Goal: Task Accomplishment & Management: Use online tool/utility

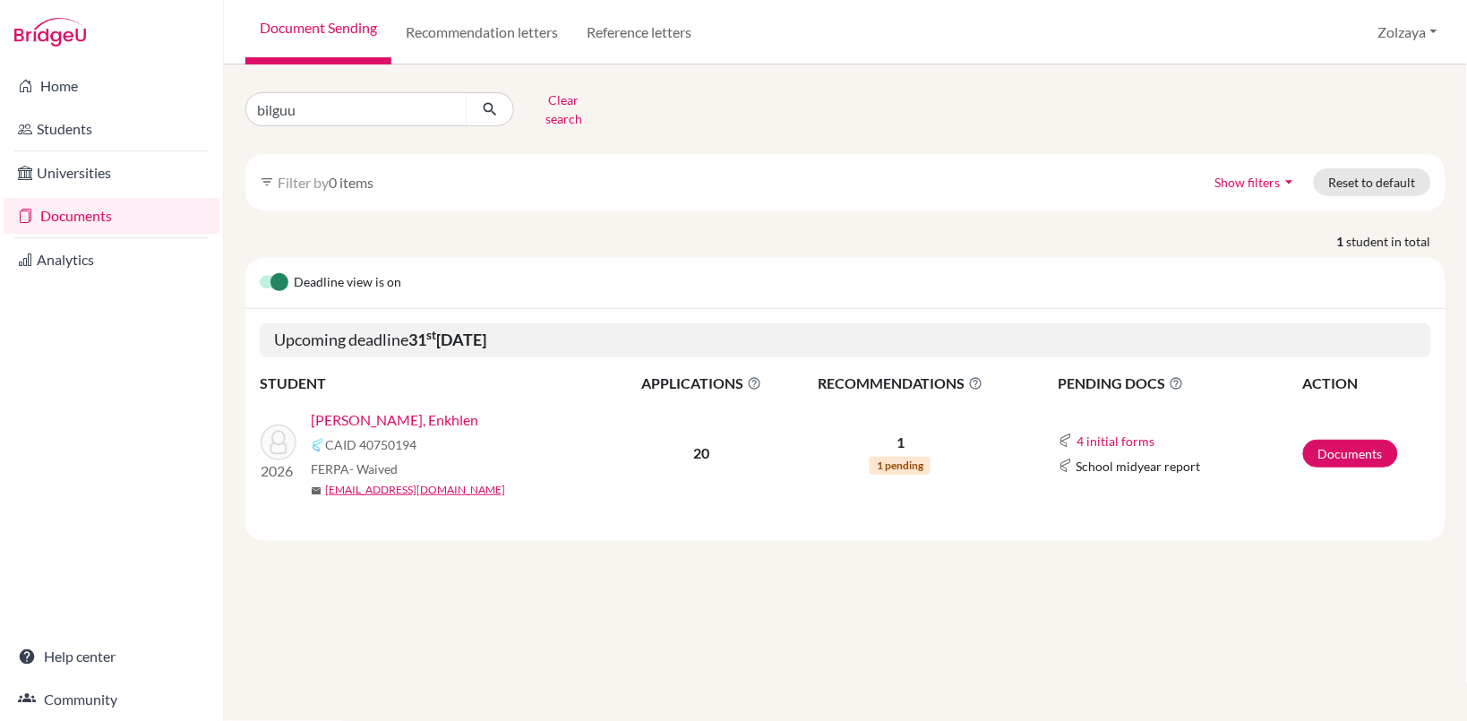
type input "bilguun"
click button "submit" at bounding box center [490, 109] width 47 height 34
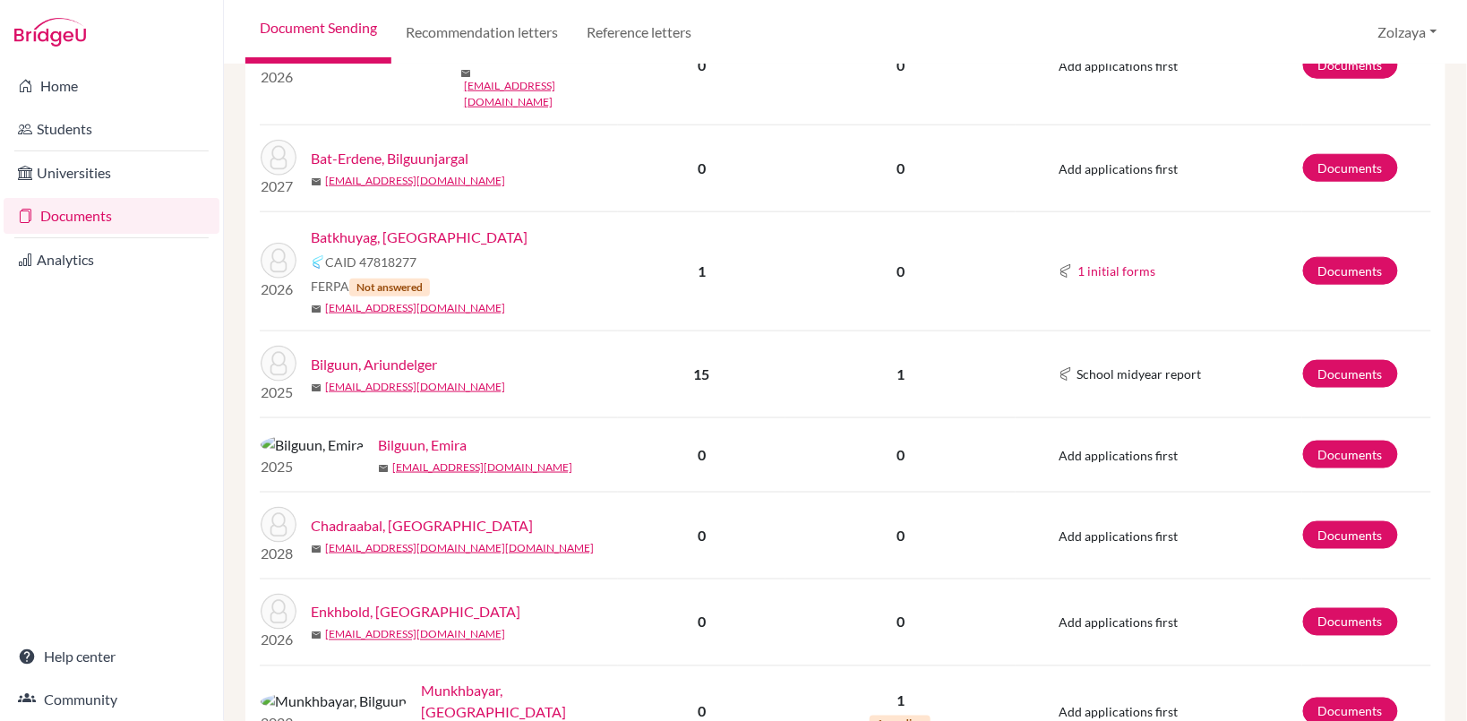
scroll to position [462, 0]
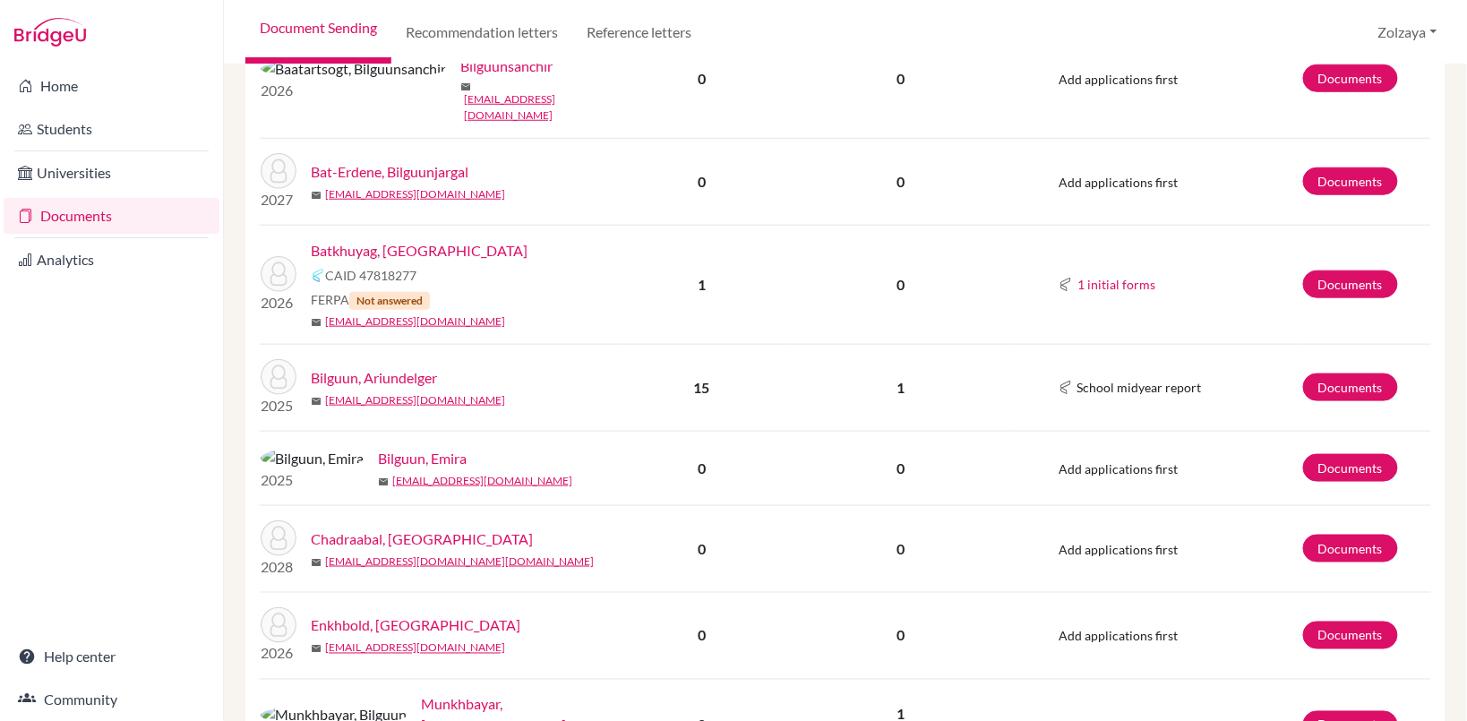
click at [355, 240] on link "Batkhuyag, Bilguun" at bounding box center [419, 250] width 217 height 21
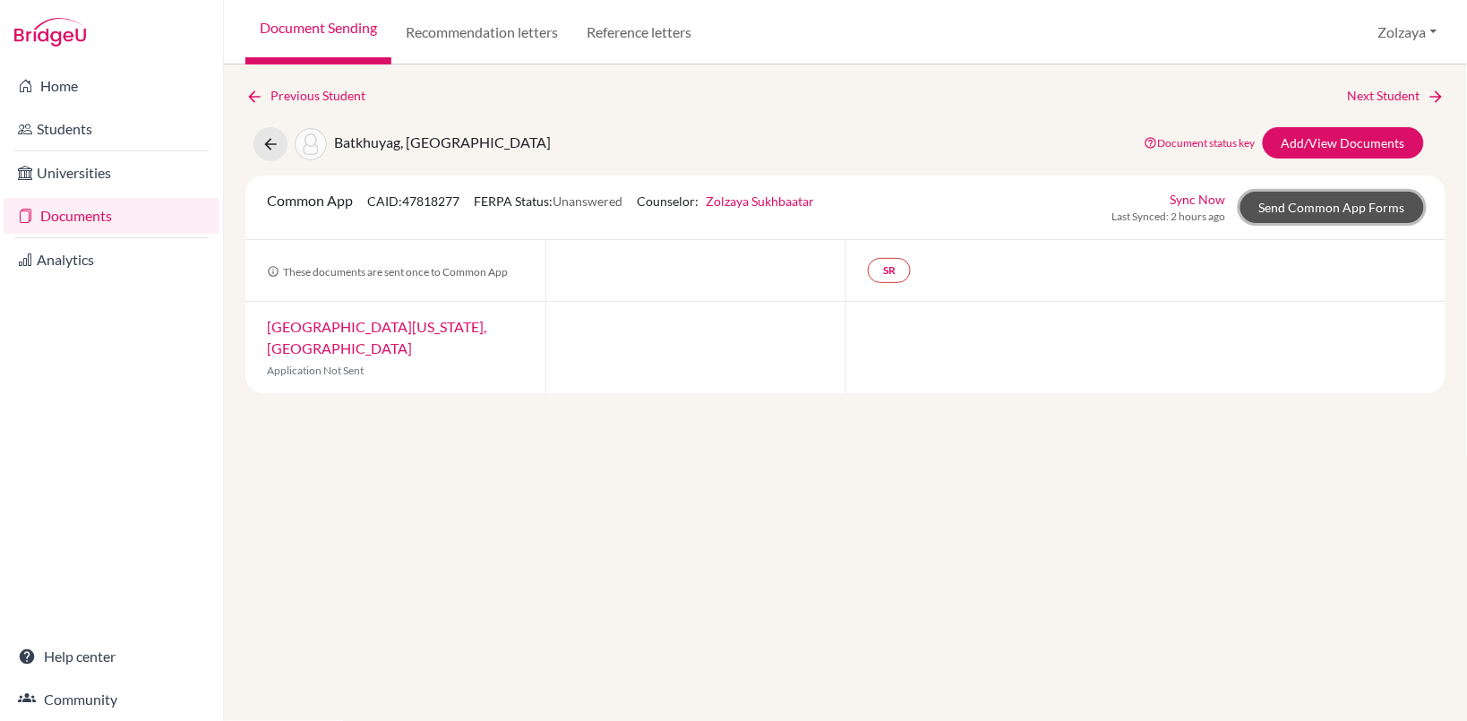
click at [1330, 203] on link "Send Common App Forms" at bounding box center [1332, 207] width 184 height 31
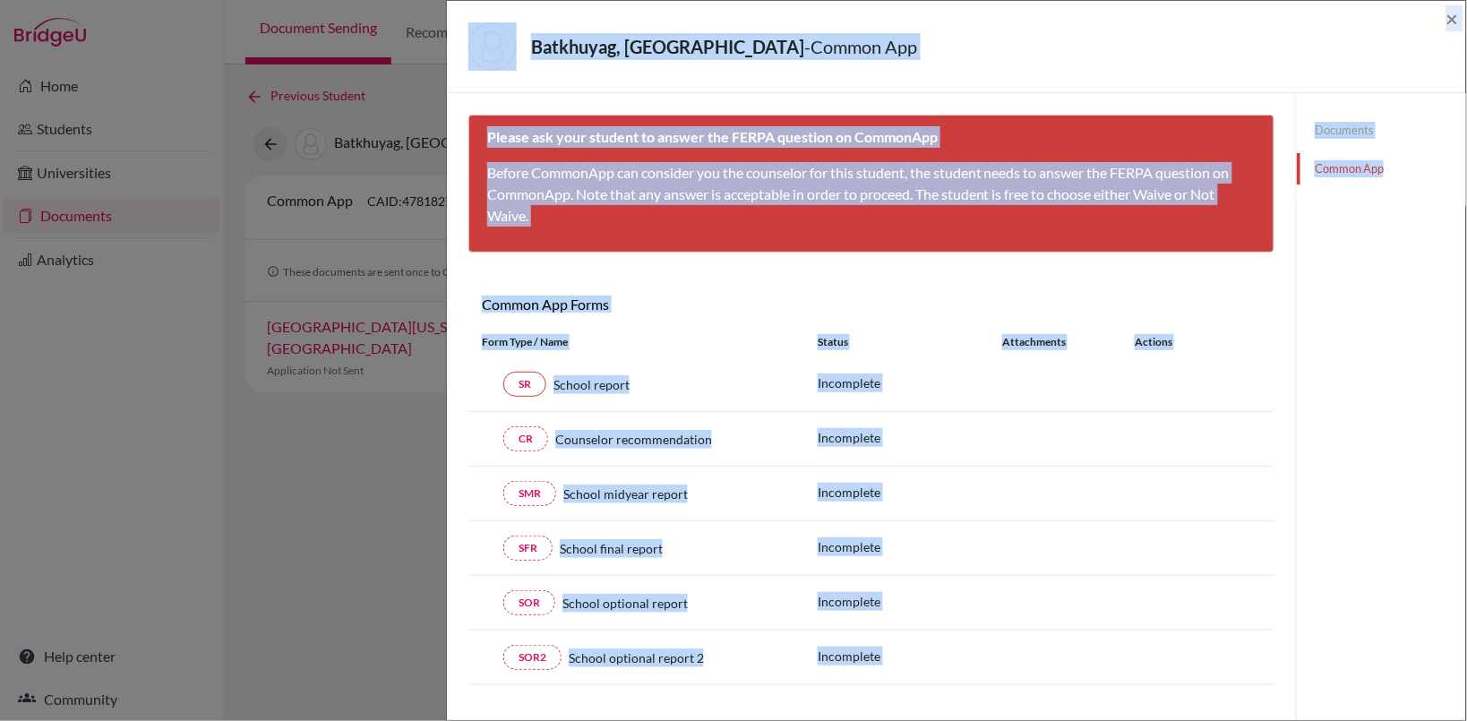
drag, startPoint x: 1471, startPoint y: 270, endPoint x: 1470, endPoint y: 333, distance: 62.7
click at [1466, 333] on html "Home Students Universities Documents Analytics Help center Community Document S…" at bounding box center [733, 360] width 1467 height 721
drag, startPoint x: 1470, startPoint y: 333, endPoint x: 1343, endPoint y: 418, distance: 152.3
click at [1335, 418] on div "Documents Common App" at bounding box center [1381, 534] width 170 height 883
click at [1404, 359] on div "Documents Common App" at bounding box center [1381, 534] width 170 height 883
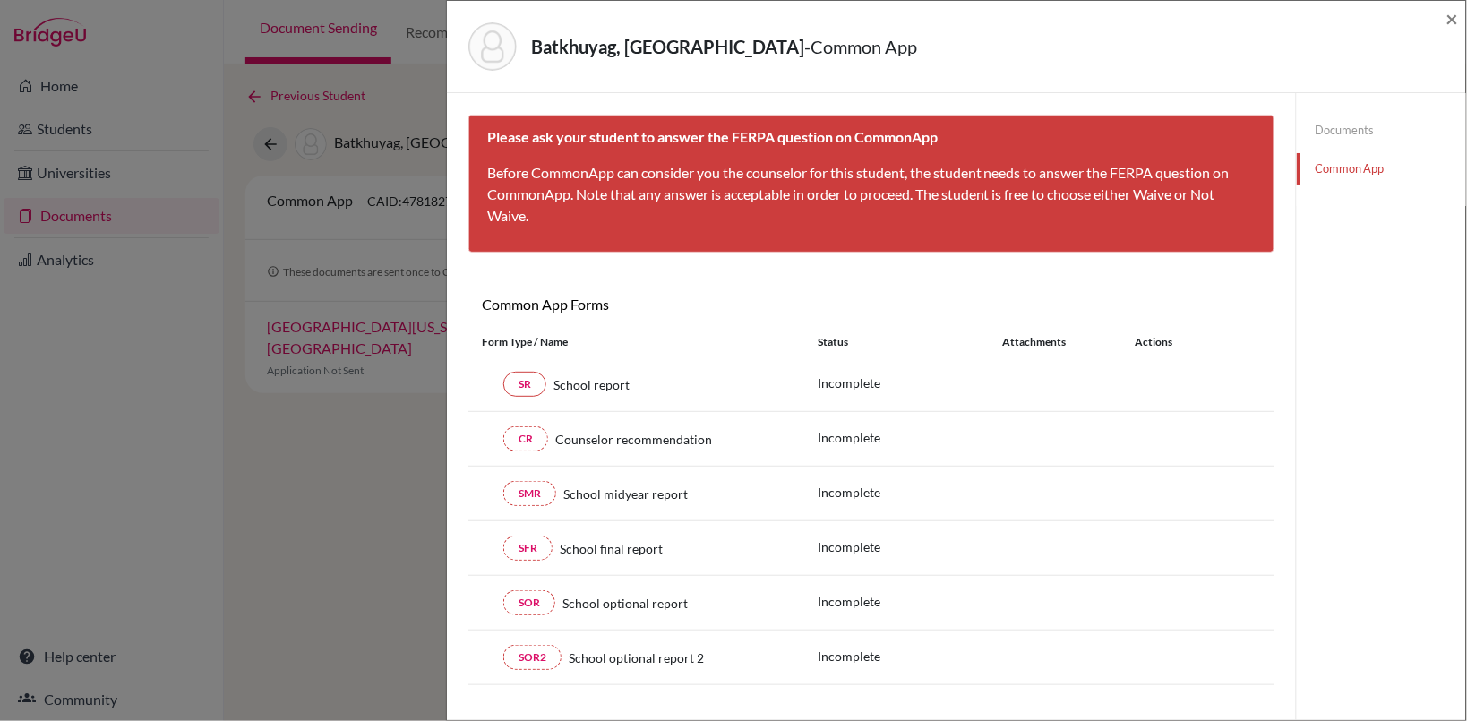
drag, startPoint x: 1467, startPoint y: 320, endPoint x: 1449, endPoint y: 477, distance: 158.7
click at [1449, 477] on div "Batkhuyag, Bilguun - Common App × × Please ask your student to answer the FERPA…" at bounding box center [956, 360] width 1021 height 721
click at [1452, 20] on span "×" at bounding box center [1452, 18] width 13 height 26
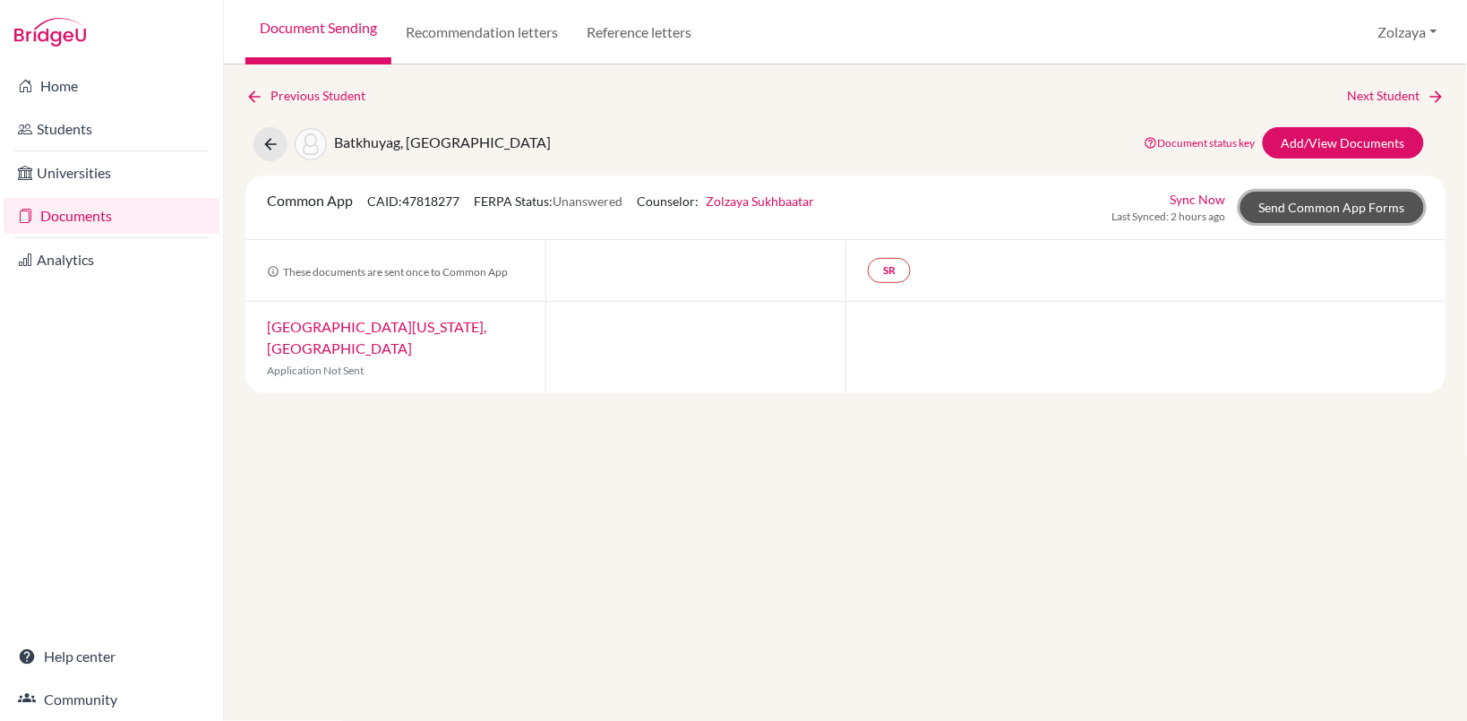
click at [1279, 215] on link "Send Common App Forms" at bounding box center [1332, 207] width 184 height 31
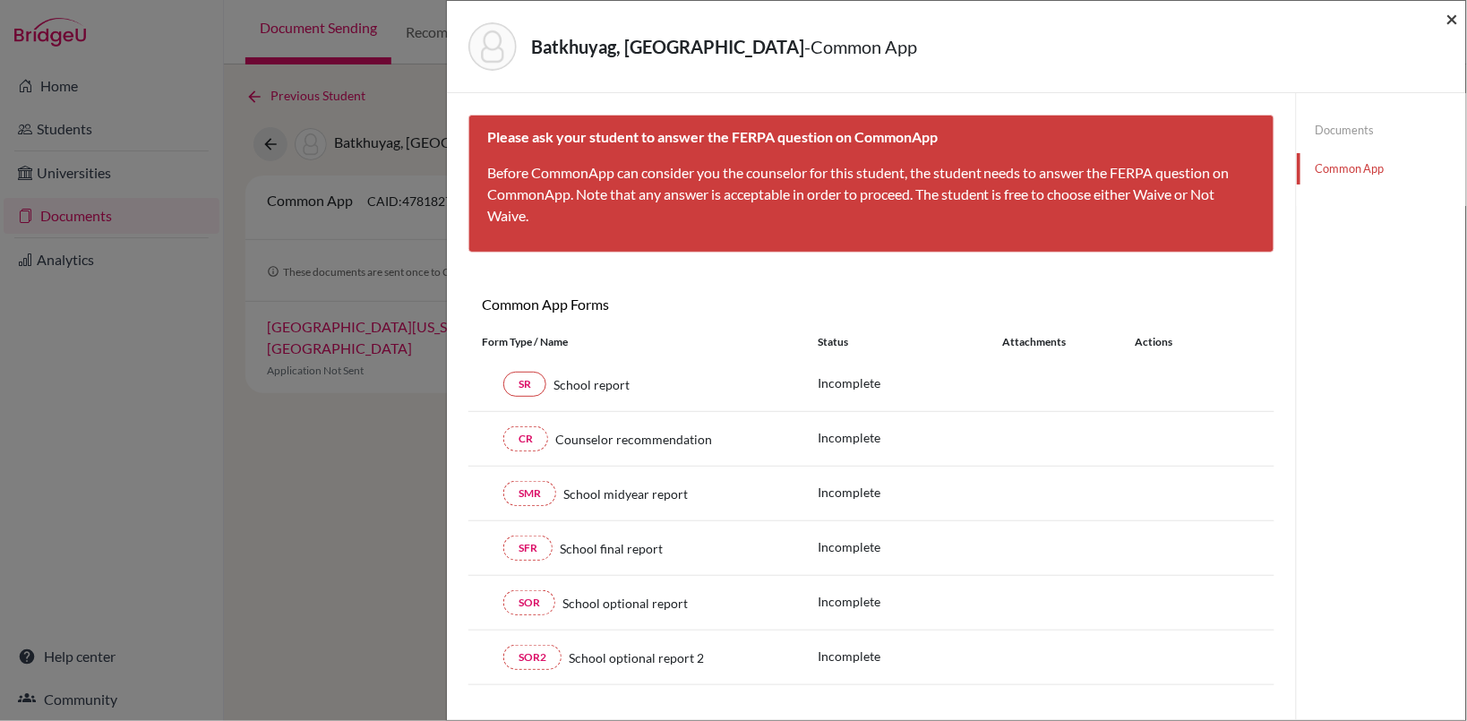
drag, startPoint x: 1456, startPoint y: 10, endPoint x: 1458, endPoint y: 1, distance: 9.1
click at [1457, 3] on div "Batkhuyag, Bilguun - Common App ×" at bounding box center [956, 47] width 1019 height 92
click at [1455, 20] on span "×" at bounding box center [1452, 18] width 13 height 26
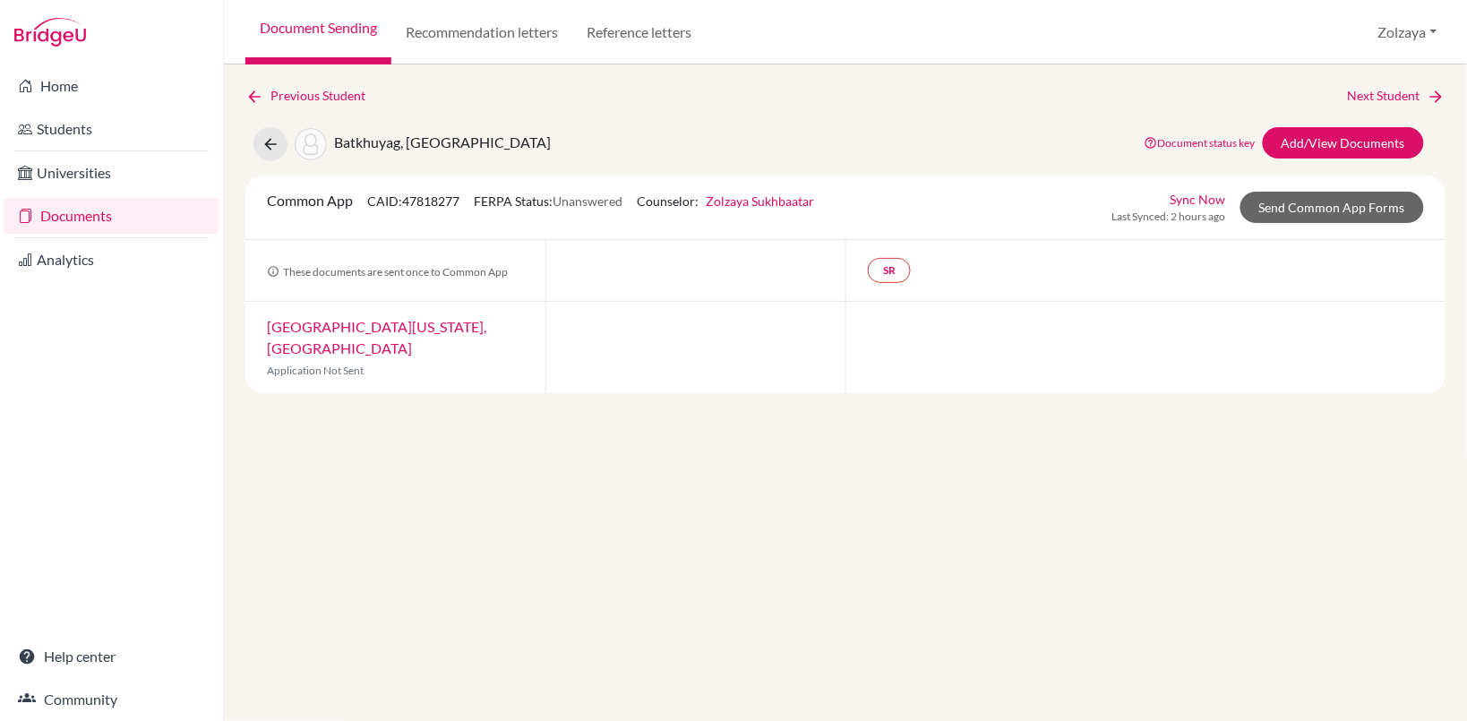
click at [346, 32] on link "Document Sending" at bounding box center [318, 32] width 146 height 64
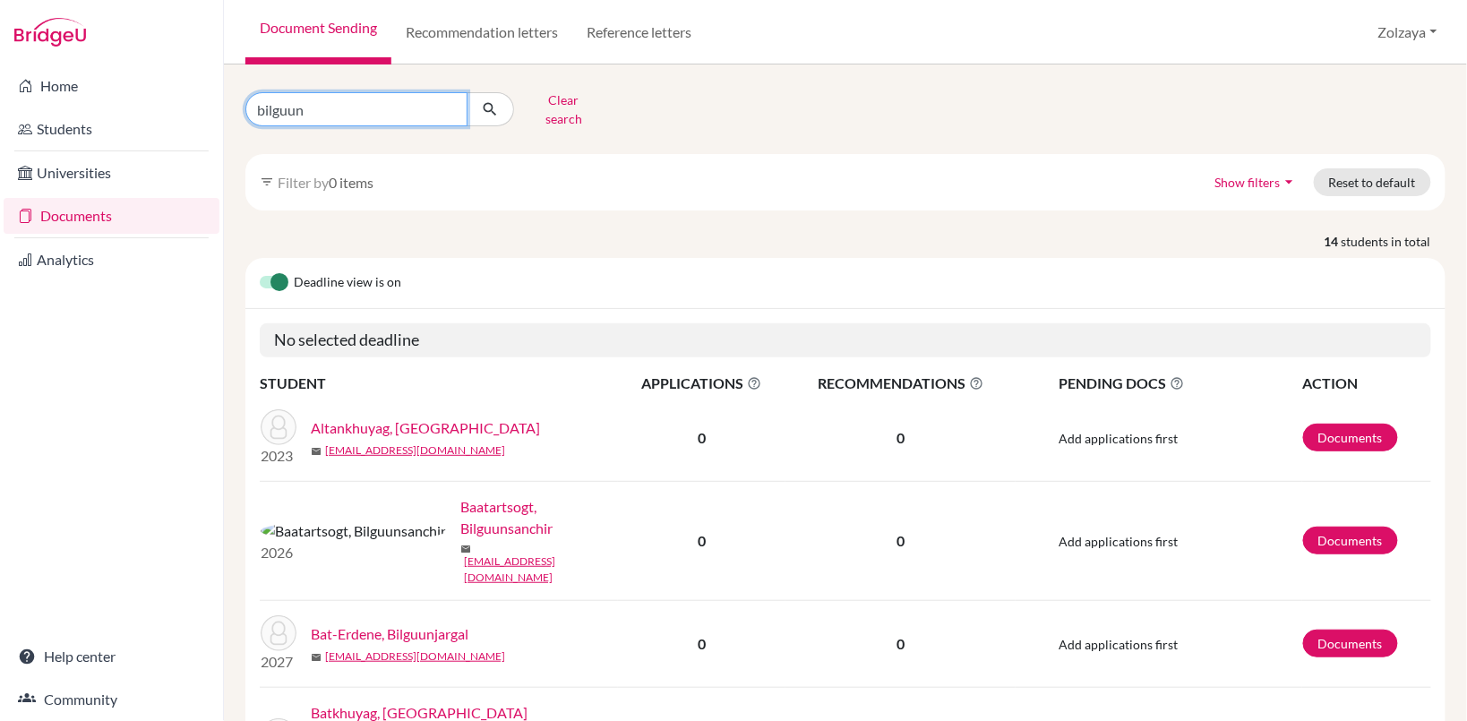
click at [444, 107] on input "bilguun" at bounding box center [356, 109] width 222 height 34
type input "amartuvshin"
click button "submit" at bounding box center [490, 109] width 47 height 34
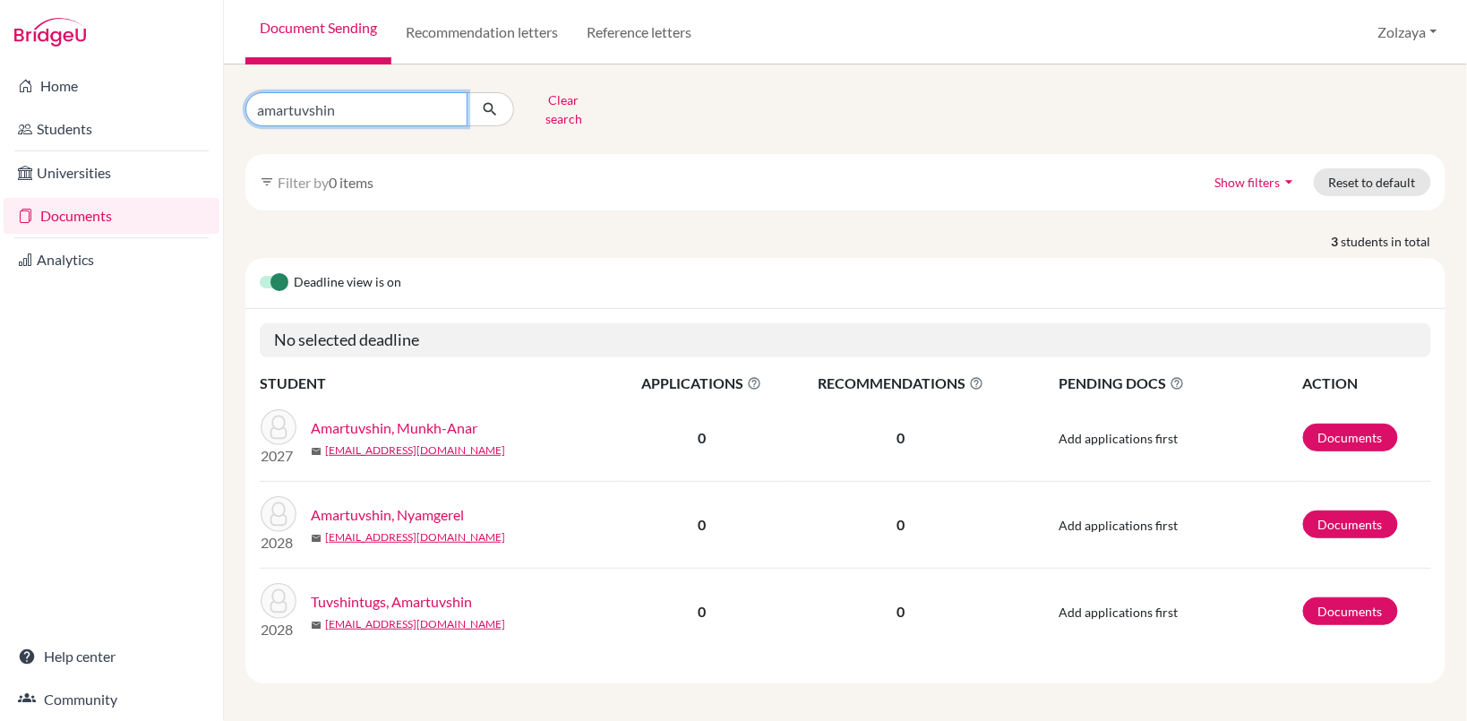
drag, startPoint x: 437, startPoint y: 112, endPoint x: 423, endPoint y: 106, distance: 15.6
click at [436, 112] on input "amartuvshin" at bounding box center [356, 109] width 222 height 34
type input "amartugs"
click button "submit" at bounding box center [490, 109] width 47 height 34
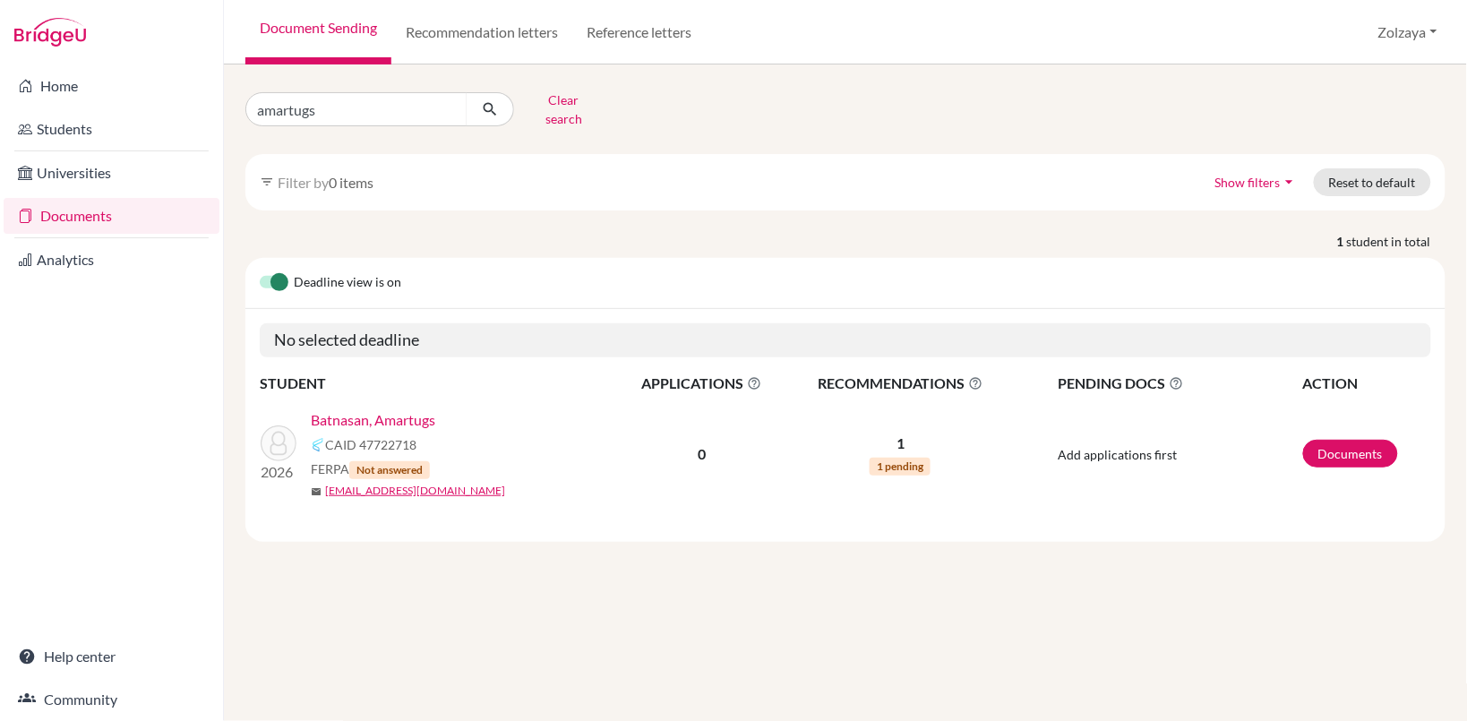
click at [401, 409] on link "Batnasan, Amartugs" at bounding box center [373, 419] width 124 height 21
click at [394, 409] on link "Batnasan, Amartugs" at bounding box center [373, 419] width 124 height 21
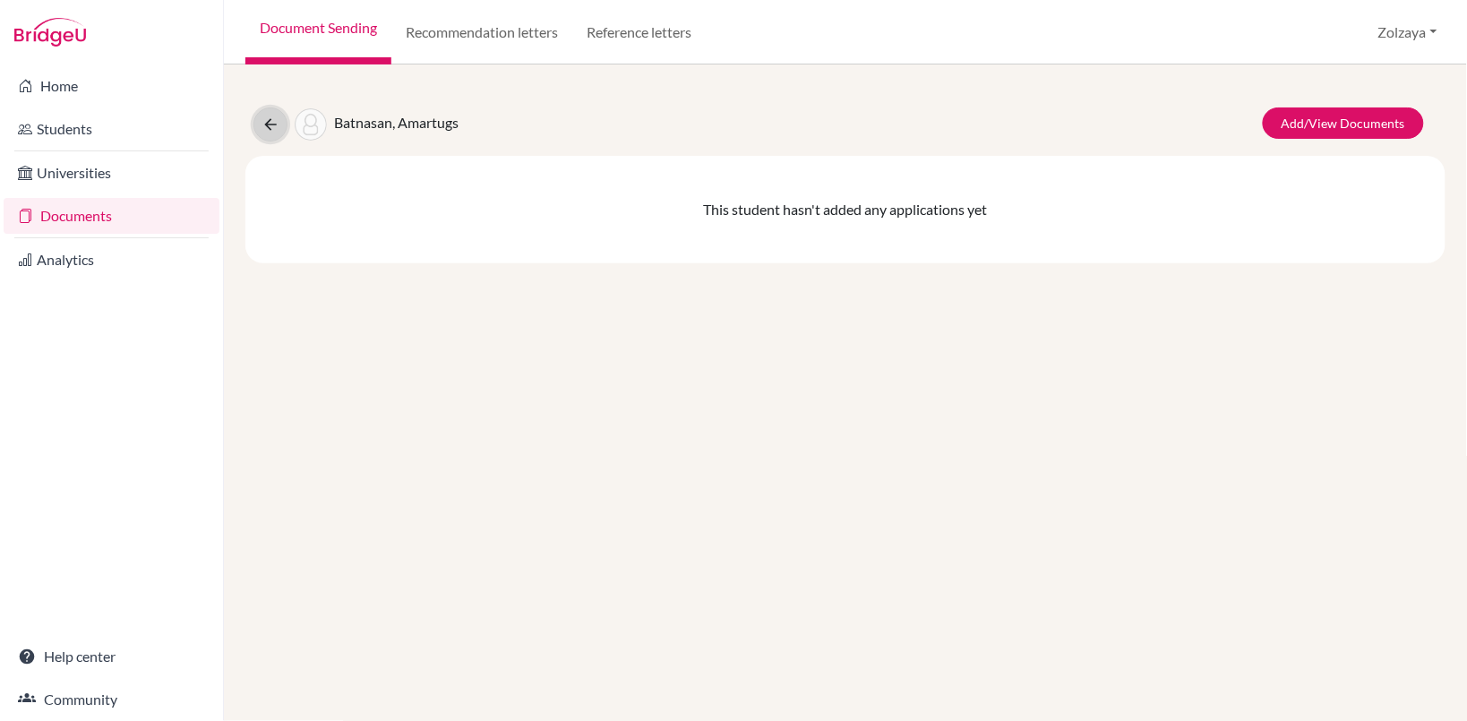
click at [274, 119] on icon at bounding box center [271, 125] width 18 height 18
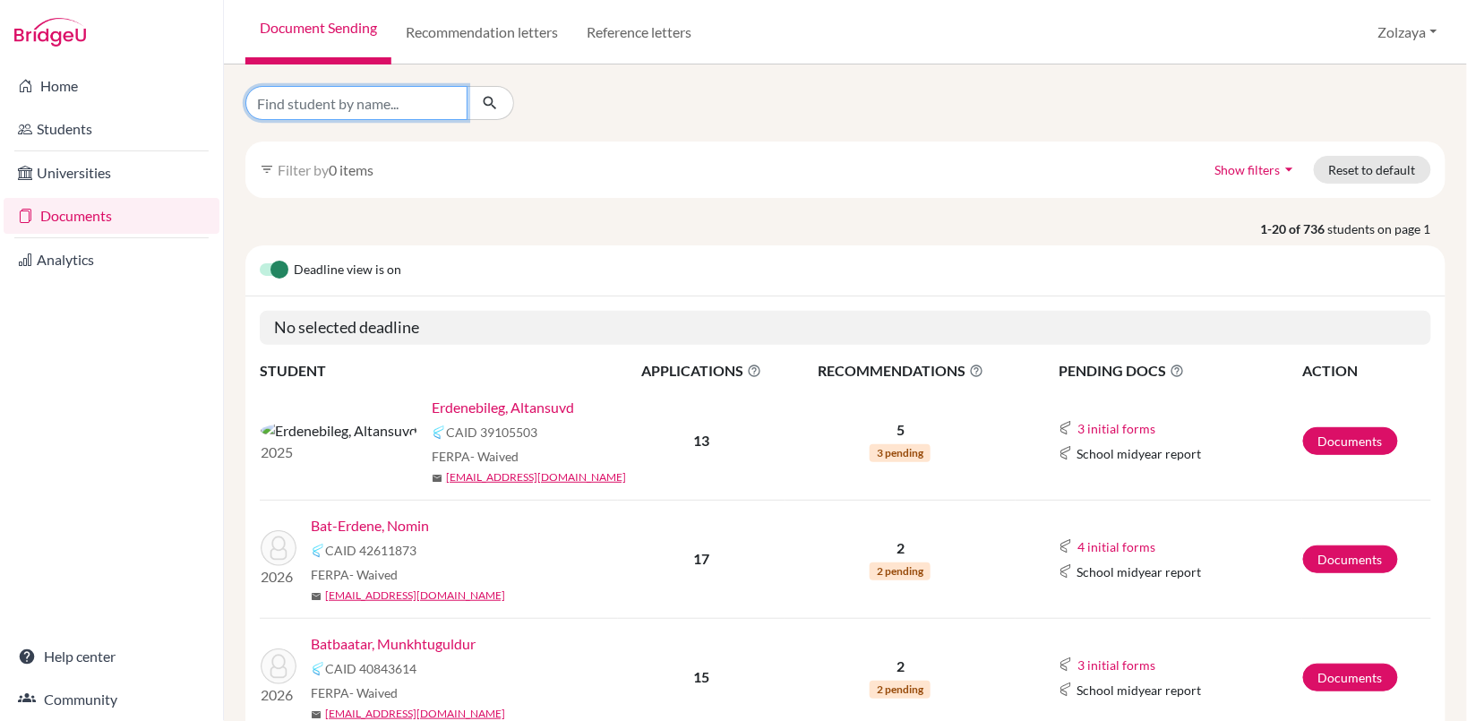
click at [341, 103] on input "Find student by name..." at bounding box center [356, 103] width 222 height 34
type input "amartugs"
click button "submit" at bounding box center [490, 103] width 47 height 34
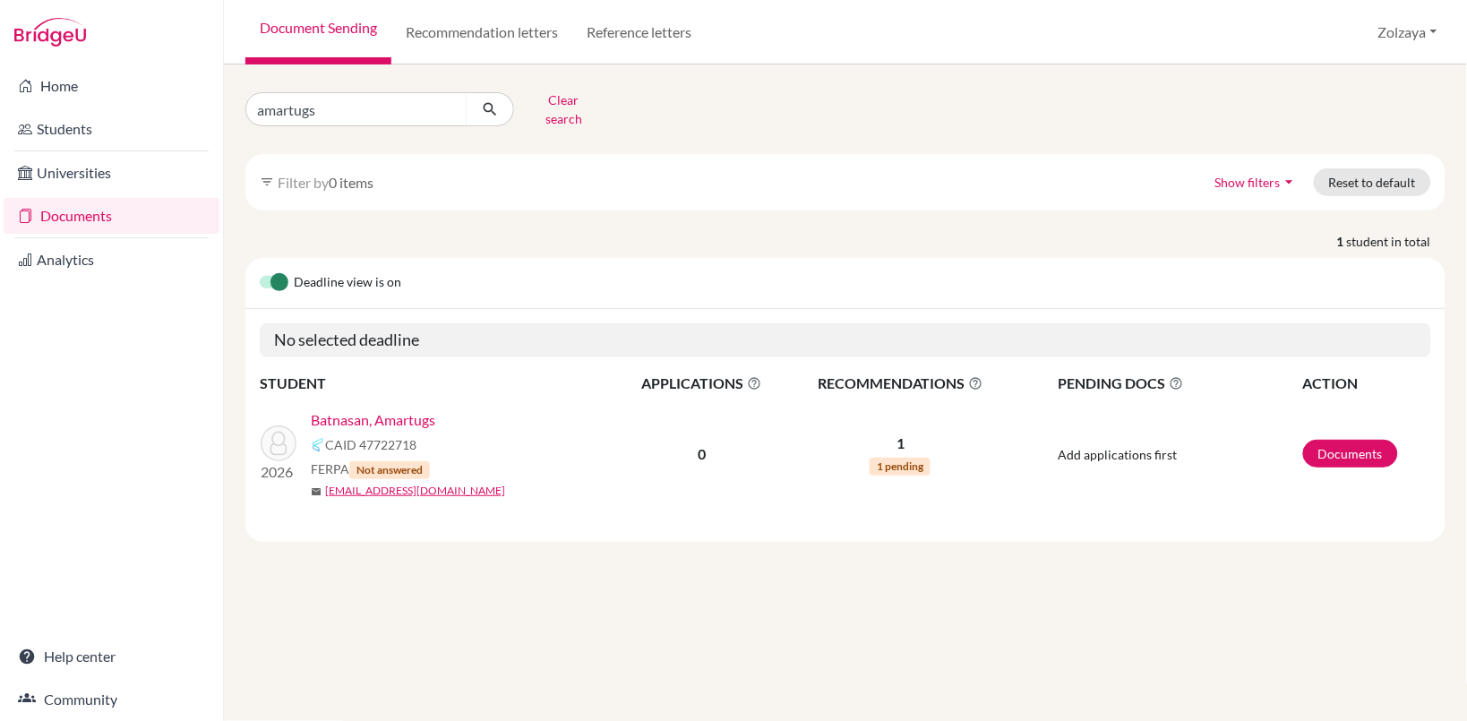
click at [342, 413] on link "Batnasan, Amartugs" at bounding box center [373, 419] width 124 height 21
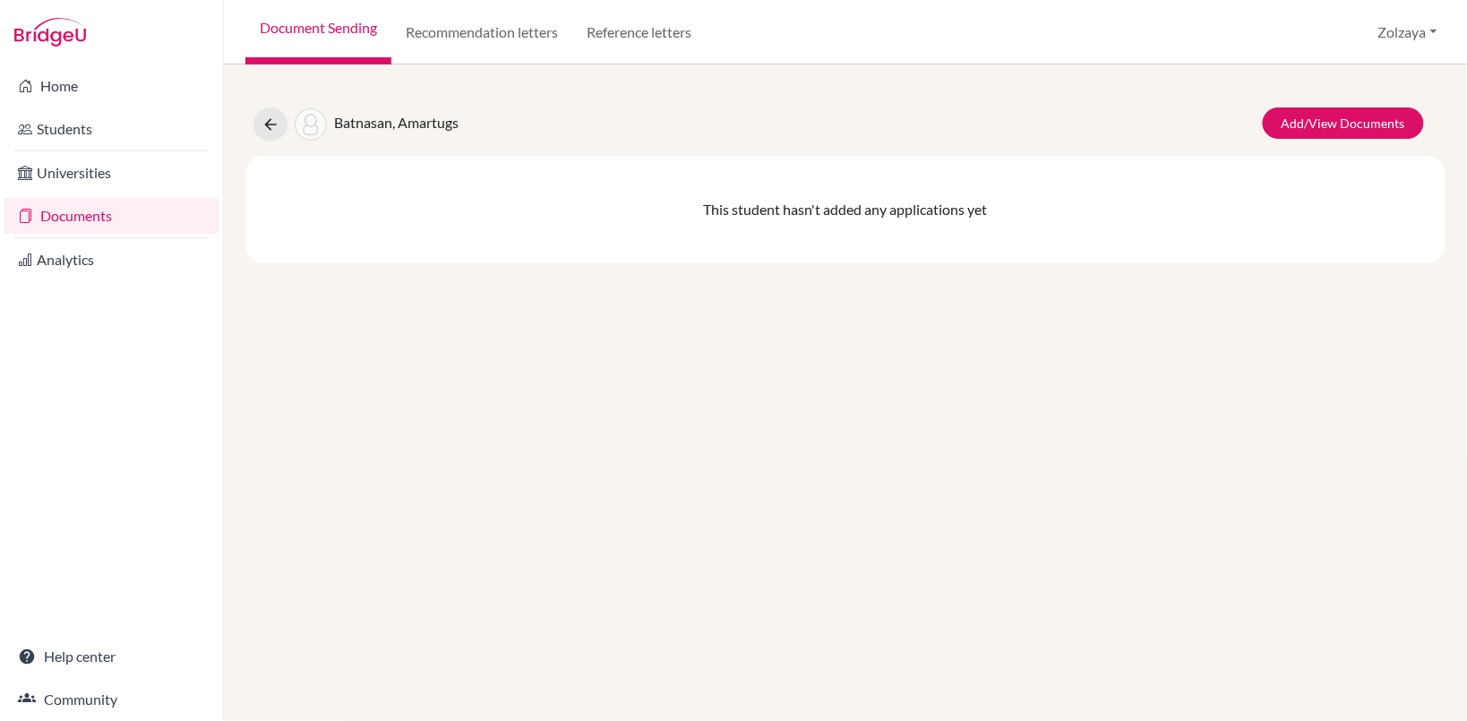
click at [117, 216] on link "Documents" at bounding box center [112, 216] width 216 height 36
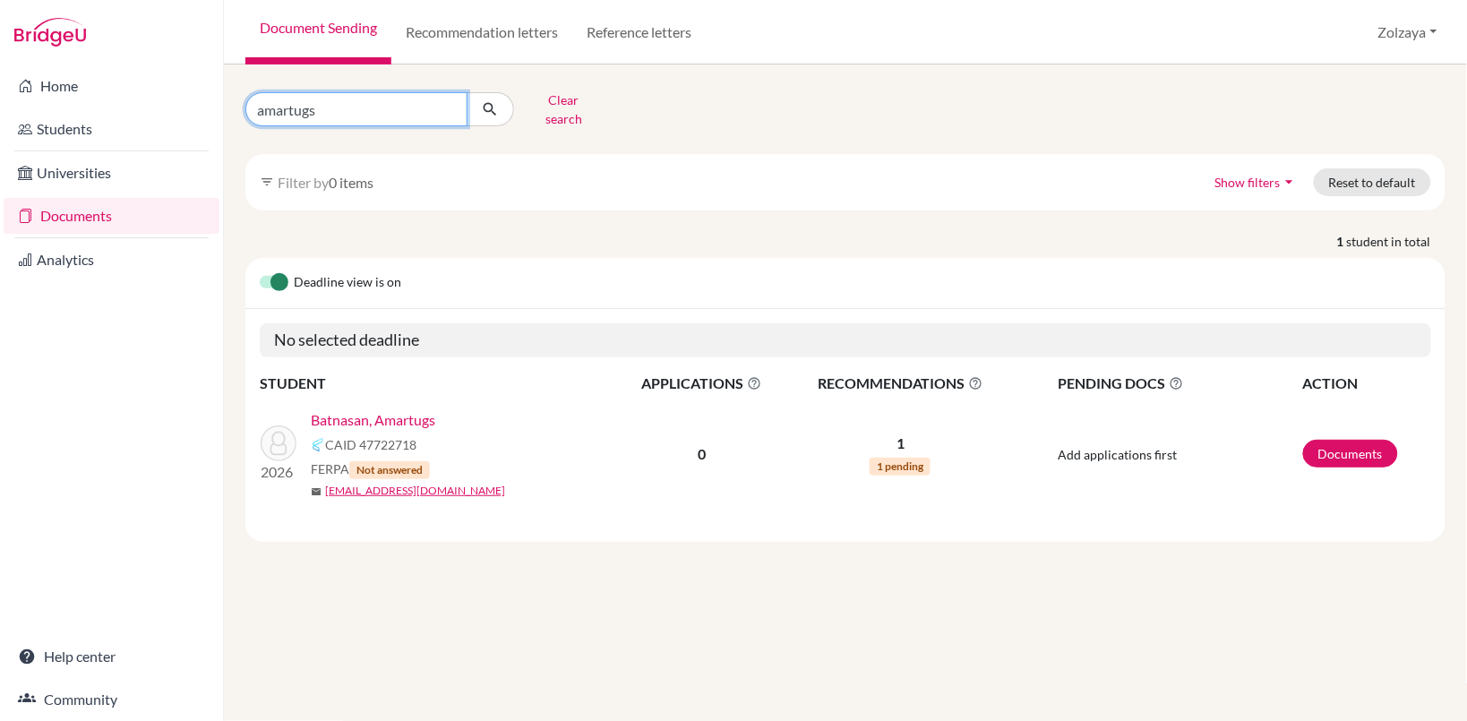
click at [443, 97] on input "amartugs" at bounding box center [356, 109] width 222 height 34
type input "a"
type input "arig"
click button "submit" at bounding box center [490, 109] width 47 height 34
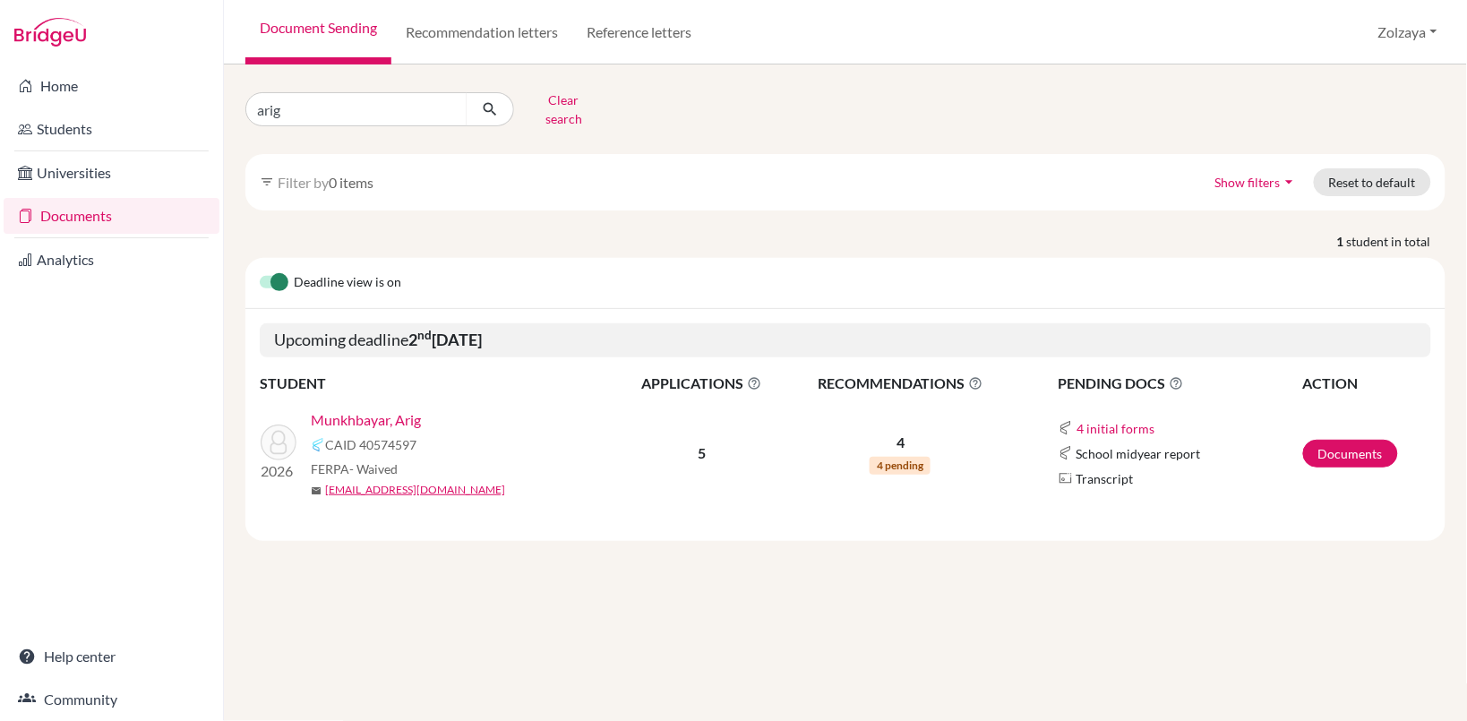
click at [373, 409] on link "Munkhbayar, Arig" at bounding box center [366, 419] width 110 height 21
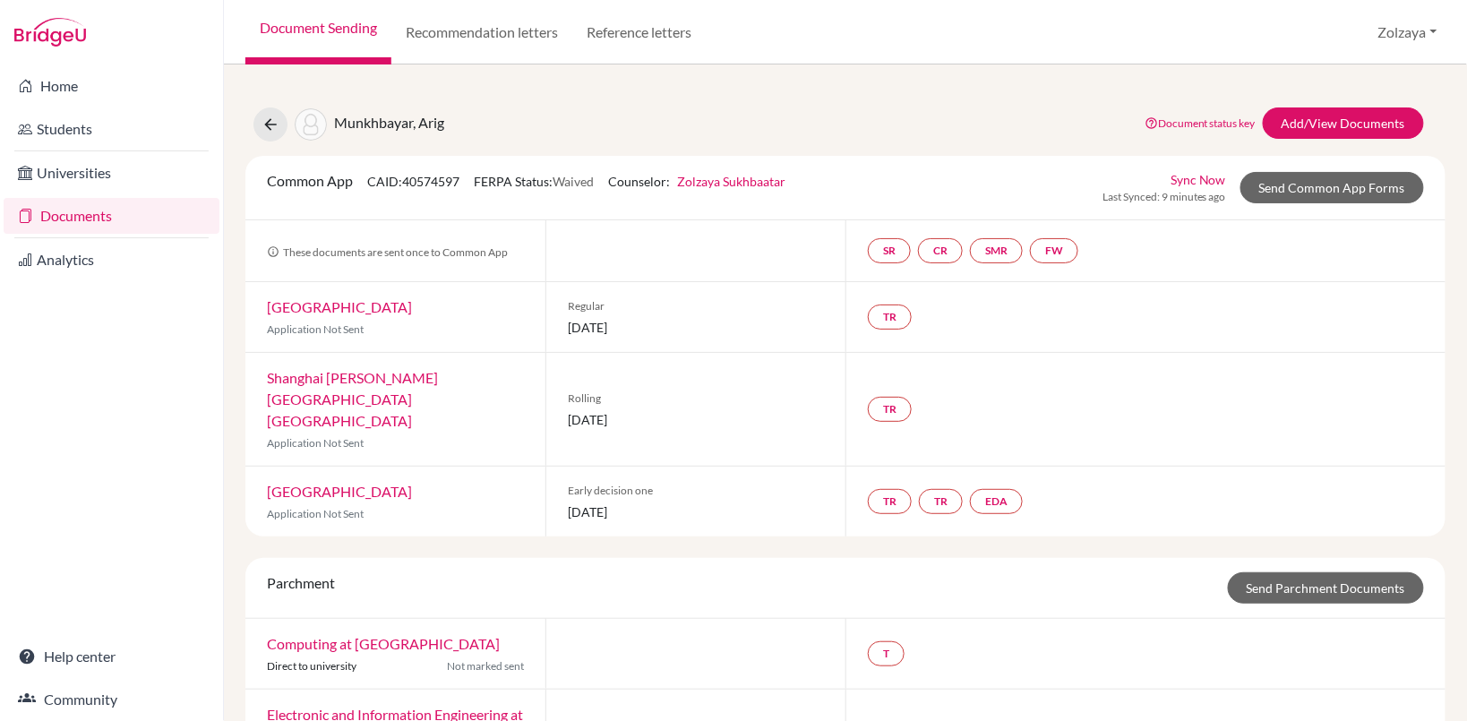
click at [1179, 175] on link "Sync Now" at bounding box center [1199, 179] width 56 height 19
click at [1187, 182] on link "Sync Now" at bounding box center [1199, 179] width 56 height 19
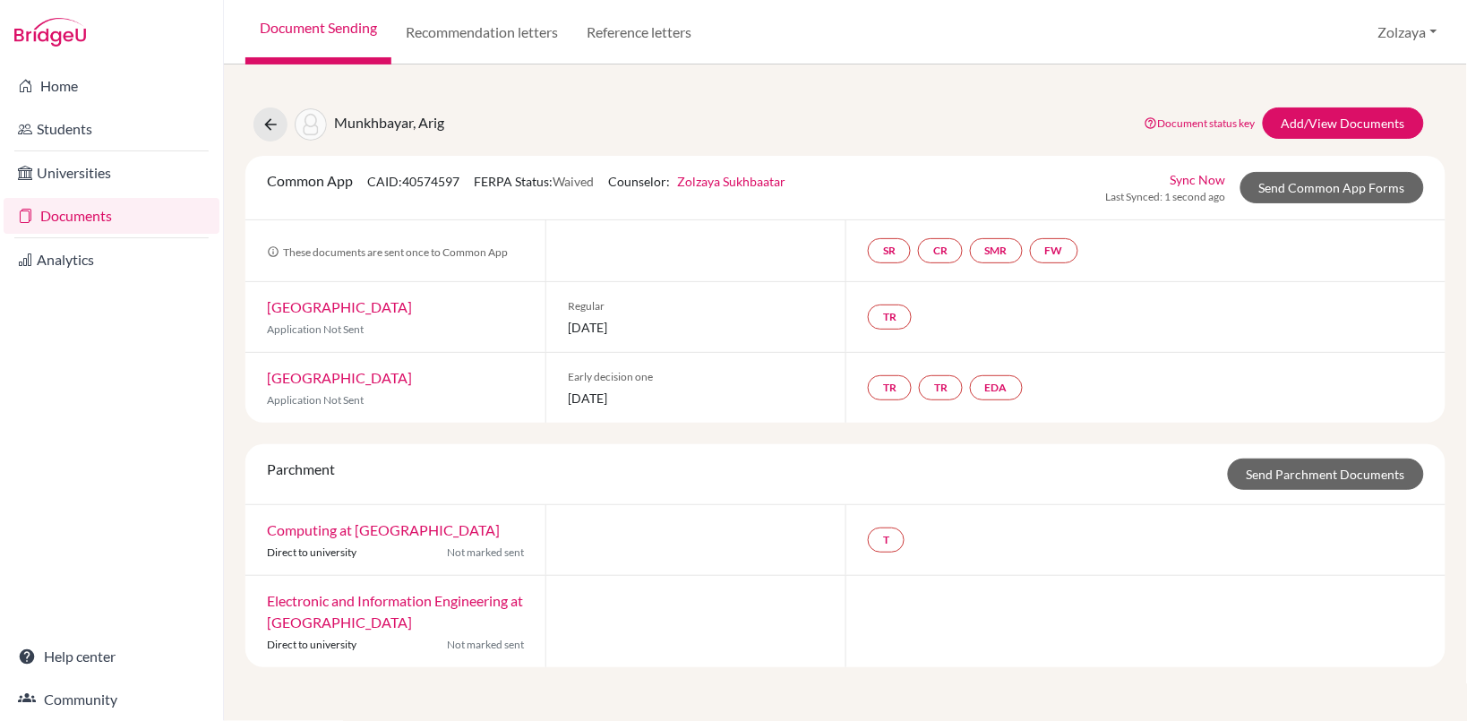
click at [1209, 170] on div "Common App CAID: 40574597 FERPA Status: Waived Counselor: Zolzaya Sukhbaatar Fi…" at bounding box center [845, 188] width 1200 height 64
click at [1200, 182] on link "Sync Now" at bounding box center [1199, 179] width 56 height 19
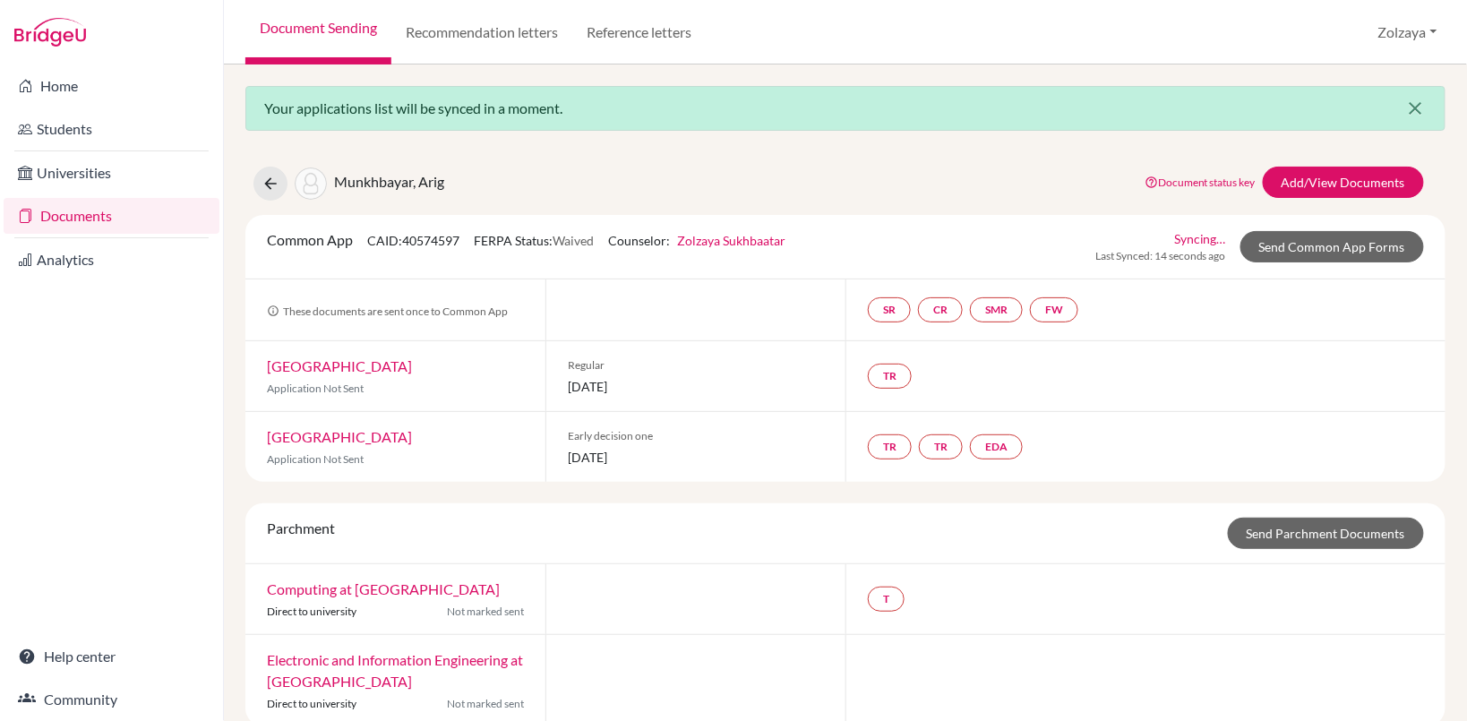
click at [1413, 99] on button "close" at bounding box center [1415, 108] width 57 height 43
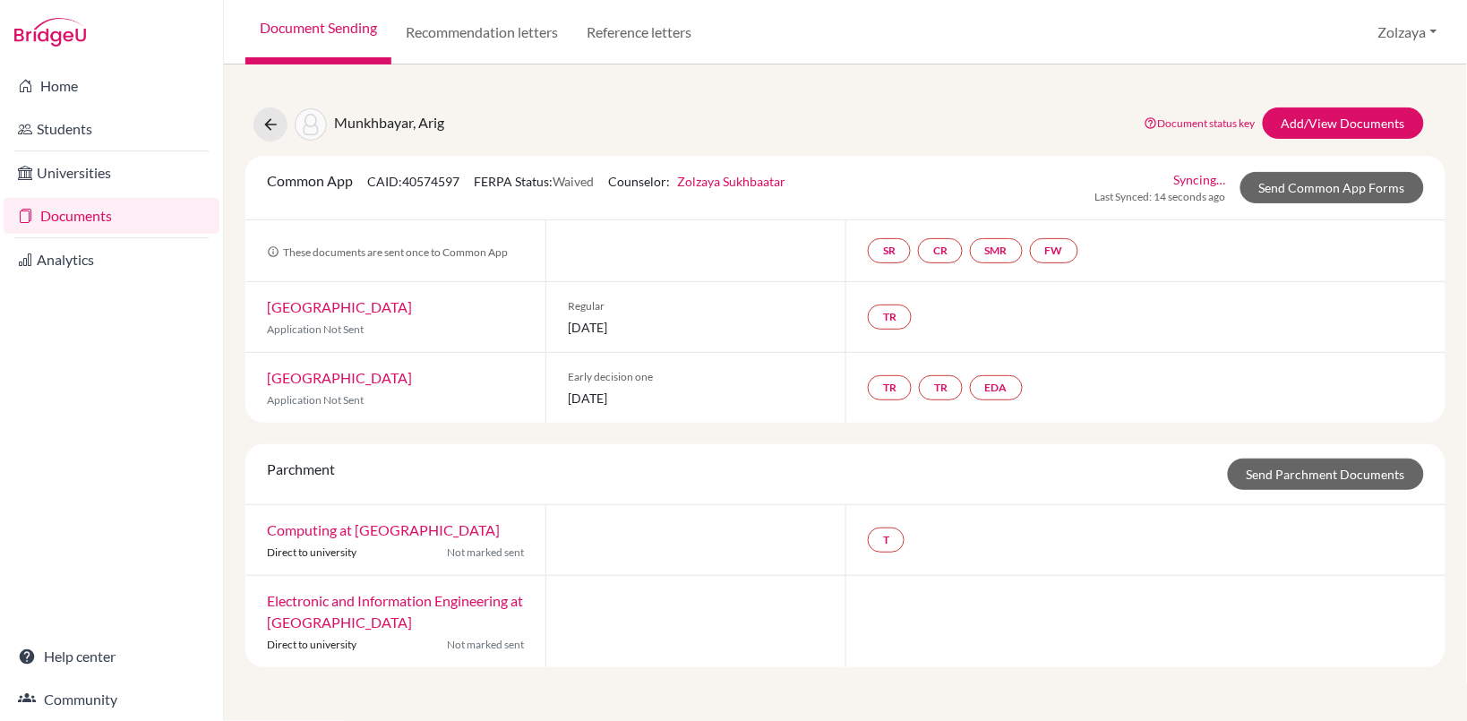
click at [70, 216] on link "Documents" at bounding box center [112, 216] width 216 height 36
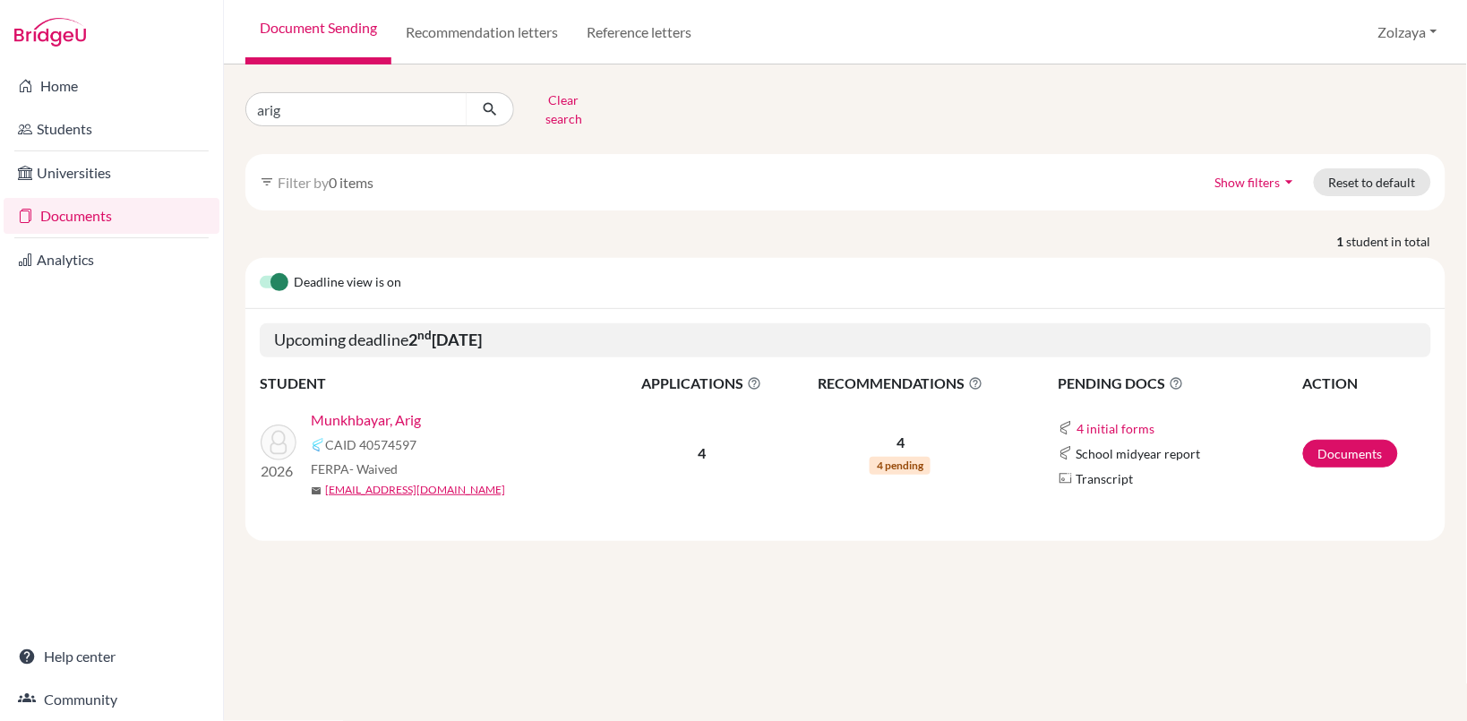
click at [370, 409] on link "Munkhbayar, Arig" at bounding box center [366, 419] width 110 height 21
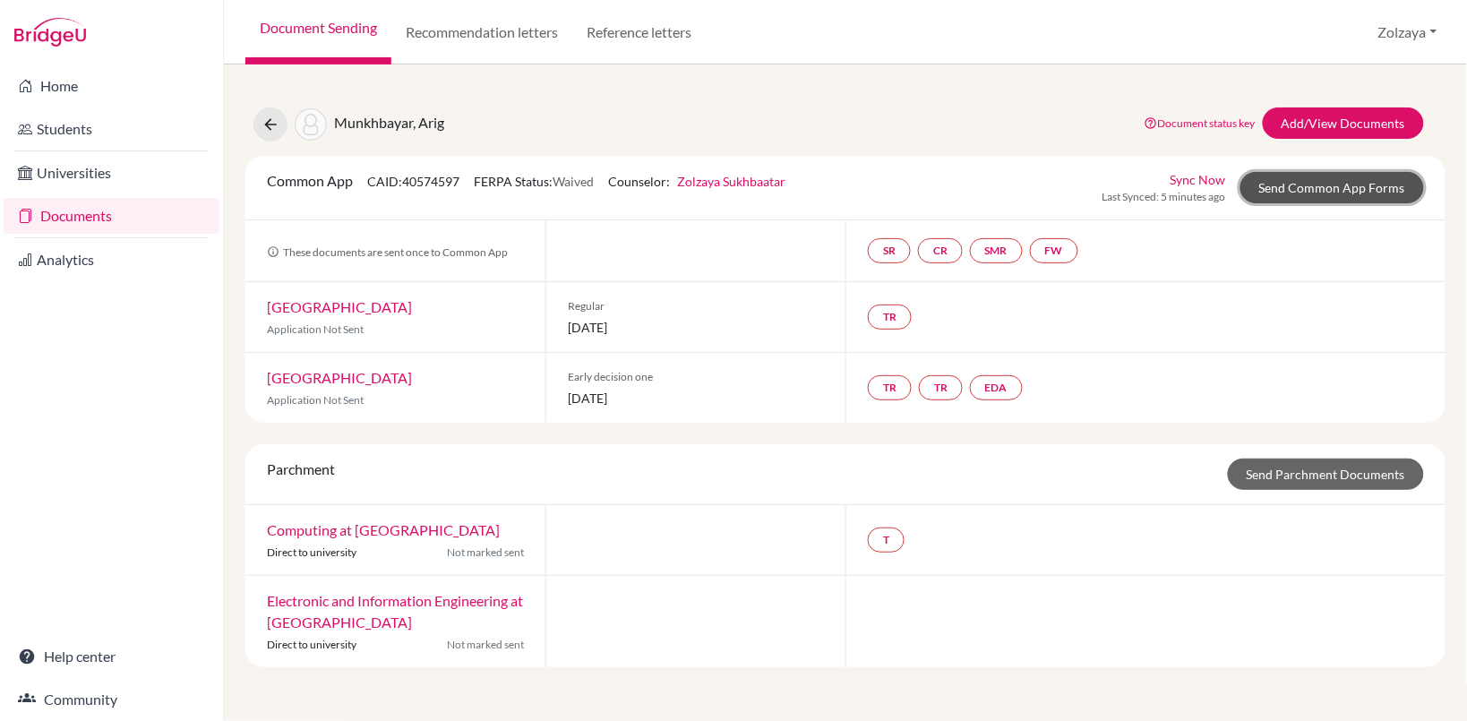
click at [1310, 206] on div "Common App CAID: 40574597 FERPA Status: Waived Counselor: [PERSON_NAME] First N…" at bounding box center [845, 188] width 1200 height 64
click at [1322, 185] on link "Send Common App Forms" at bounding box center [1332, 187] width 184 height 31
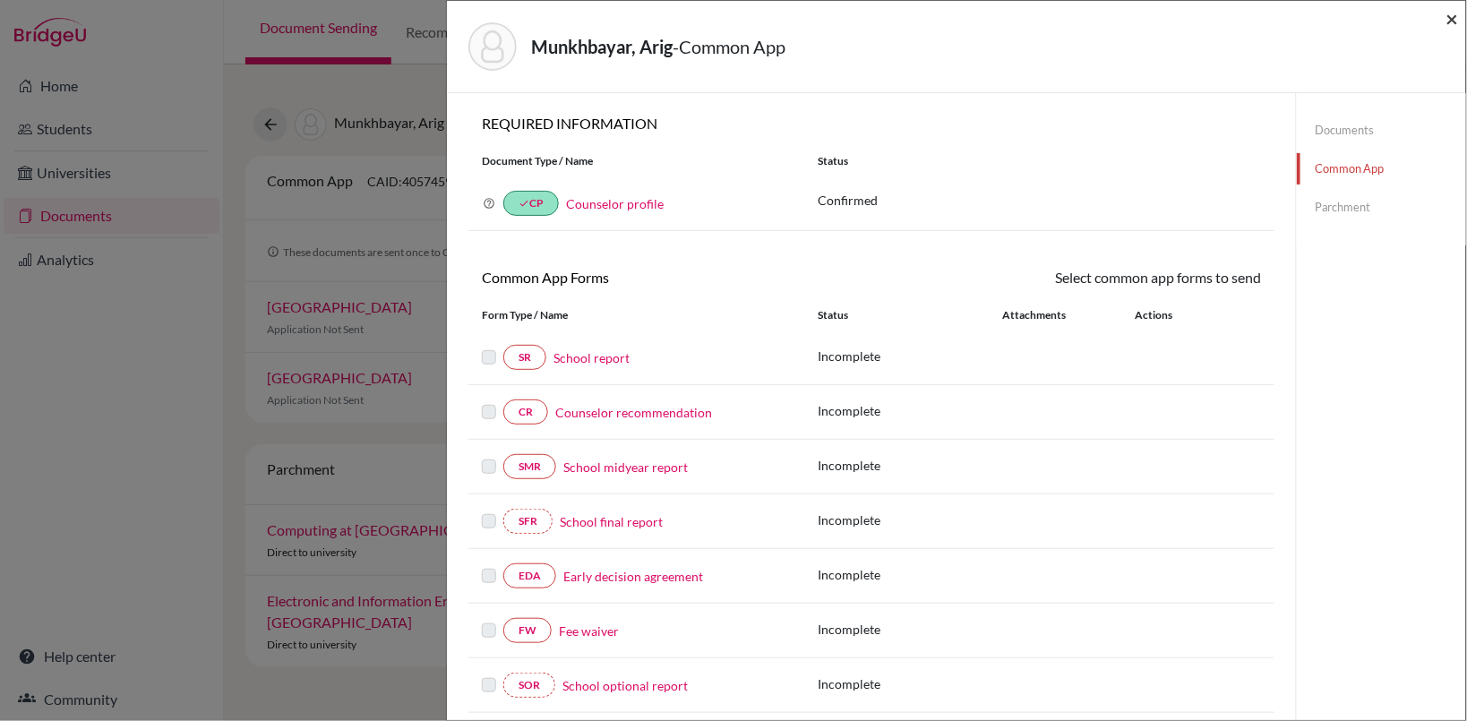
click at [1447, 19] on span "×" at bounding box center [1452, 18] width 13 height 26
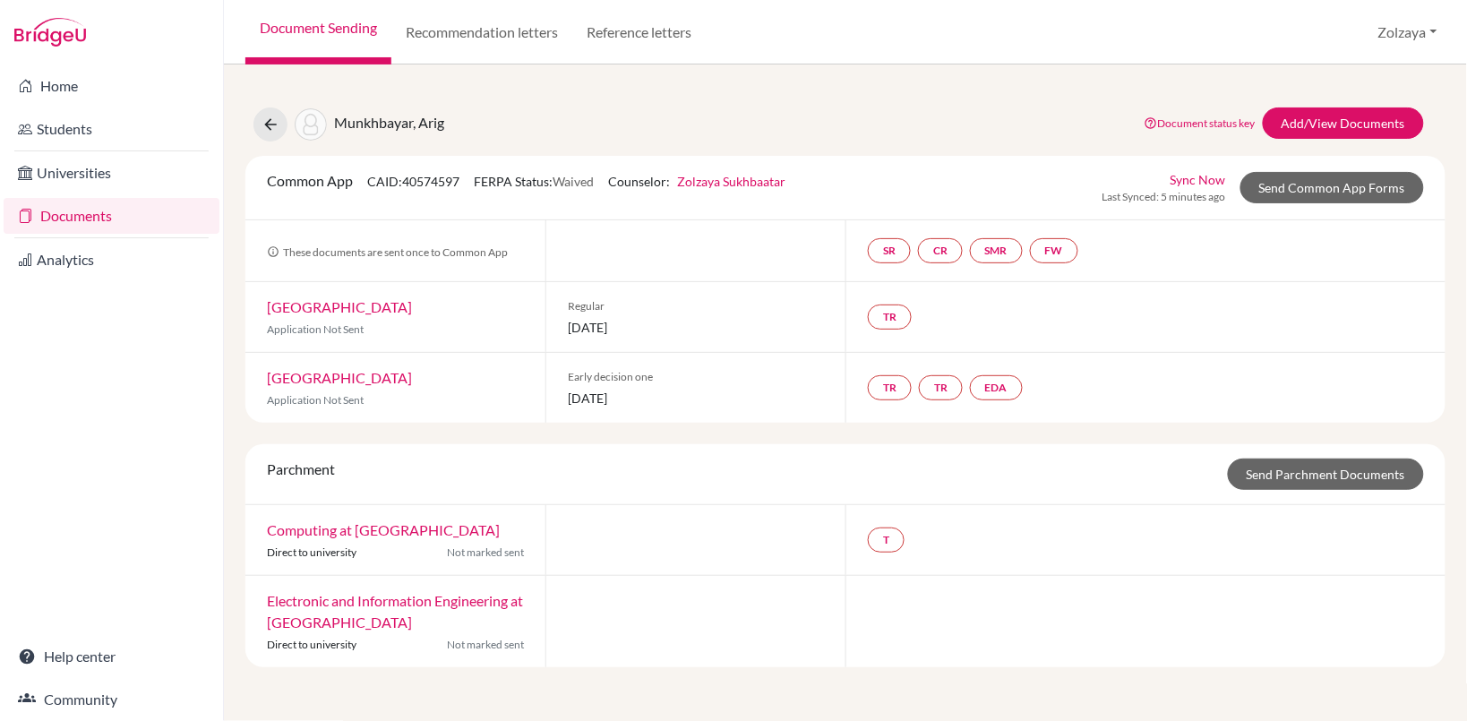
click at [104, 212] on link "Documents" at bounding box center [112, 216] width 216 height 36
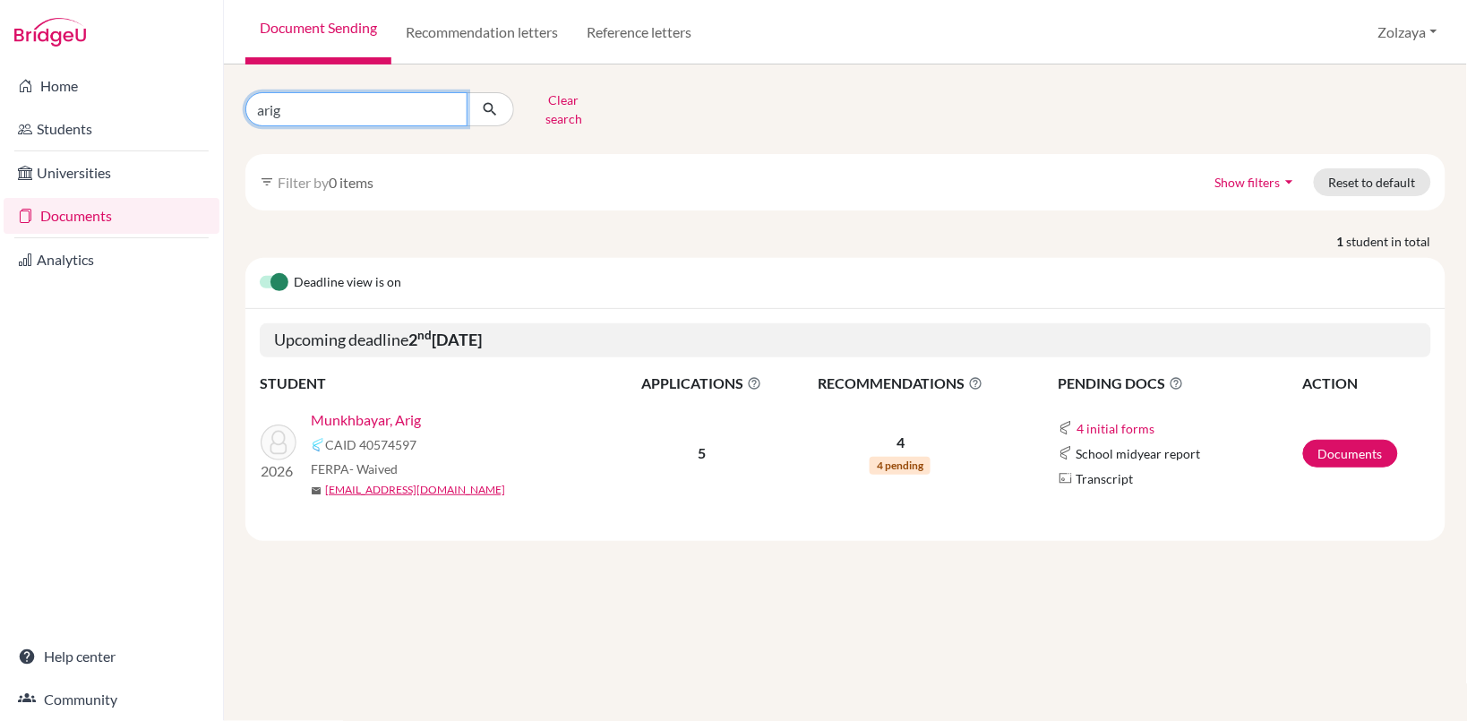
click at [448, 101] on input "arig" at bounding box center [356, 109] width 222 height 34
type input "solongo erdenejargal"
click button "submit" at bounding box center [490, 109] width 47 height 34
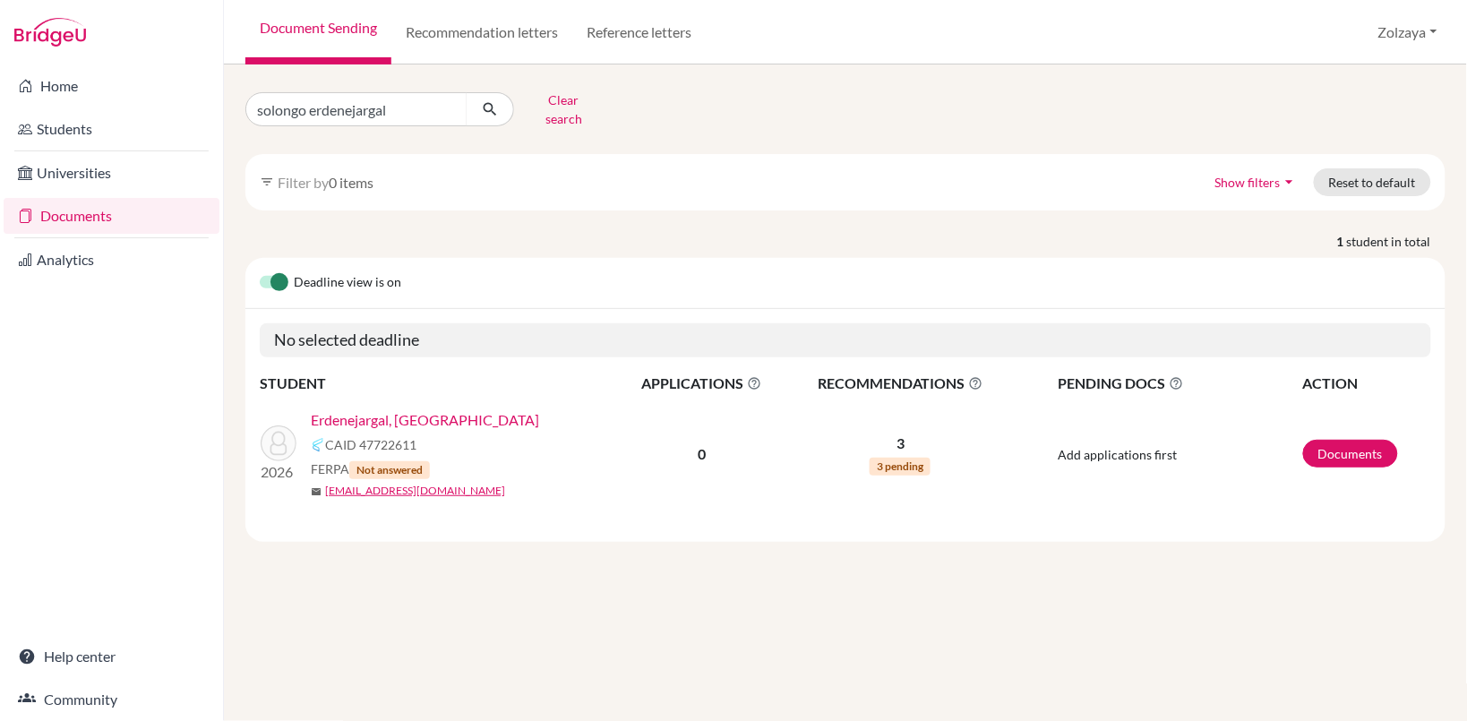
click at [387, 409] on link "Erdenejargal, [GEOGRAPHIC_DATA]" at bounding box center [425, 419] width 228 height 21
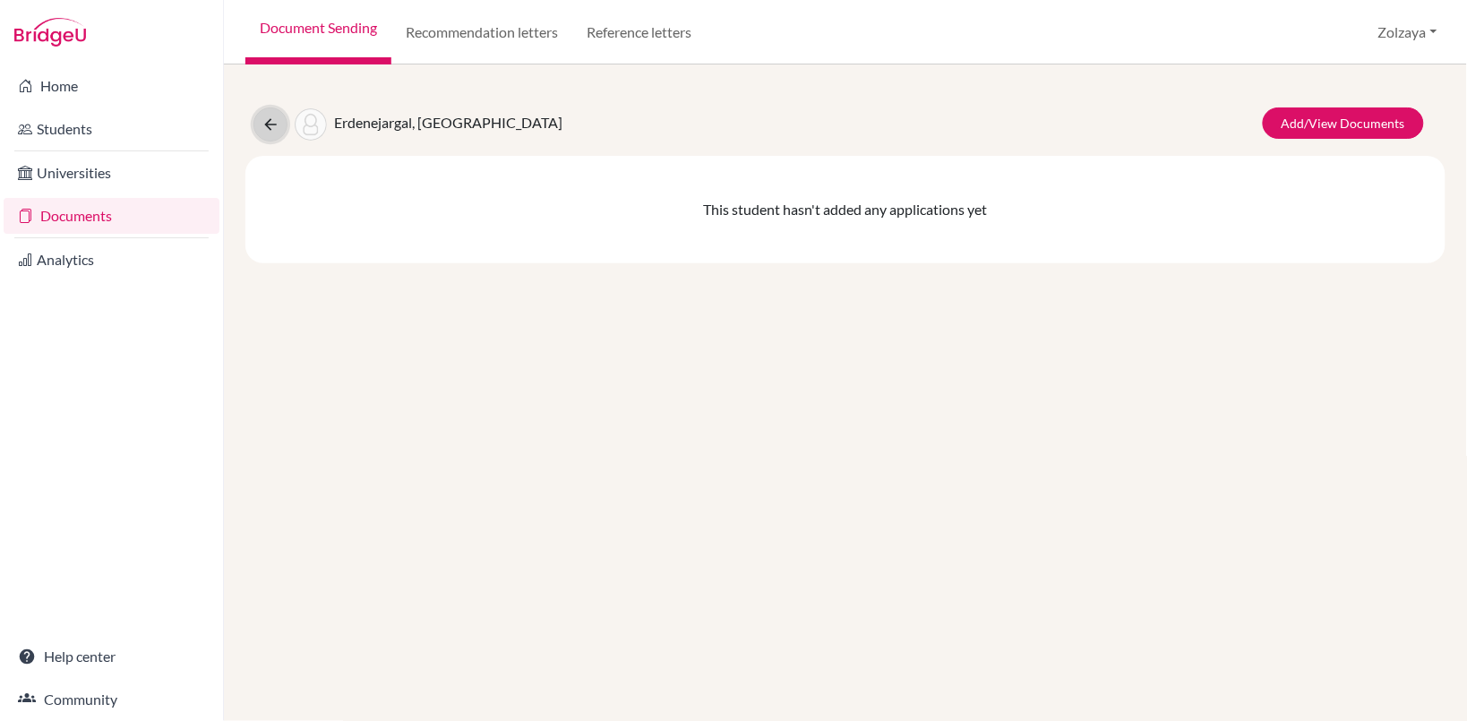
click at [278, 133] on button at bounding box center [270, 124] width 34 height 34
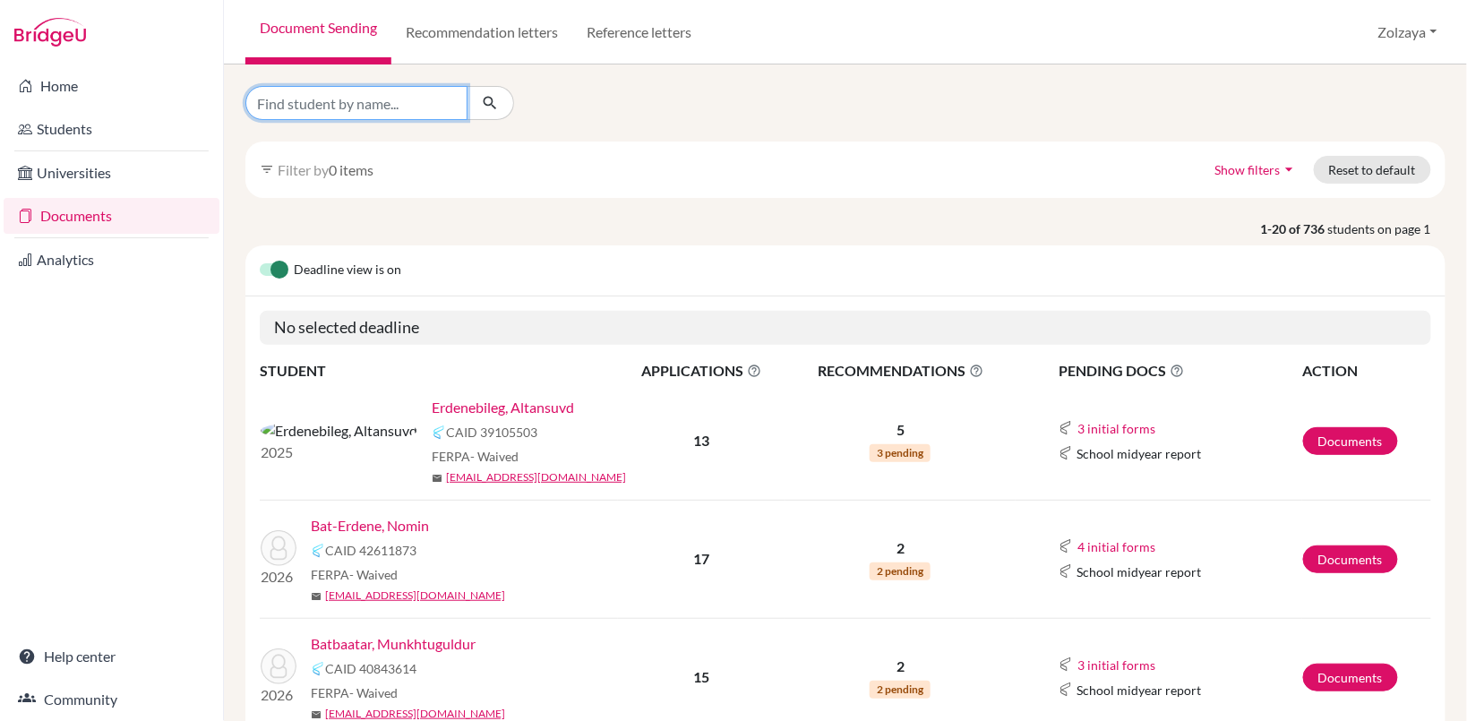
click at [387, 107] on input "Find student by name..." at bounding box center [356, 103] width 222 height 34
type input "solongo erdenejargal"
click at [476, 114] on button "submit" at bounding box center [490, 103] width 47 height 34
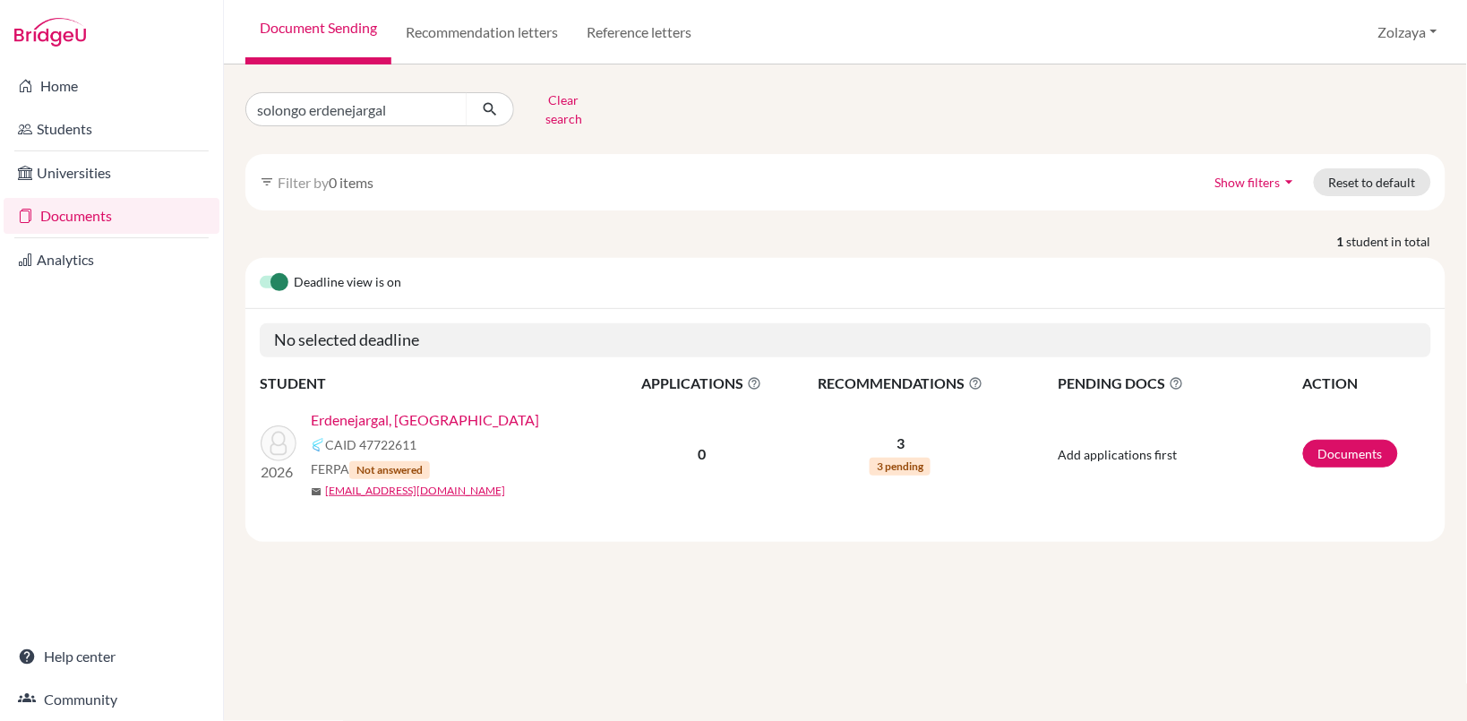
click at [430, 395] on td "2026 Erdenejargal, Solongo CAID 47722611 FERPA Not answered mail 26b_solongo.e@…" at bounding box center [439, 454] width 358 height 118
click at [422, 409] on link "Erdenejargal, Solongo" at bounding box center [425, 419] width 228 height 21
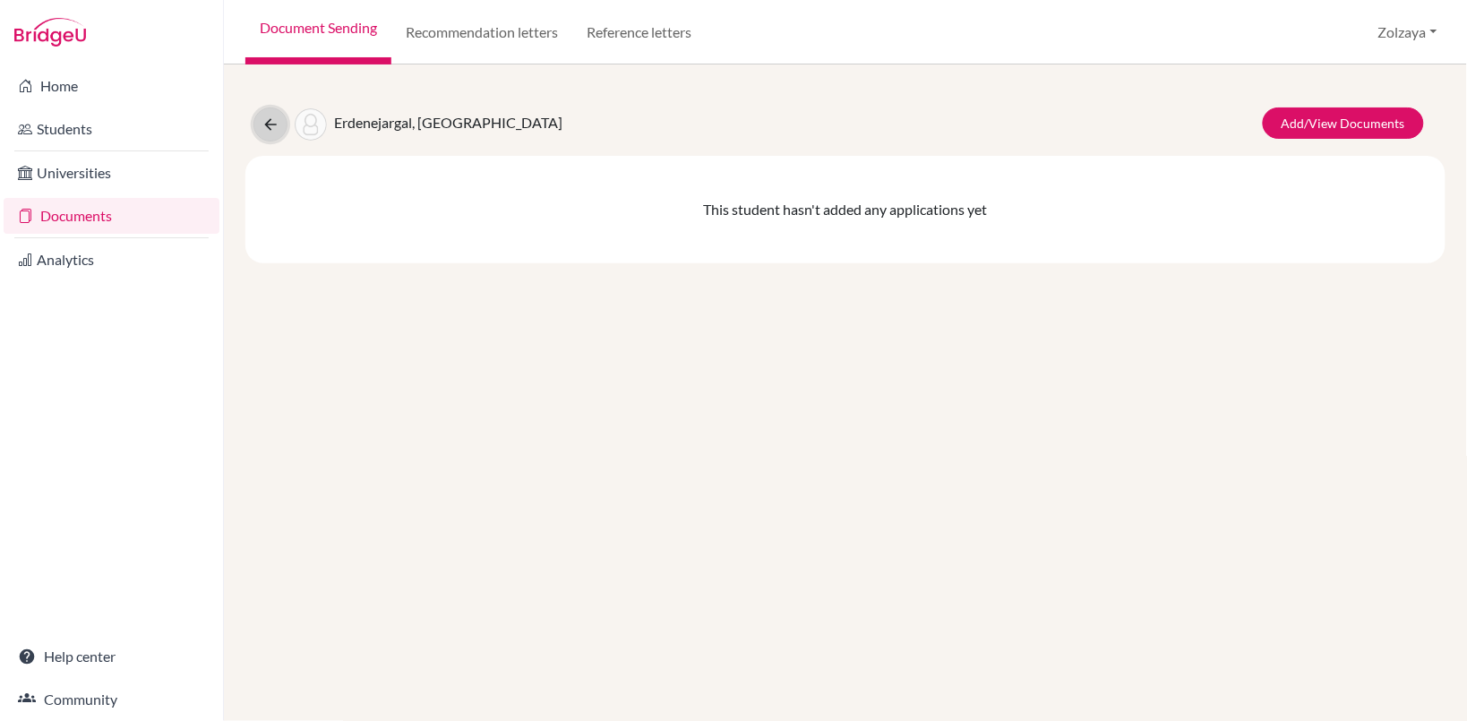
click at [294, 122] on div "Erdenejargal, [GEOGRAPHIC_DATA]" at bounding box center [407, 124] width 309 height 34
click at [261, 135] on button at bounding box center [270, 124] width 34 height 34
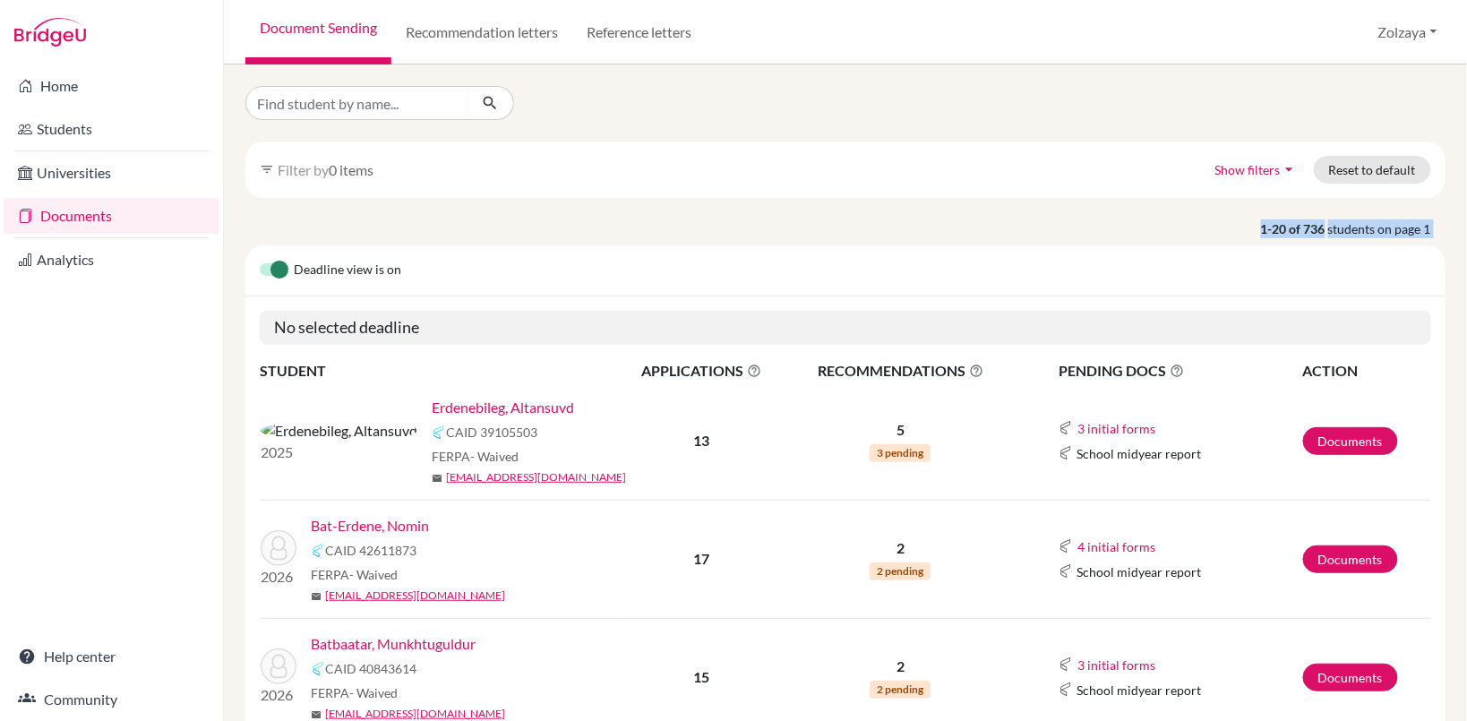
click at [1462, 251] on div "filter_list Filter by 0 items Show filters arrow_drop_down Reset to default 1-2…" at bounding box center [845, 392] width 1243 height 657
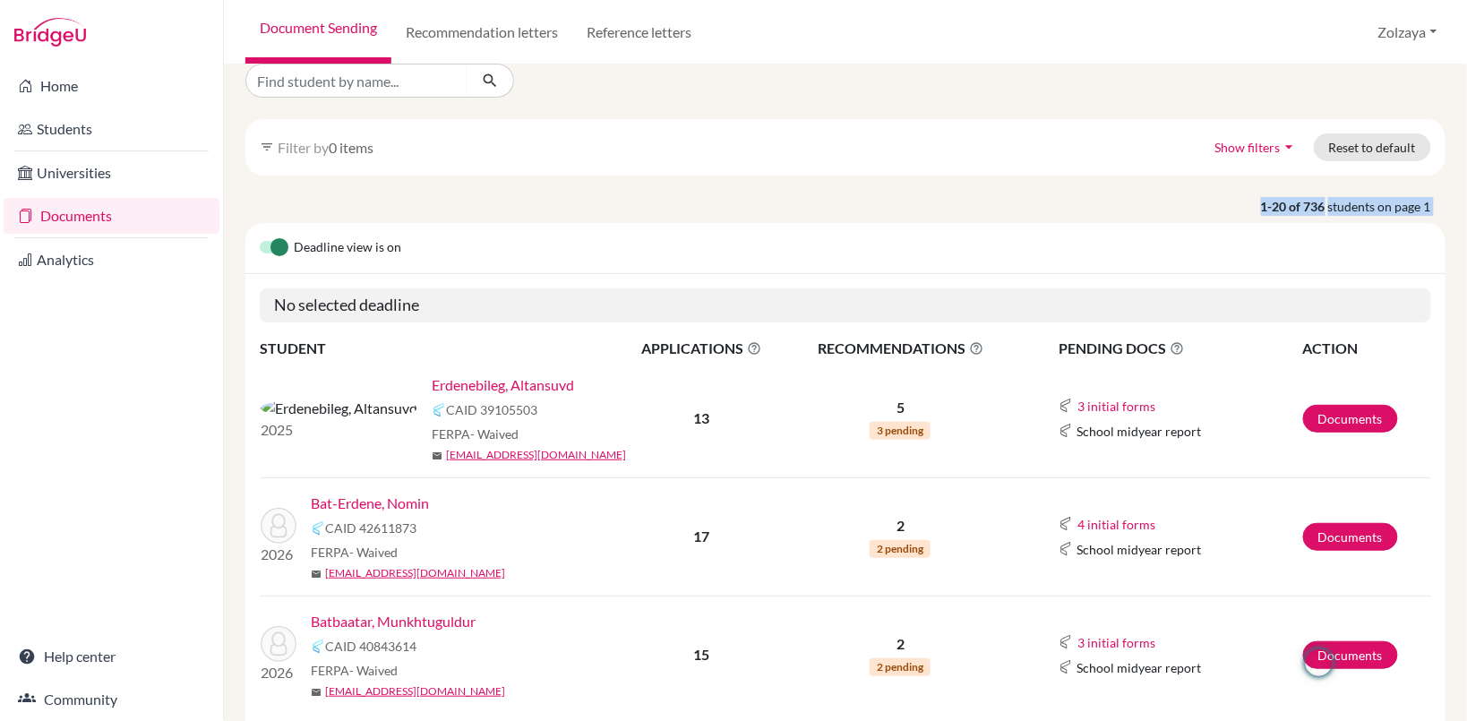
scroll to position [19, 0]
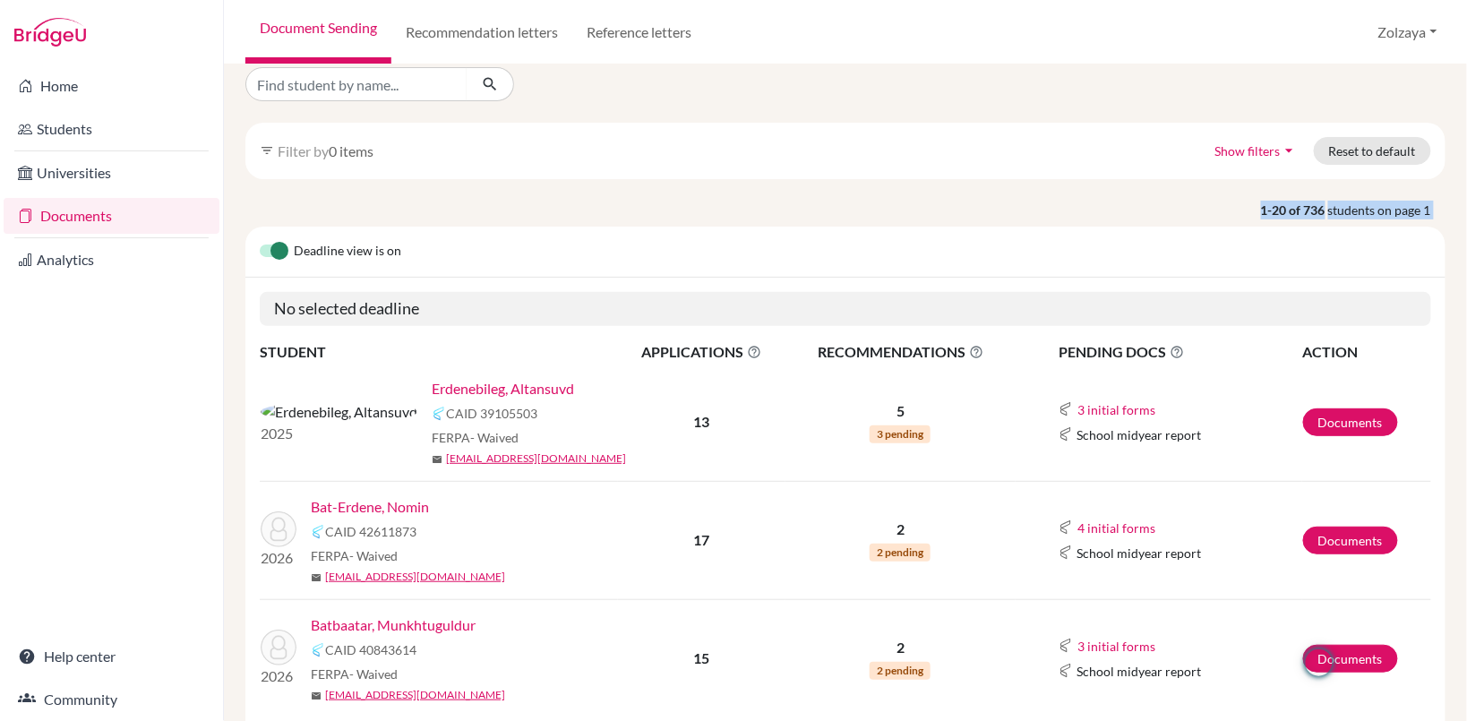
click at [432, 385] on link "Erdenebileg, Altansuvd" at bounding box center [503, 388] width 142 height 21
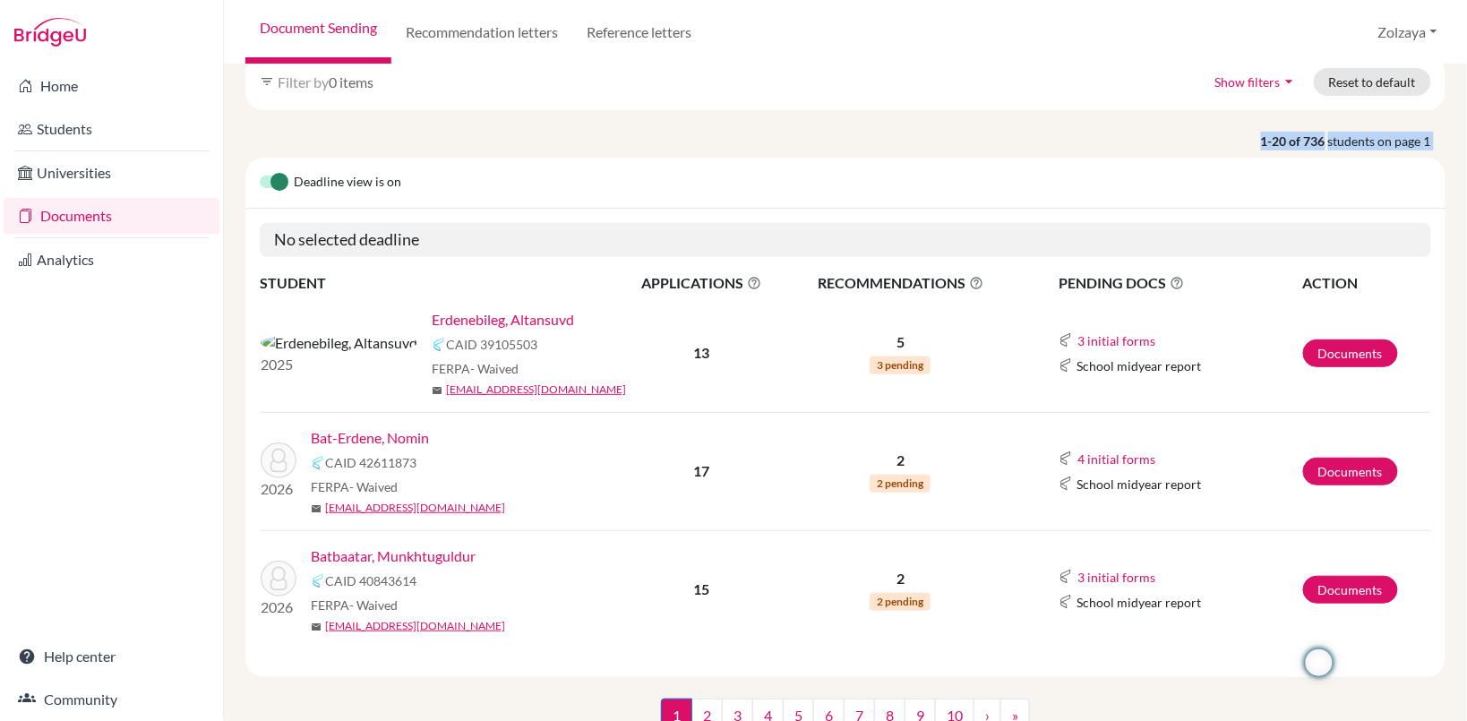
scroll to position [0, 0]
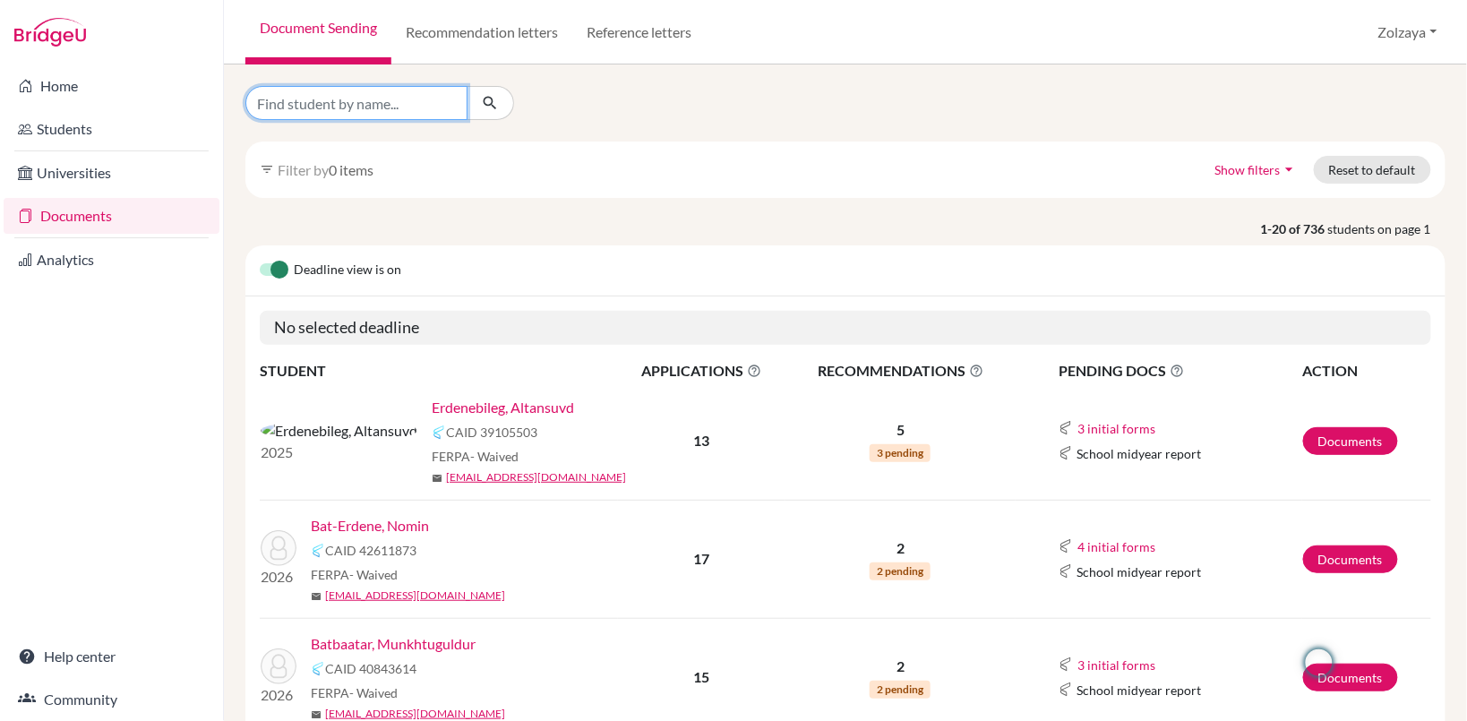
drag, startPoint x: 415, startPoint y: 112, endPoint x: 430, endPoint y: 112, distance: 15.2
click at [422, 112] on input "Find student by name..." at bounding box center [356, 103] width 222 height 34
type input "binderiya"
click button "submit" at bounding box center [490, 103] width 47 height 34
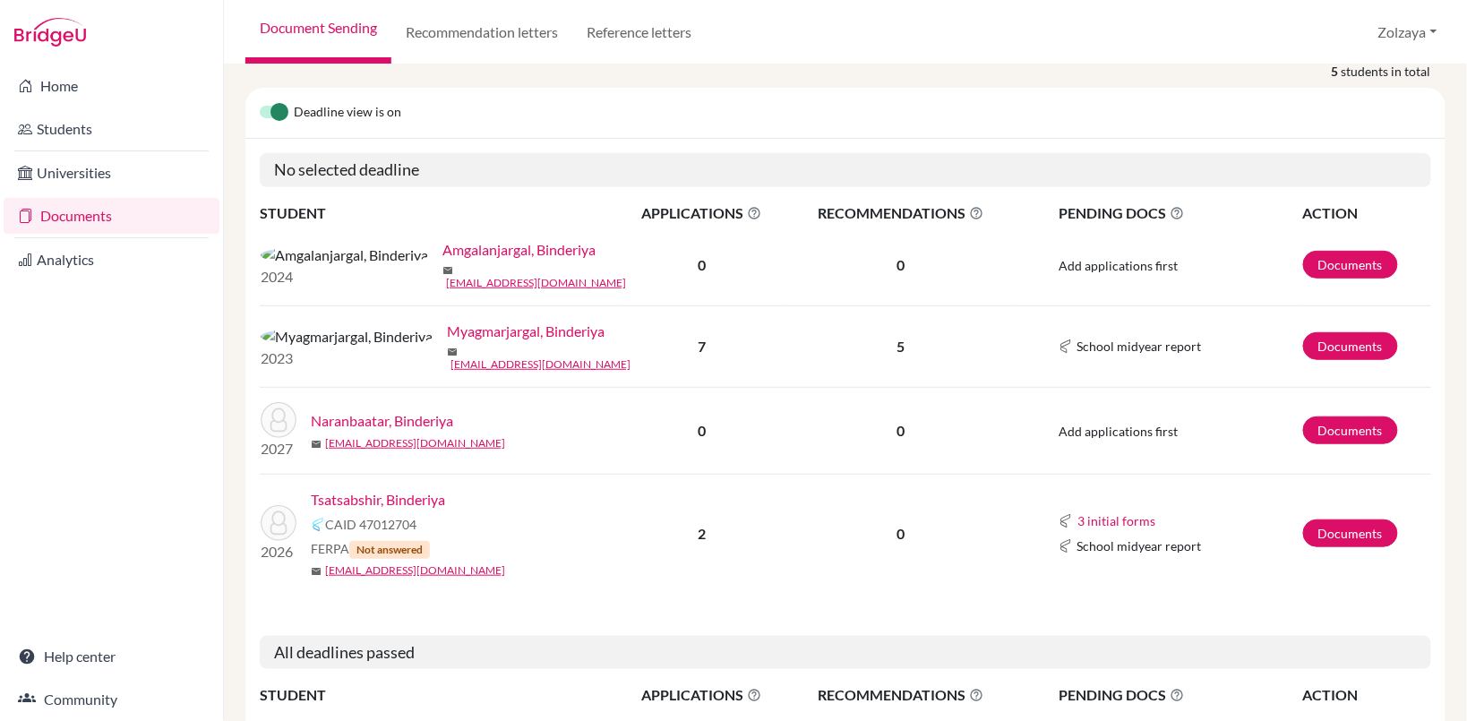
scroll to position [228, 0]
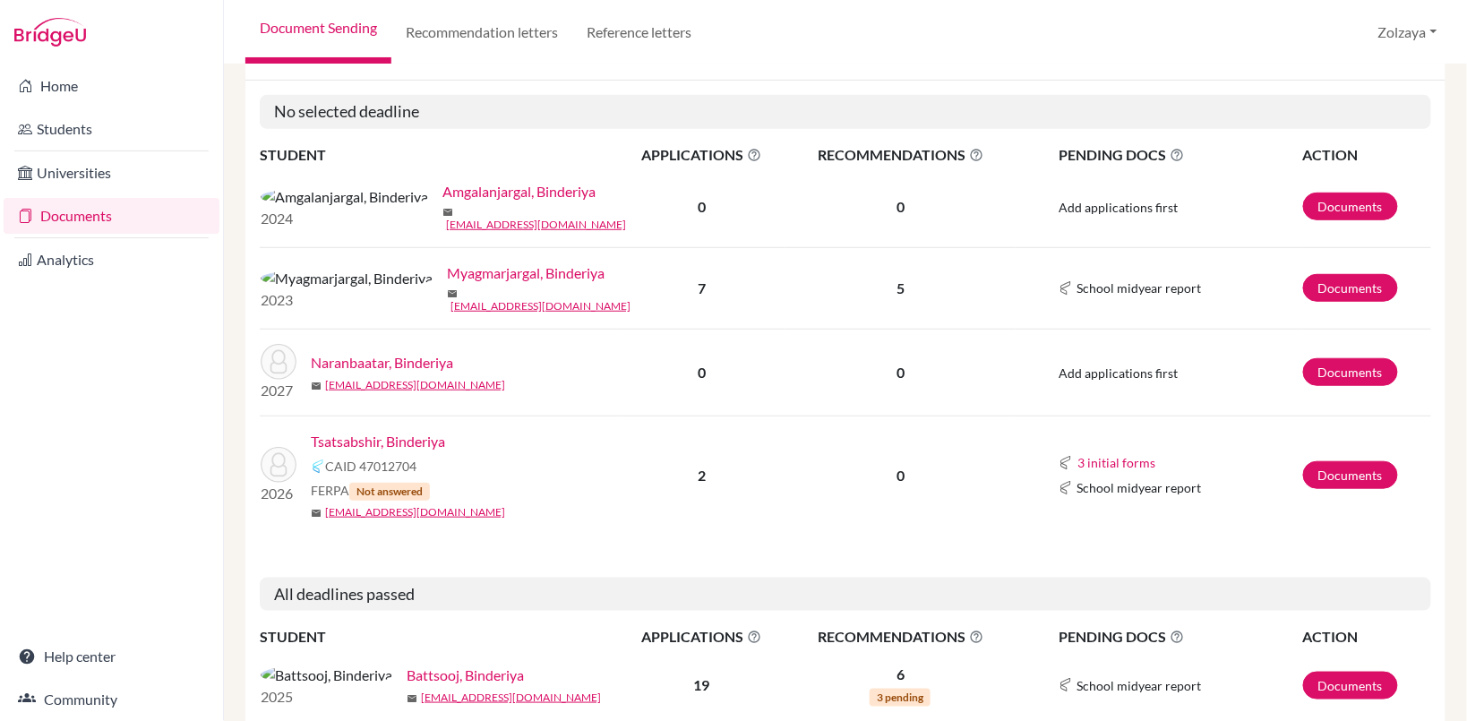
click at [414, 441] on link "Tsatsabshir, Binderiya" at bounding box center [378, 441] width 134 height 21
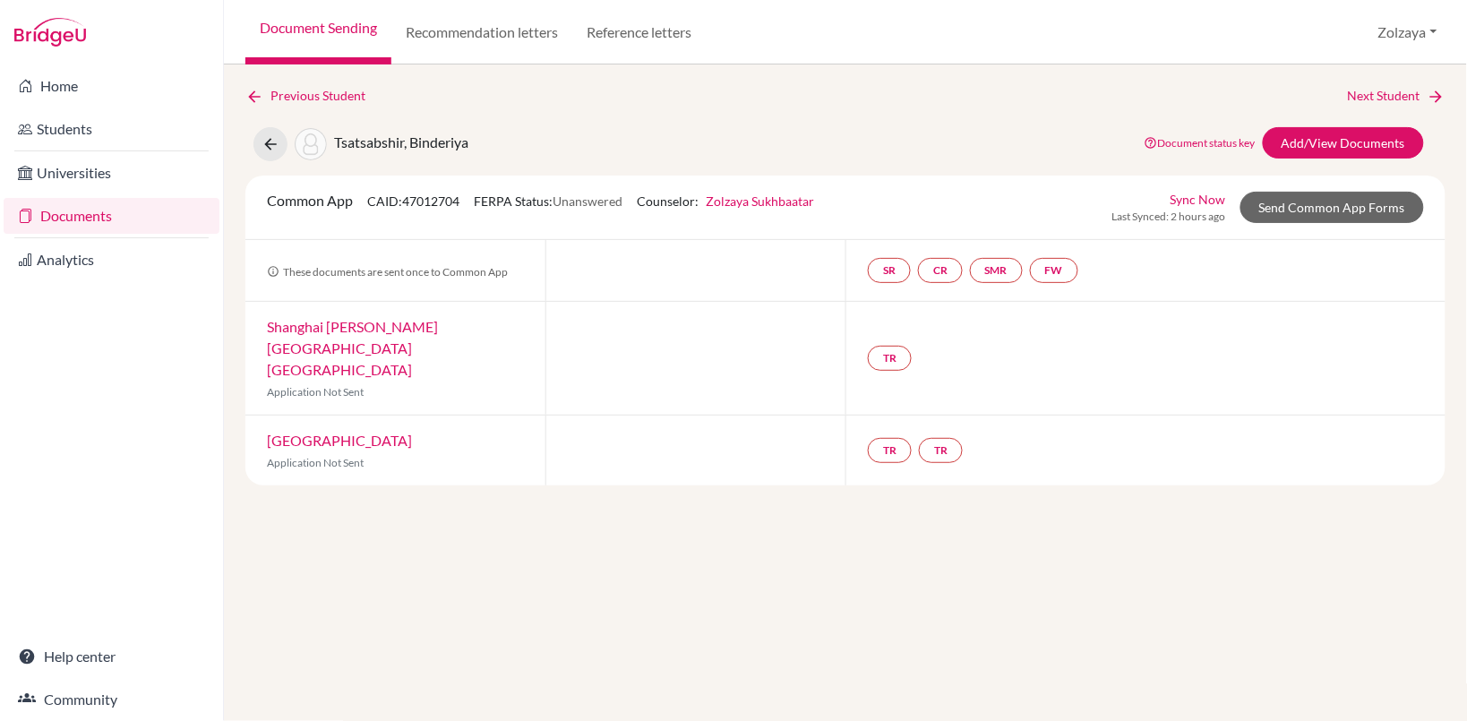
click at [1206, 186] on div "Common App CAID: 47012704 FERPA Status: Unanswered Counselor: [PERSON_NAME] Fir…" at bounding box center [845, 208] width 1200 height 64
click at [1212, 191] on link "Sync Now" at bounding box center [1199, 199] width 56 height 19
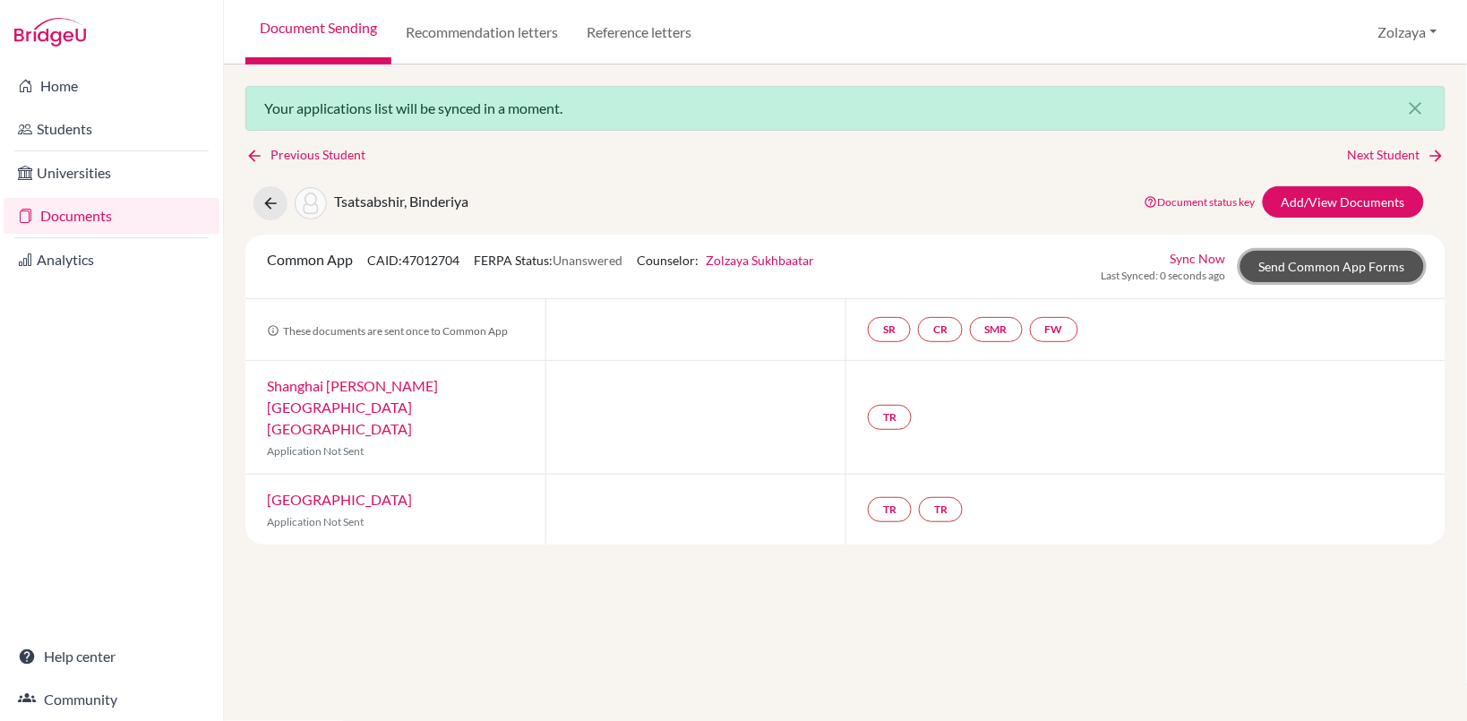
click at [1321, 260] on link "Send Common App Forms" at bounding box center [1332, 266] width 184 height 31
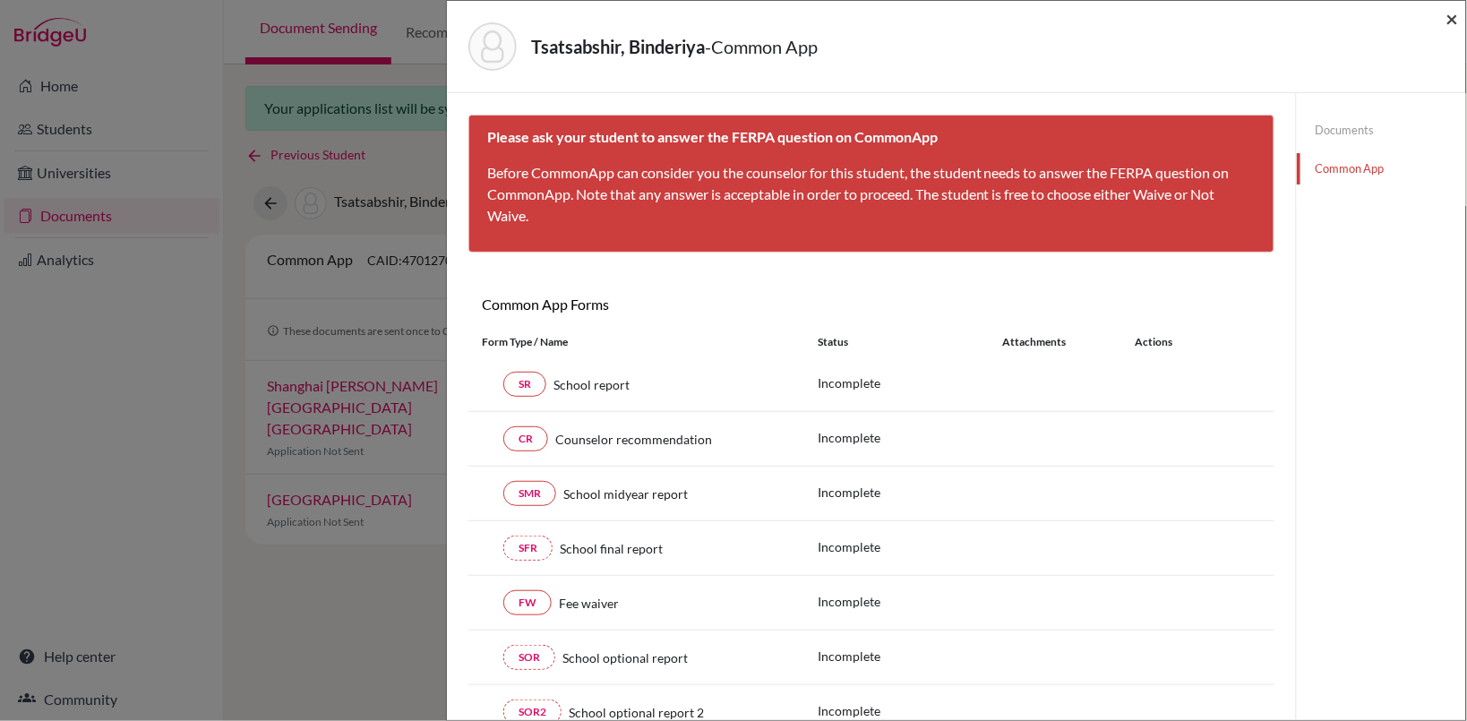
click at [1456, 19] on span "×" at bounding box center [1452, 18] width 13 height 26
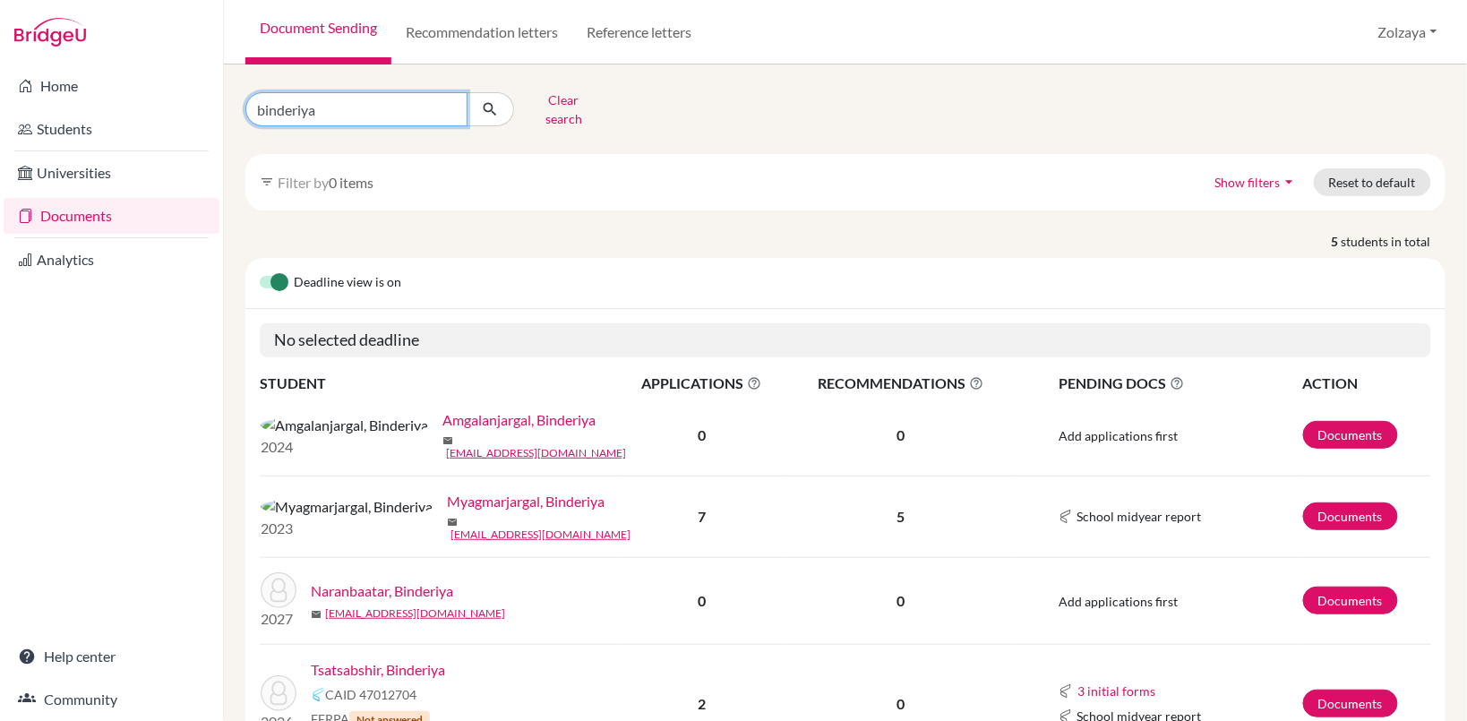
click at [444, 108] on input "binderiya" at bounding box center [356, 109] width 222 height 34
click at [444, 107] on input "binderiya" at bounding box center [356, 109] width 222 height 34
click at [451, 101] on input "binderiya" at bounding box center [356, 109] width 222 height 34
type input "erkhsaran"
click button "submit" at bounding box center [490, 109] width 47 height 34
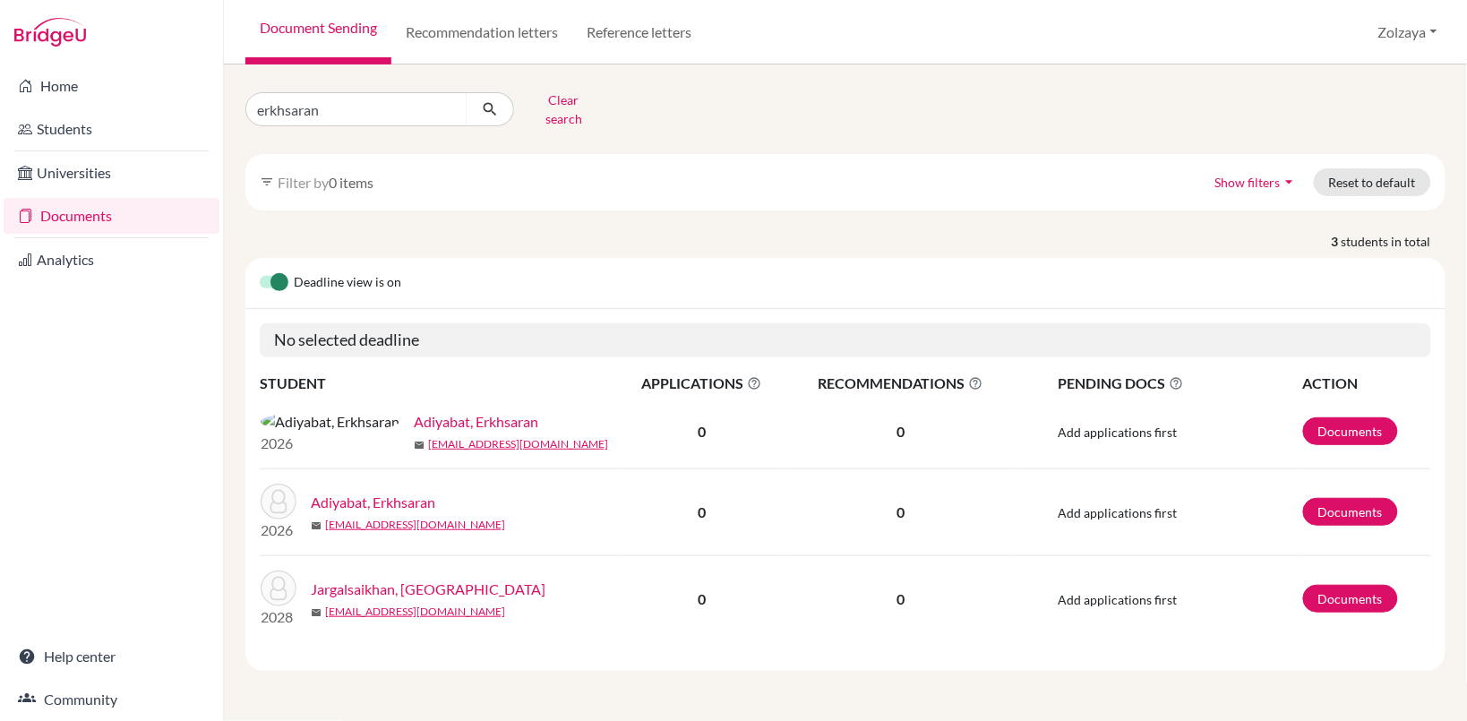
click at [414, 421] on link "Adiyabat, Erkhsaran" at bounding box center [476, 421] width 124 height 21
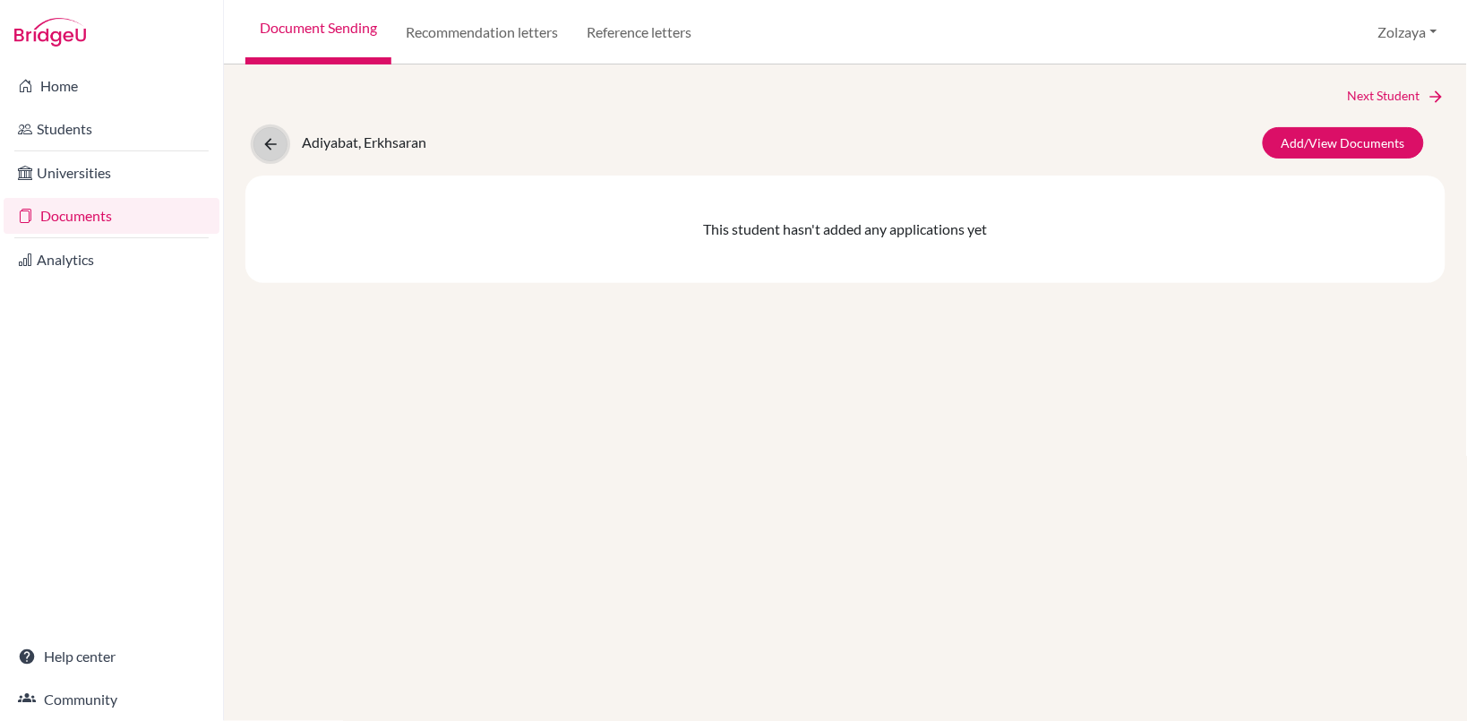
click at [275, 142] on icon at bounding box center [271, 144] width 18 height 18
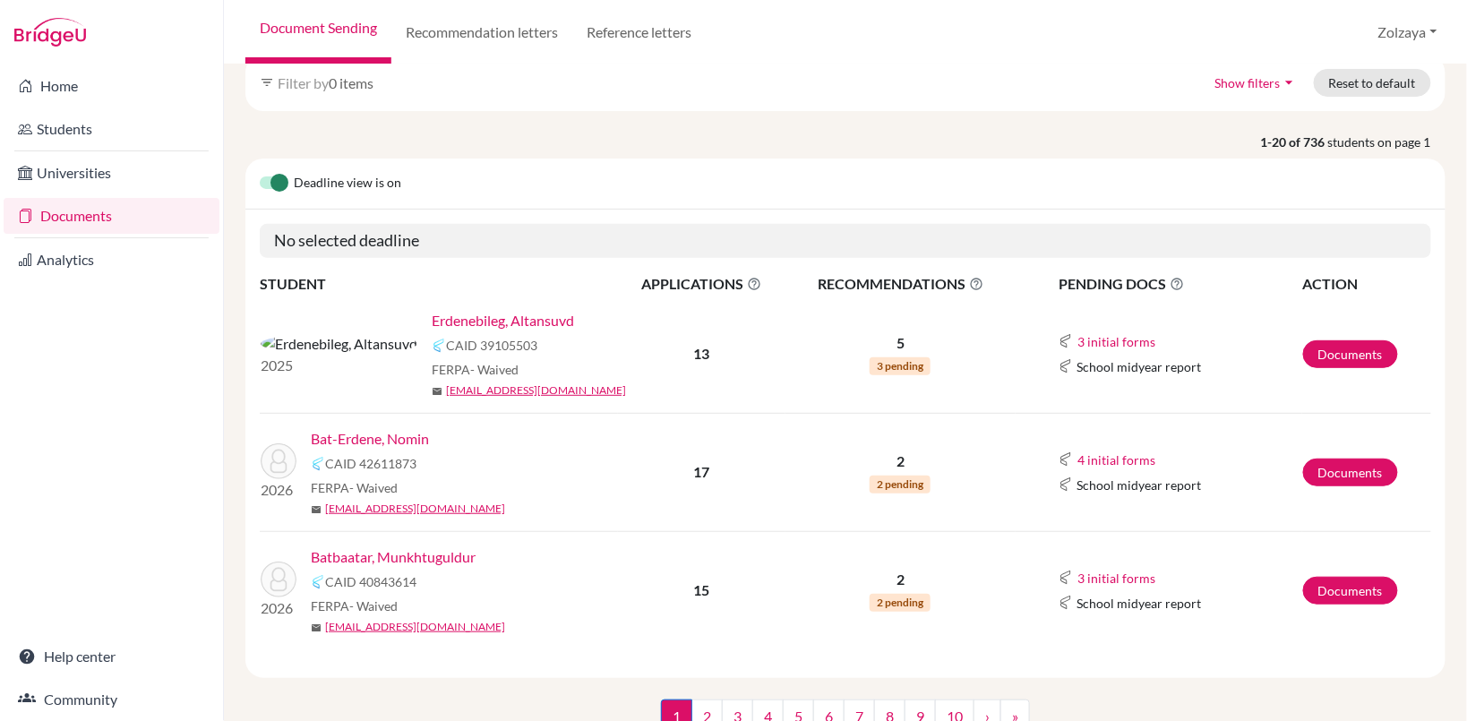
scroll to position [91, 0]
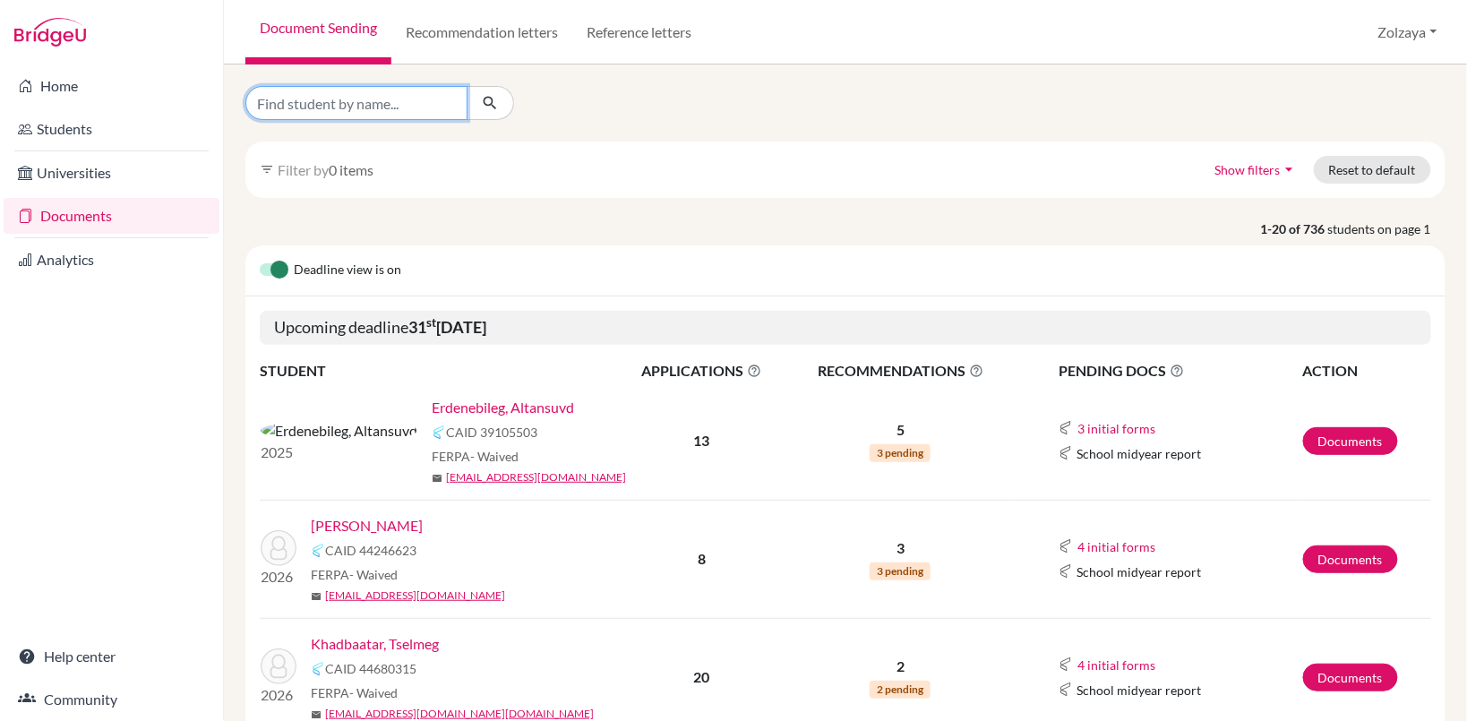
click at [372, 101] on input "Find student by name..." at bounding box center [356, 103] width 222 height 34
type input "enerel"
click button "submit" at bounding box center [490, 103] width 47 height 34
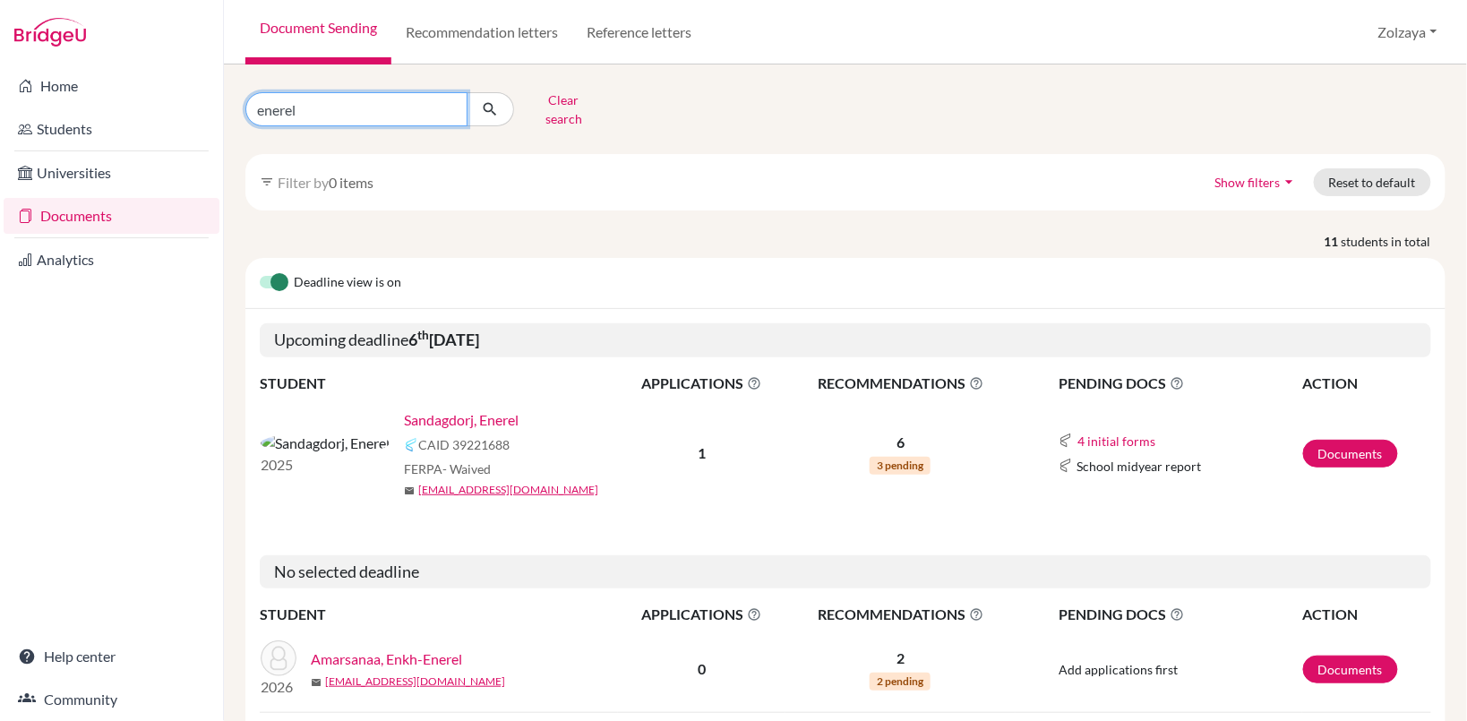
click at [436, 115] on input "enerel" at bounding box center [356, 109] width 222 height 34
click at [452, 97] on input "enerel" at bounding box center [356, 109] width 222 height 34
type input "e"
type input "yesudari"
click button "submit" at bounding box center [490, 109] width 47 height 34
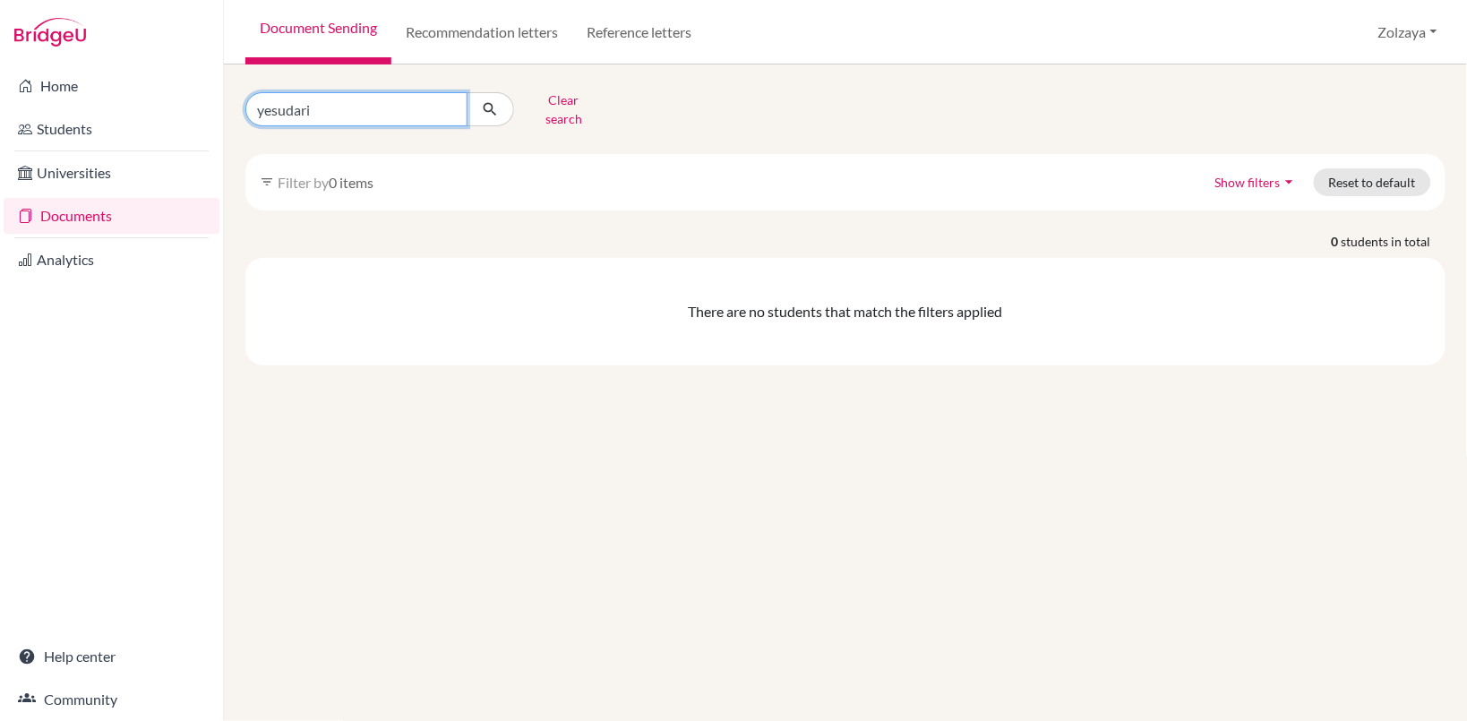
click at [376, 104] on input "yesudari" at bounding box center [356, 109] width 222 height 34
type input "y"
click at [394, 95] on input "Find student by name..." at bounding box center [356, 109] width 222 height 34
type input "b"
type input "amartugs"
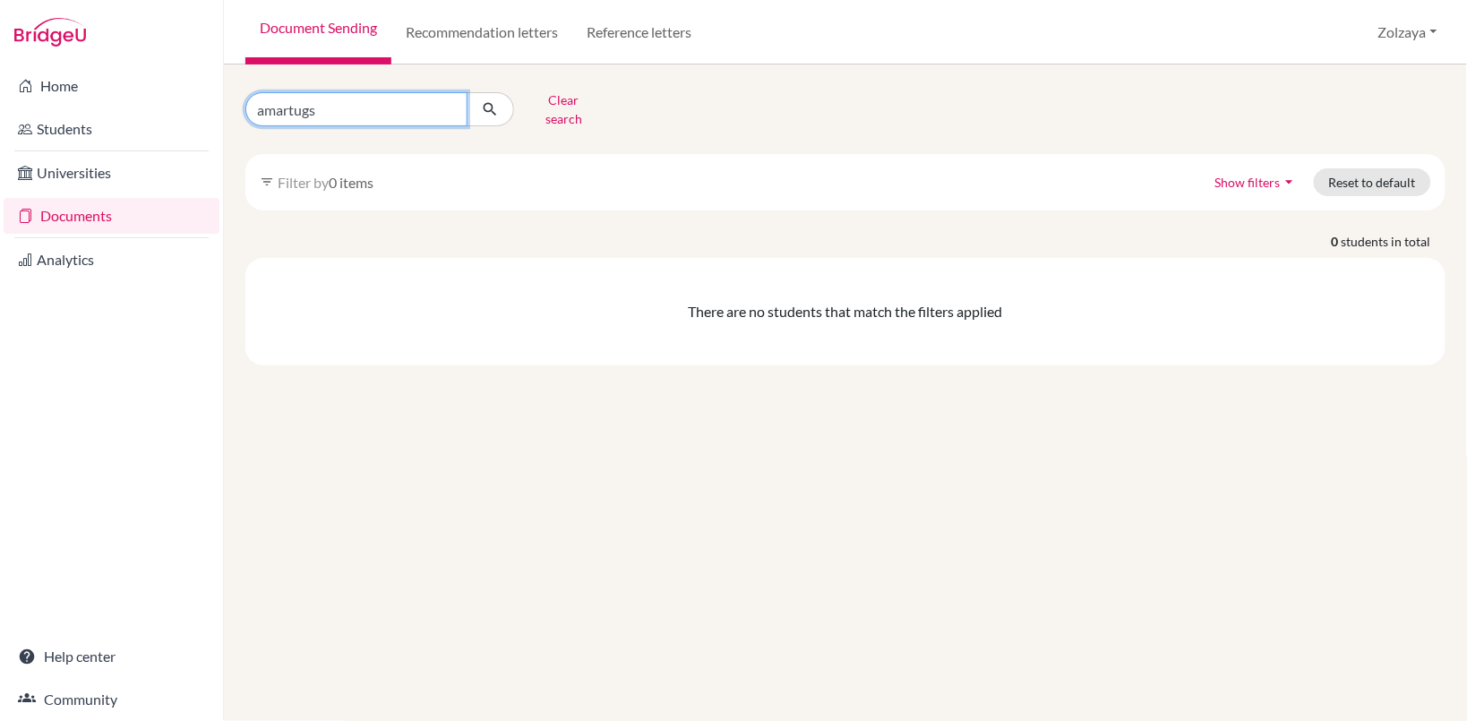
click button "submit" at bounding box center [490, 109] width 47 height 34
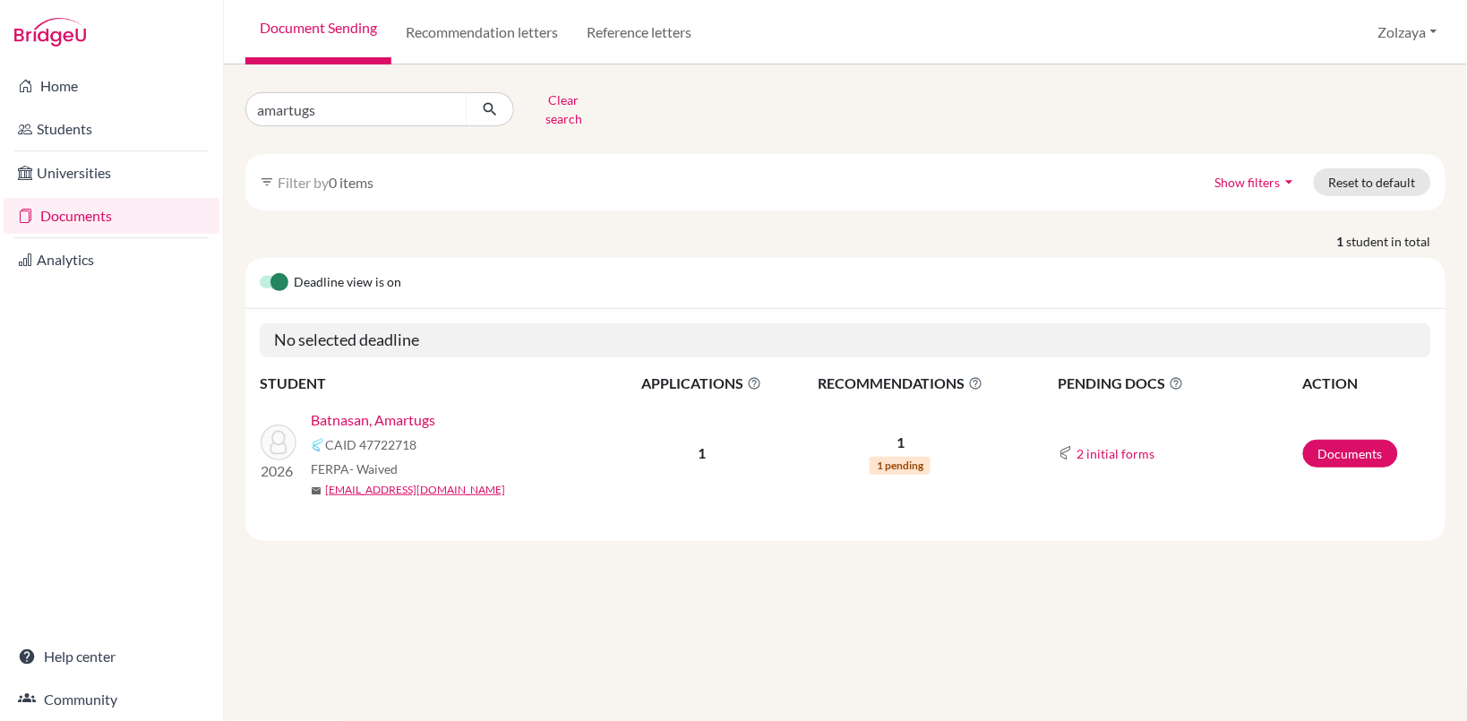
click at [404, 409] on link "Batnasan, Amartugs" at bounding box center [373, 419] width 124 height 21
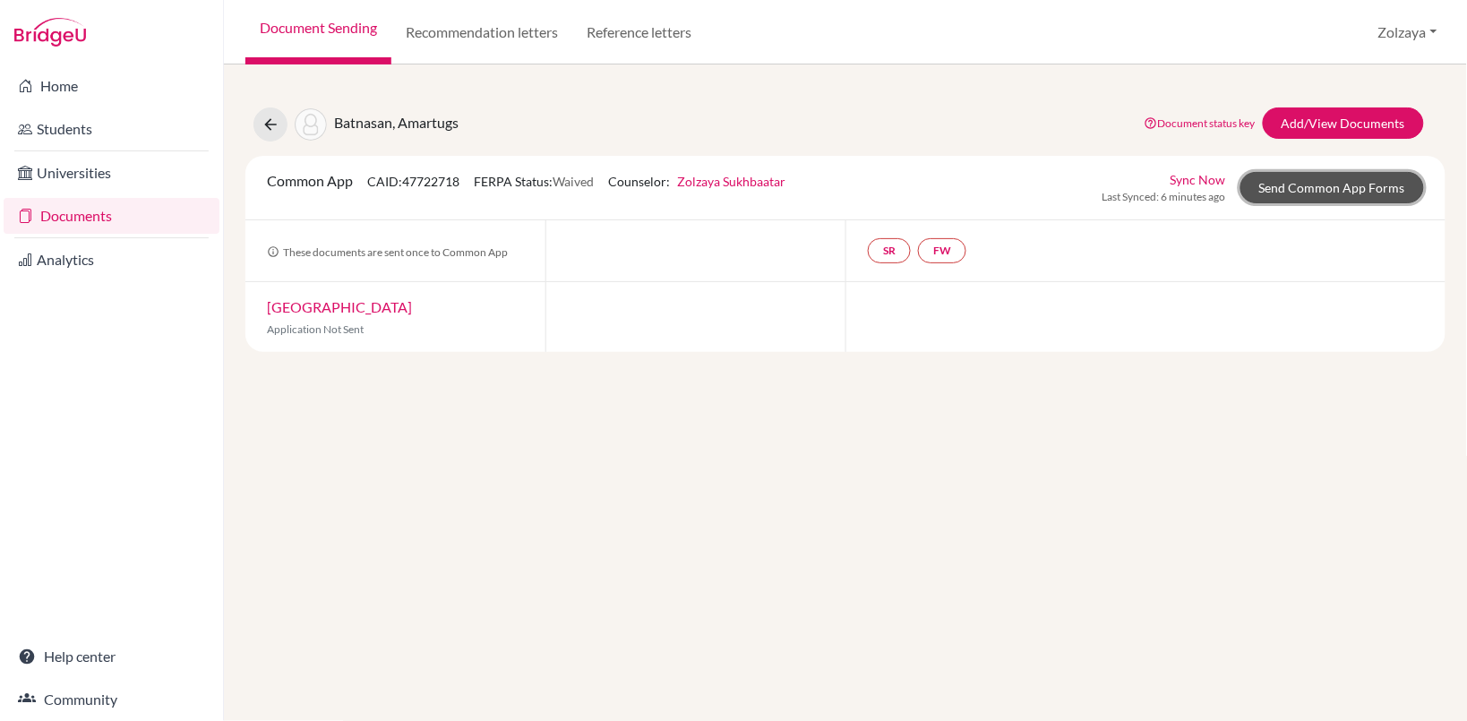
click at [1323, 193] on link "Send Common App Forms" at bounding box center [1332, 187] width 184 height 31
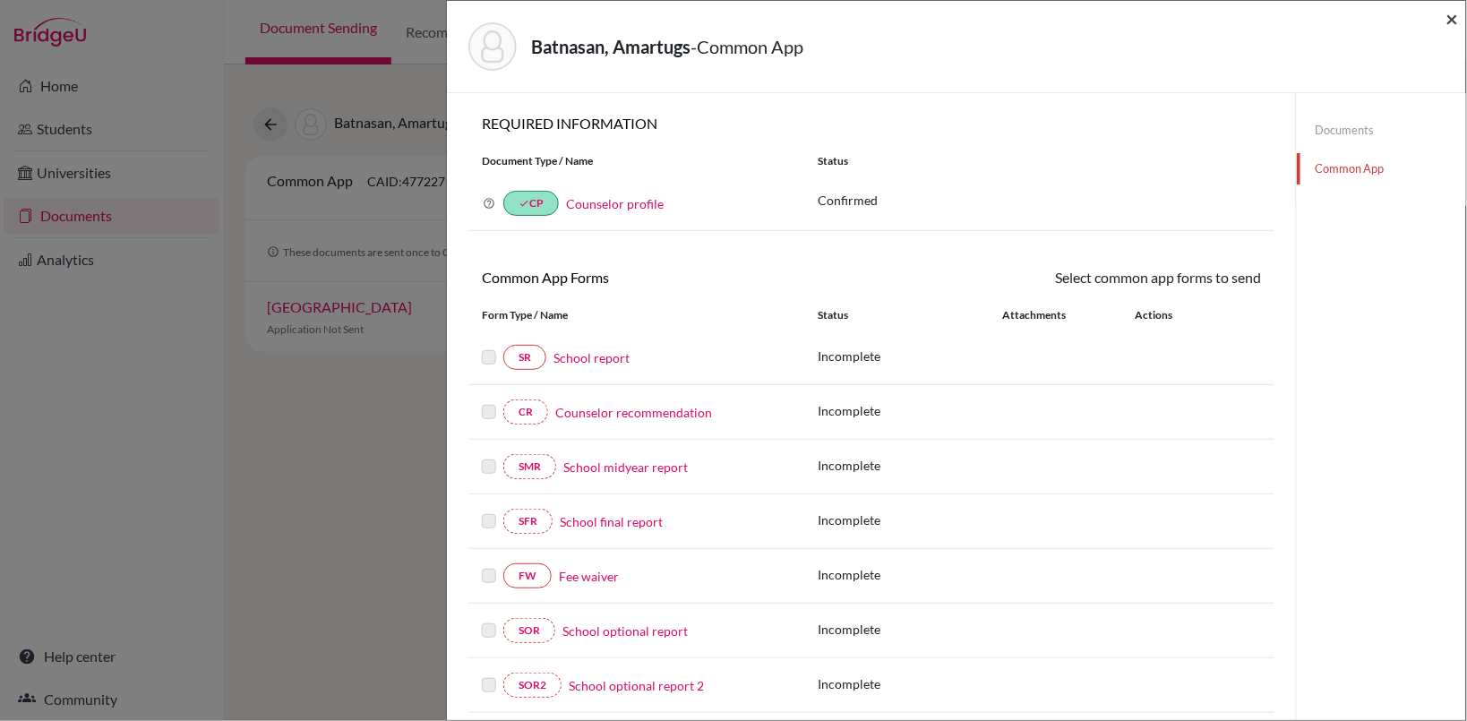
click at [1453, 23] on span "×" at bounding box center [1452, 18] width 13 height 26
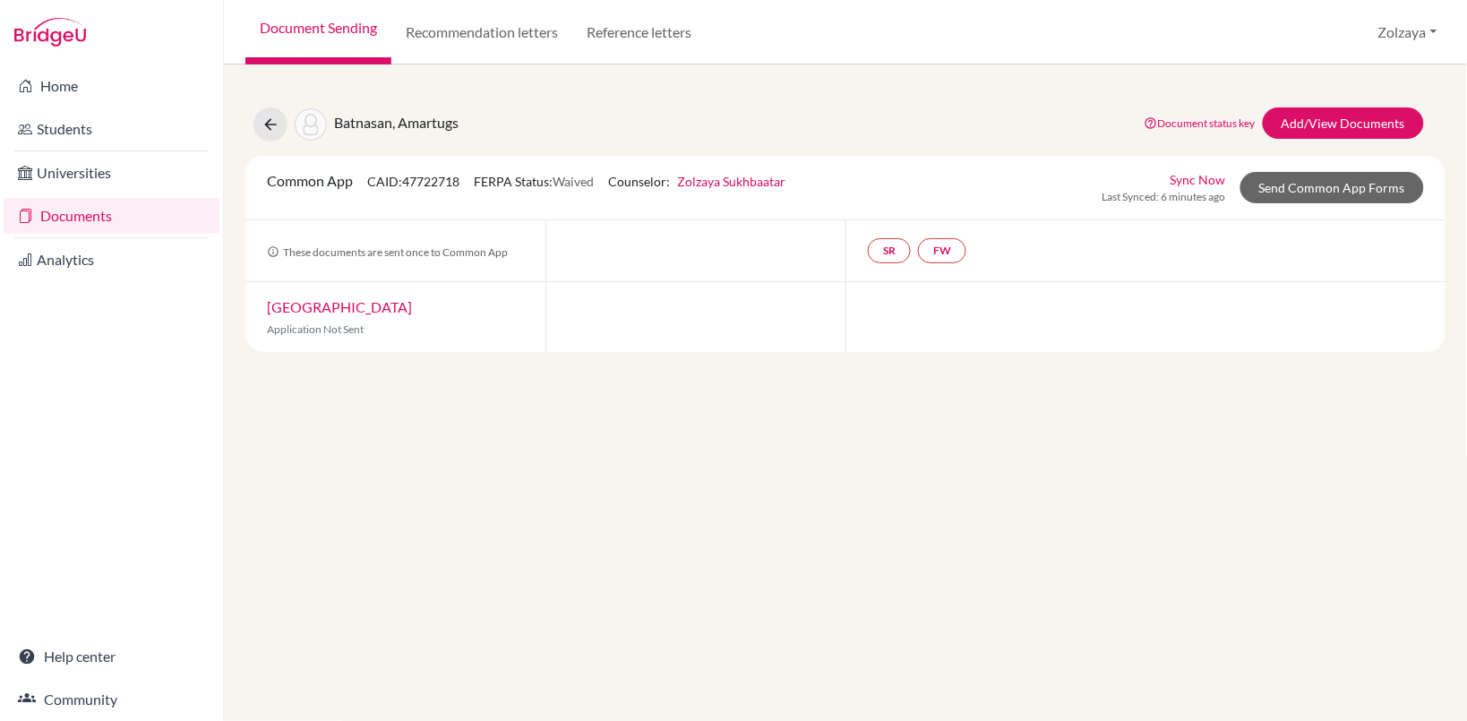
click at [1197, 173] on link "Sync Now" at bounding box center [1199, 179] width 56 height 19
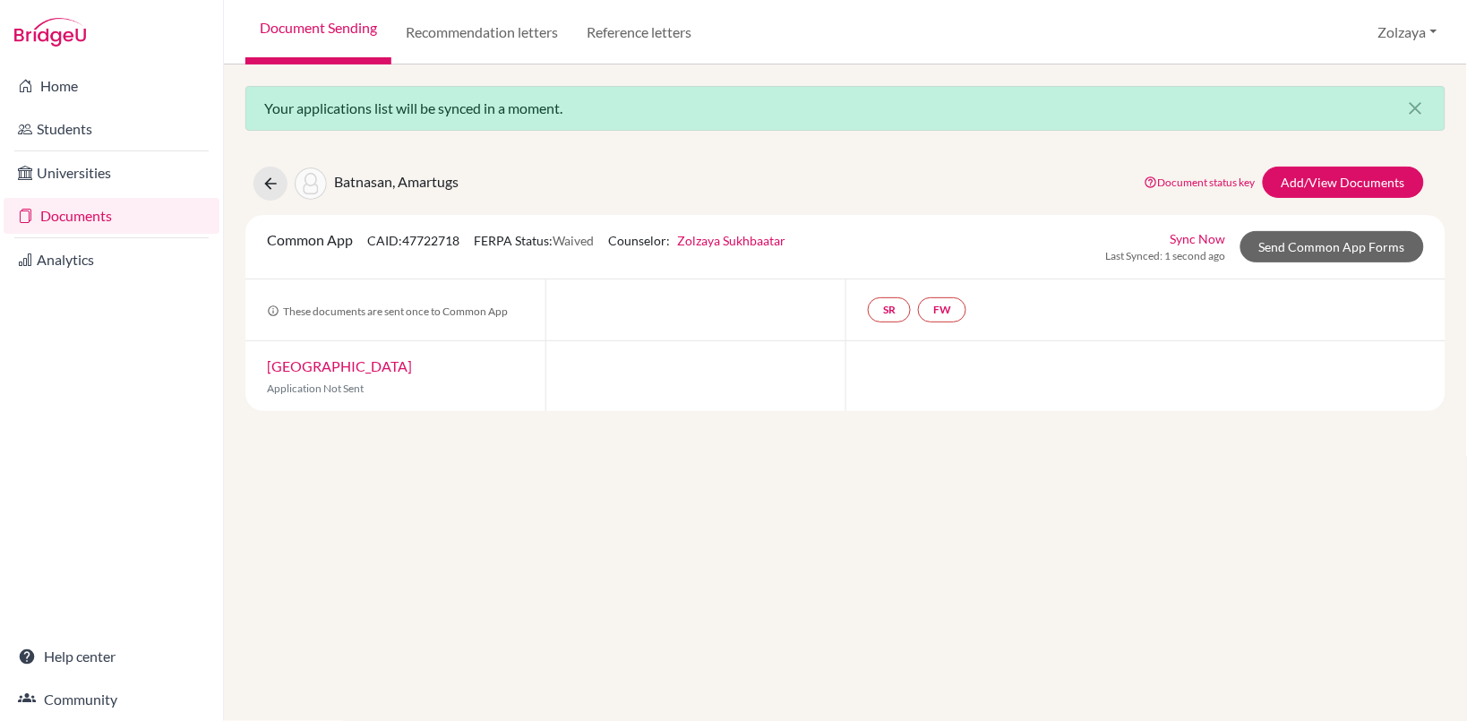
click at [101, 225] on link "Documents" at bounding box center [112, 216] width 216 height 36
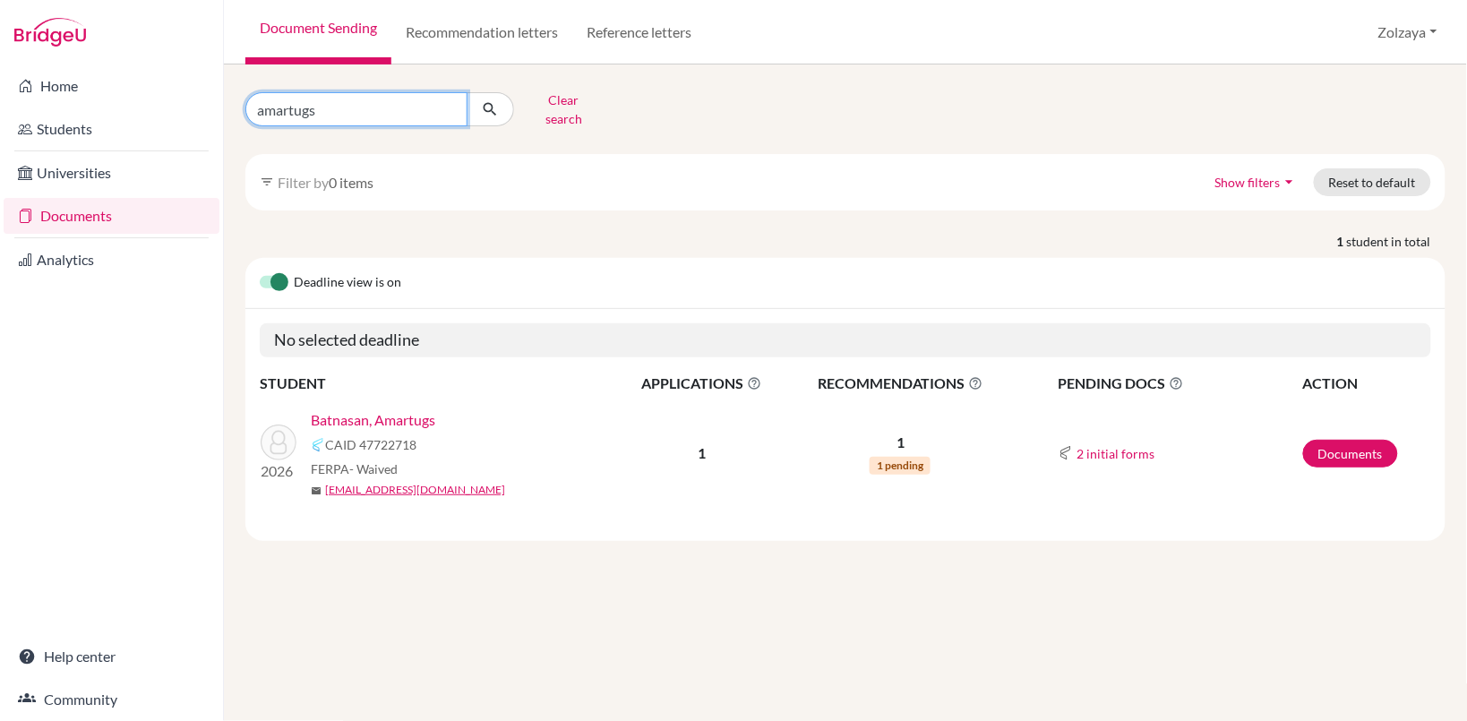
click at [446, 104] on input "amartugs" at bounding box center [356, 109] width 222 height 34
type input "bilguun"
click button "submit" at bounding box center [490, 109] width 47 height 34
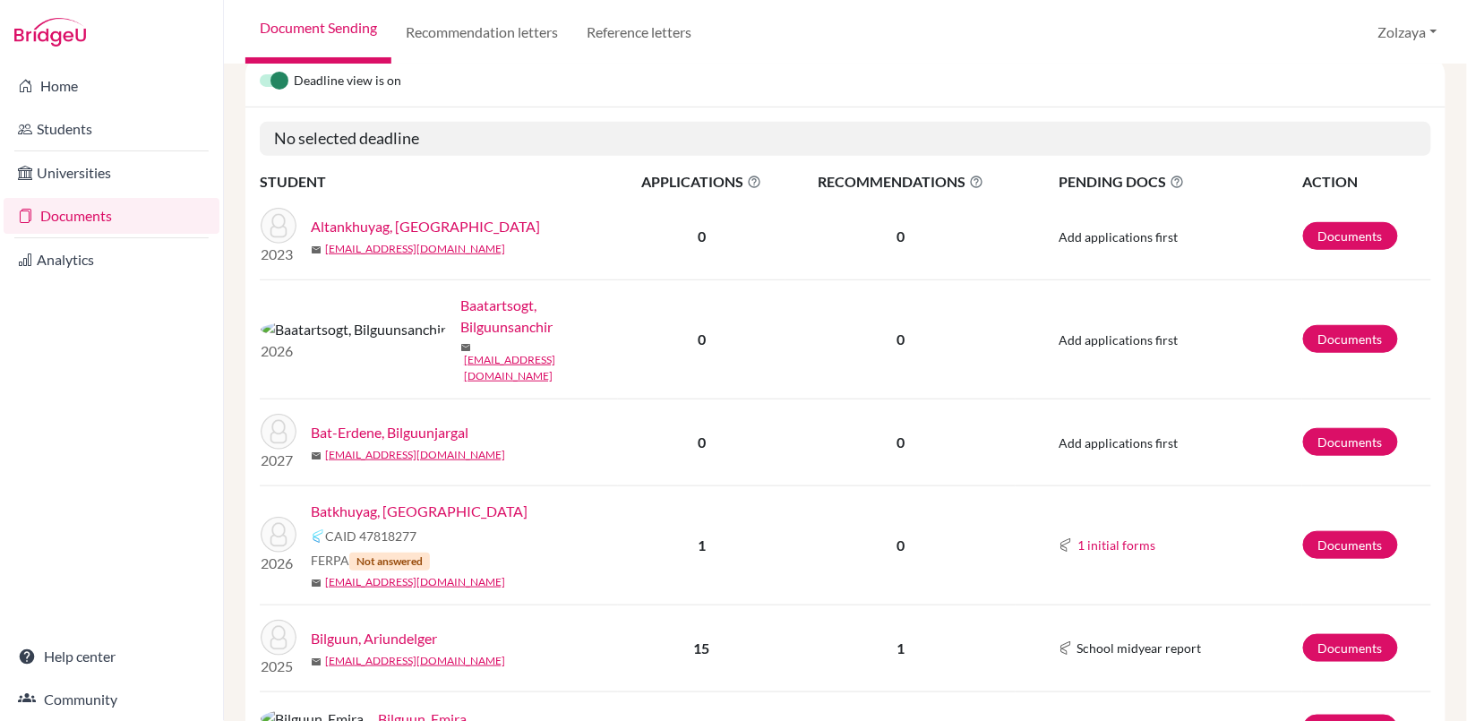
scroll to position [204, 0]
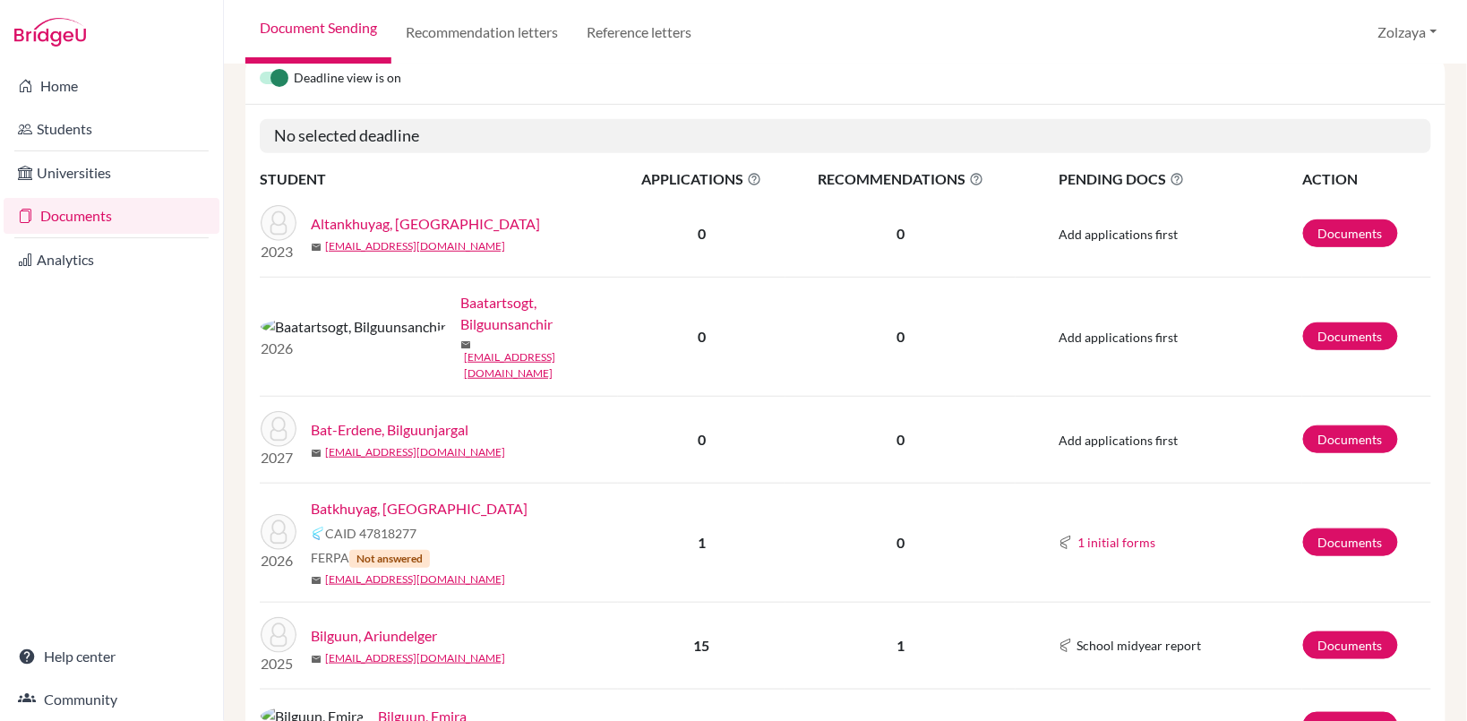
click at [340, 498] on link "Batkhuyag, [GEOGRAPHIC_DATA]" at bounding box center [419, 508] width 217 height 21
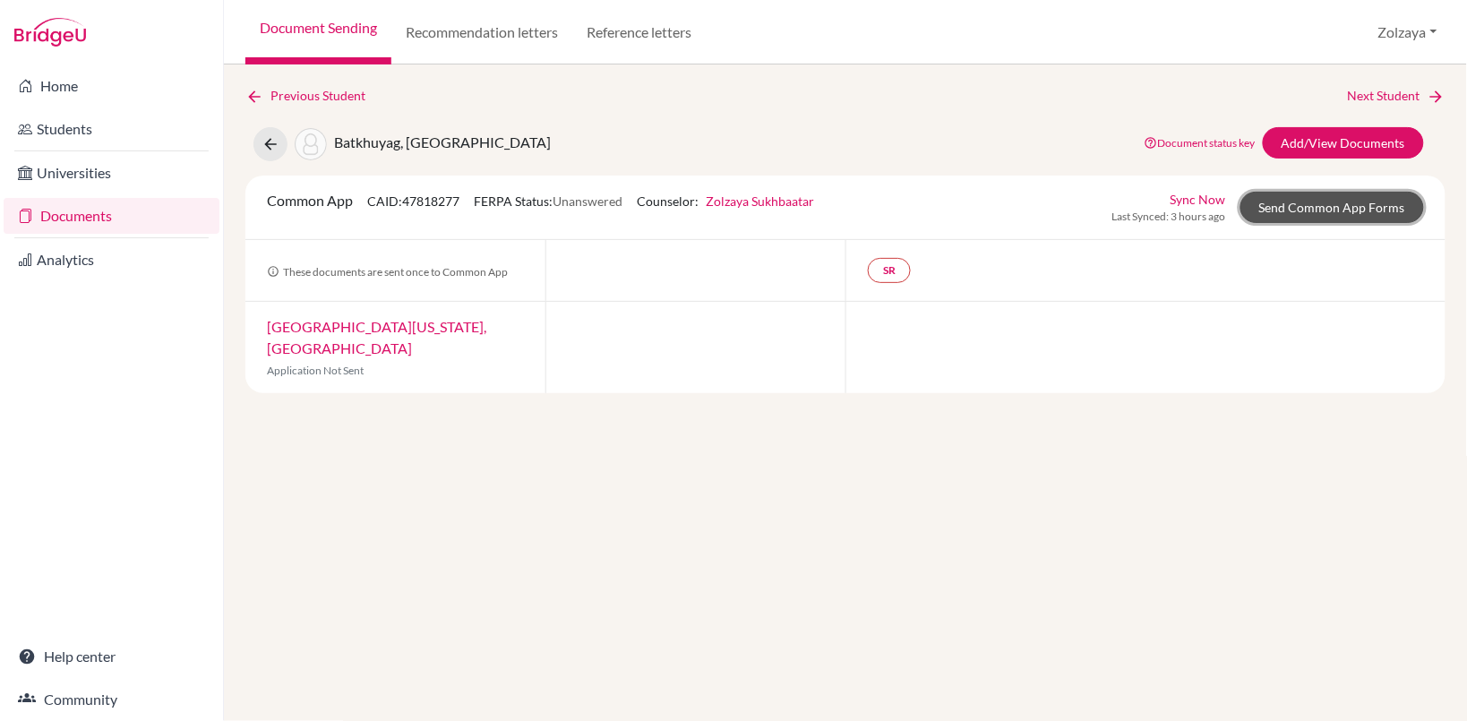
click at [1277, 212] on link "Send Common App Forms" at bounding box center [1332, 207] width 184 height 31
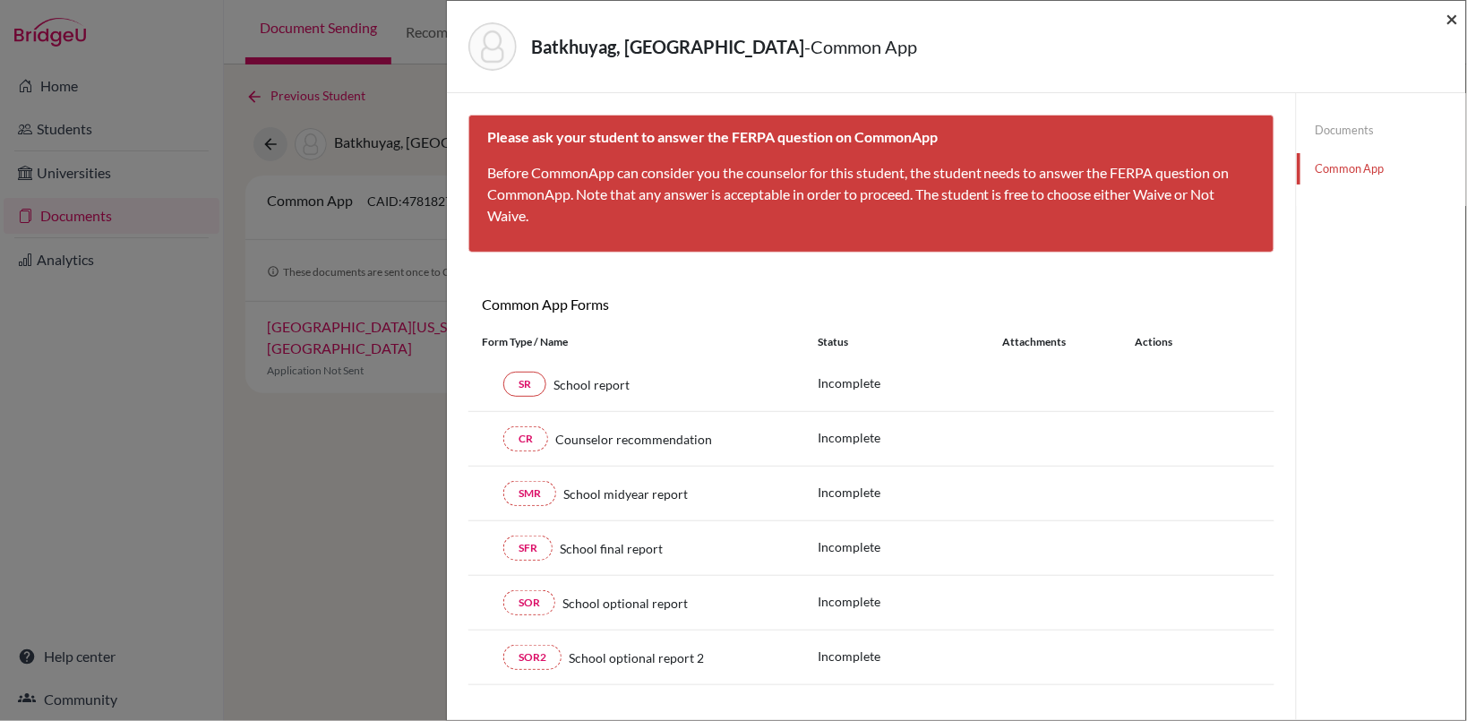
click at [1458, 19] on span "×" at bounding box center [1452, 18] width 13 height 26
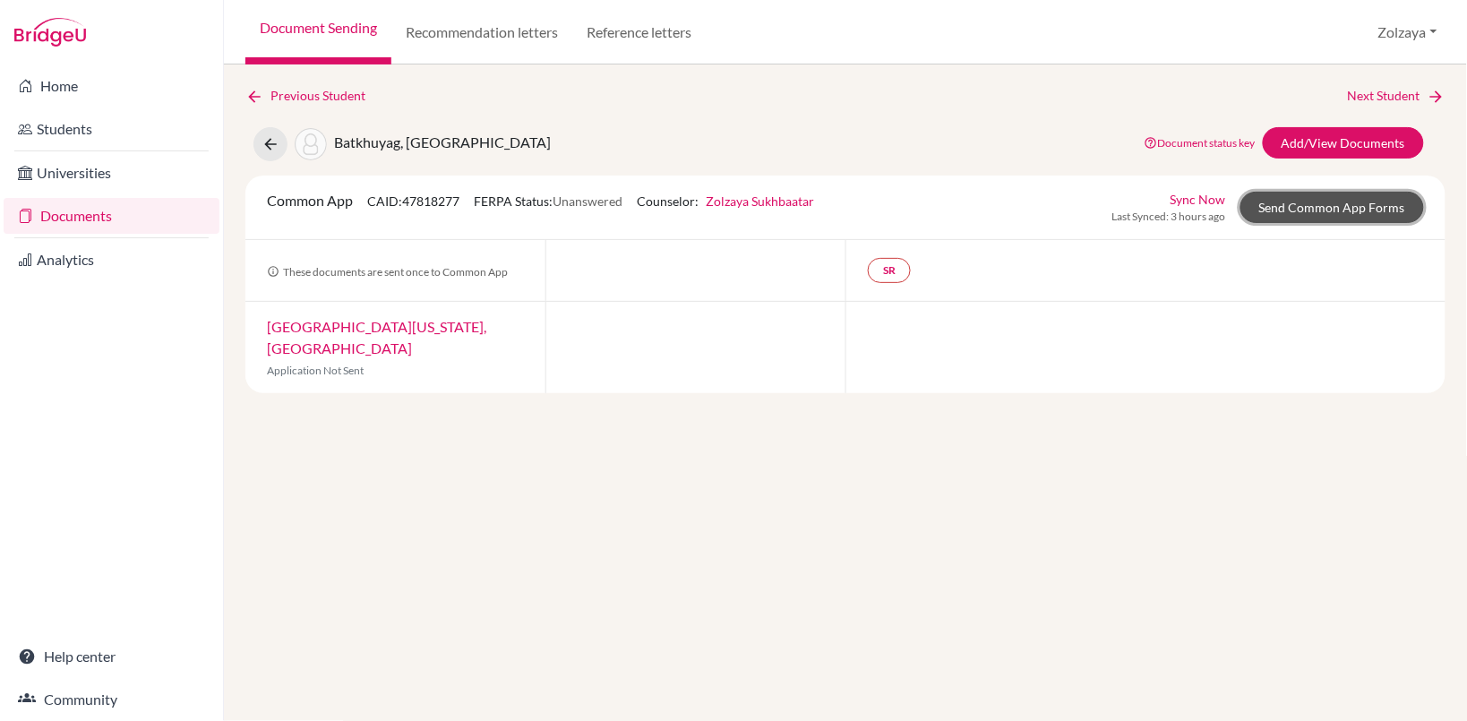
click at [1379, 211] on link "Send Common App Forms" at bounding box center [1332, 207] width 184 height 31
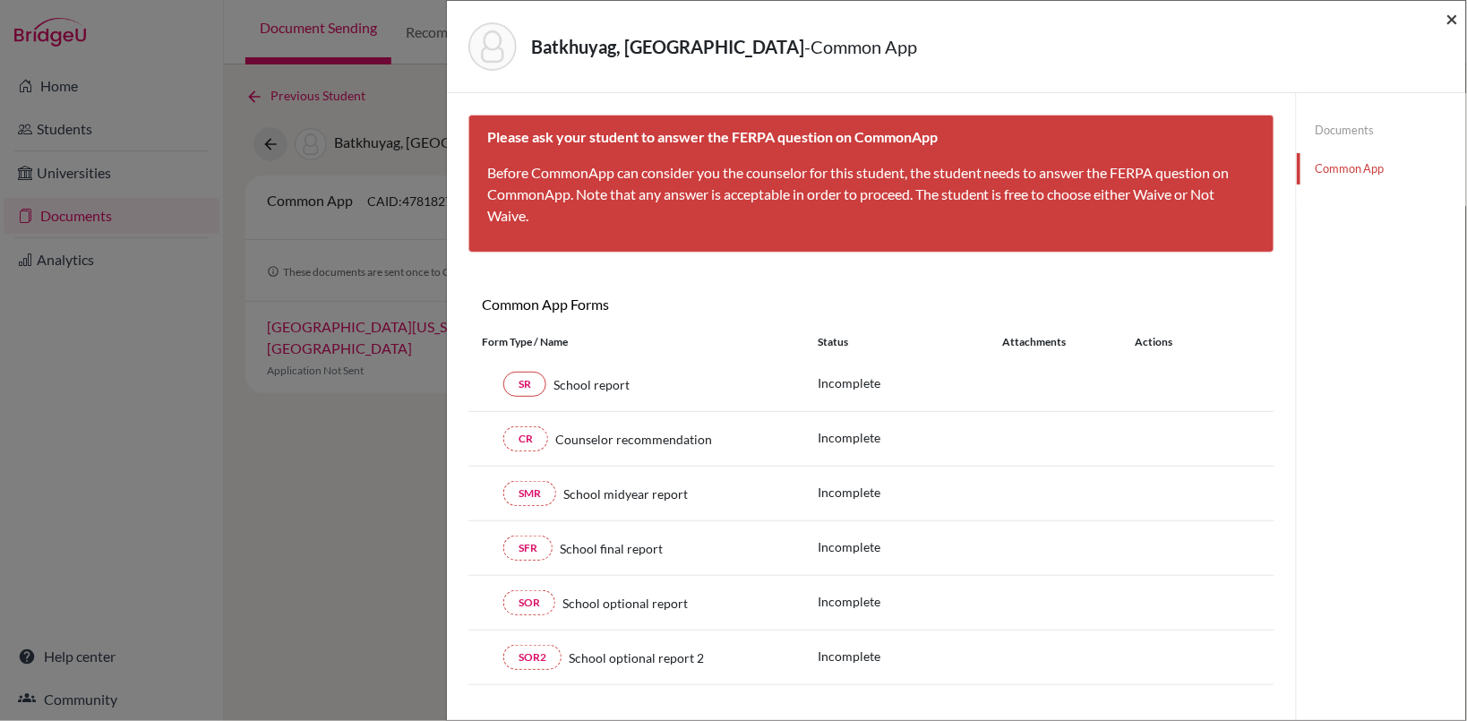
click at [1456, 20] on span "×" at bounding box center [1452, 18] width 13 height 26
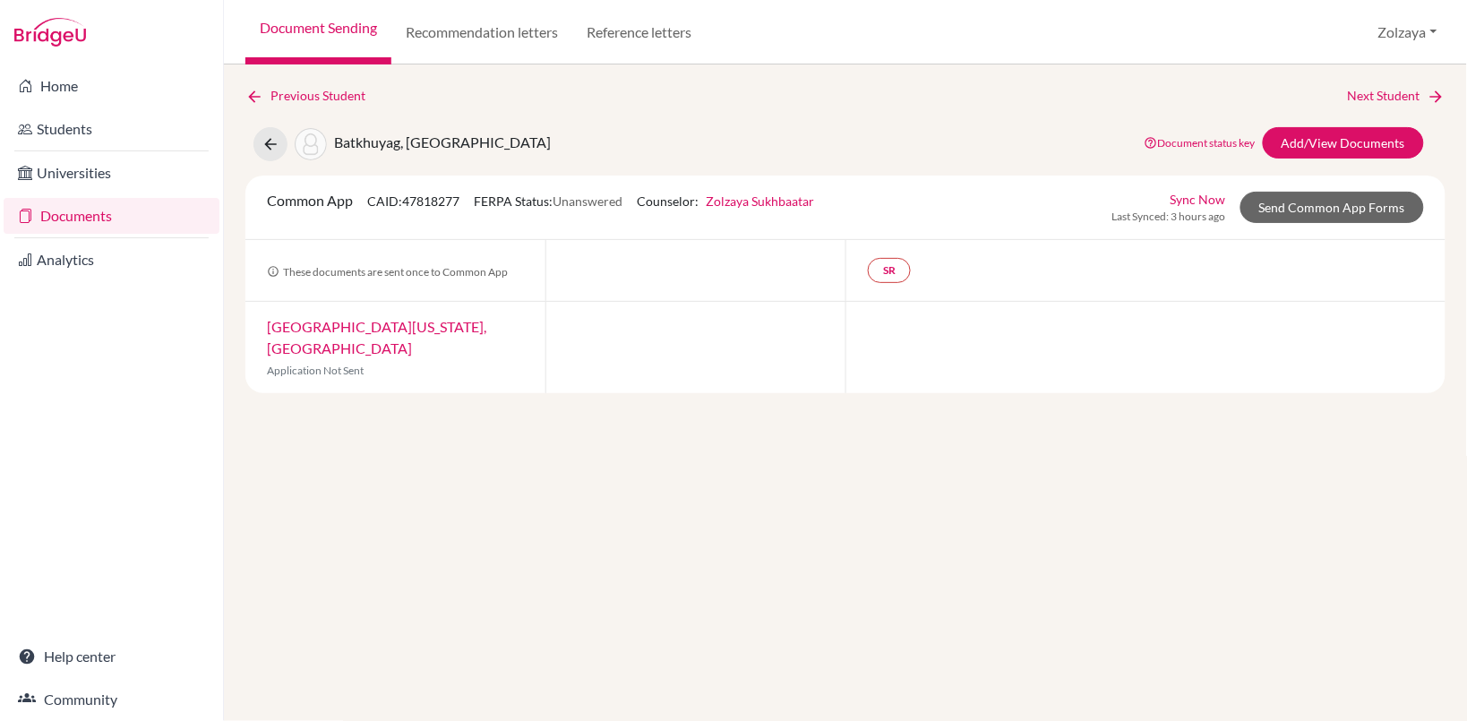
click at [316, 24] on link "Document Sending" at bounding box center [318, 32] width 146 height 64
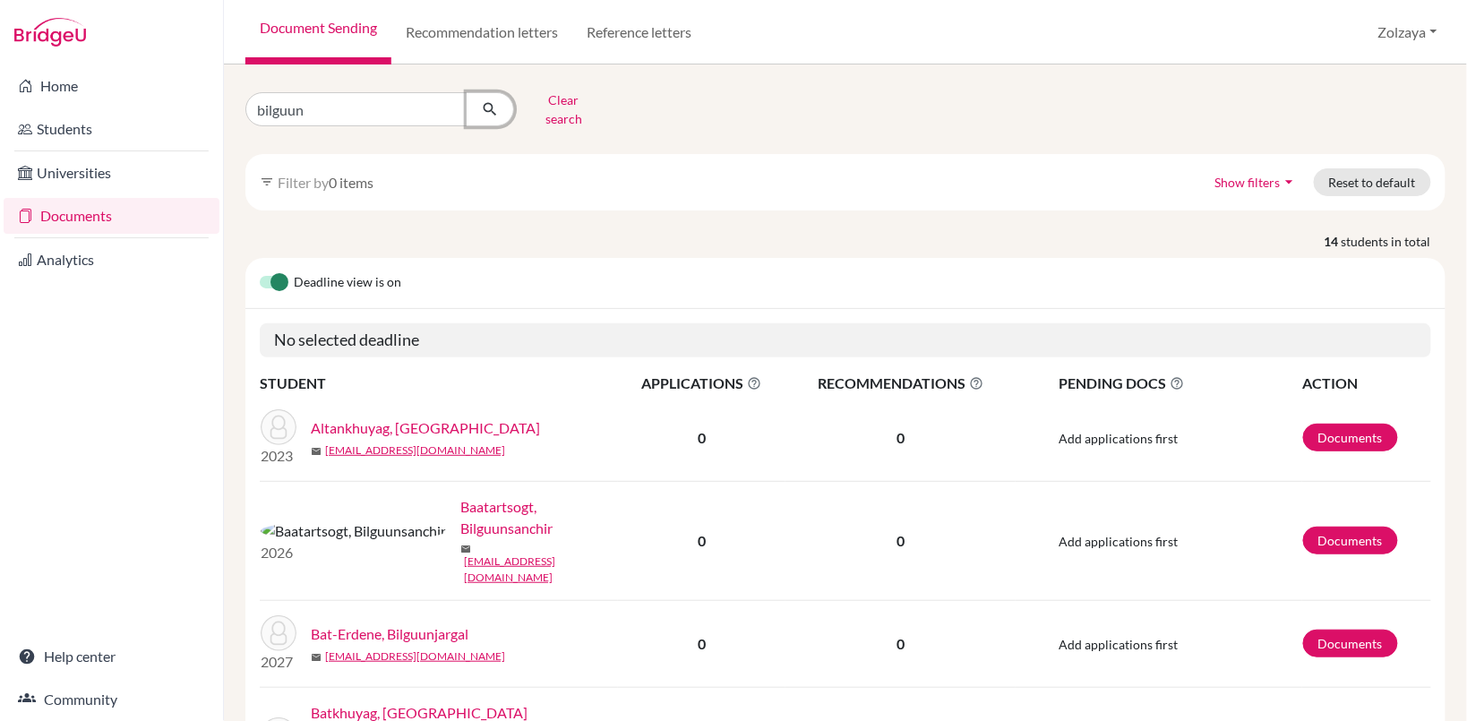
click at [493, 92] on button "submit" at bounding box center [490, 109] width 47 height 34
click at [517, 73] on div "bilguun Clear search filter_list Filter by 0 items Show filters arrow_drop_down…" at bounding box center [845, 392] width 1243 height 657
click at [491, 105] on icon "submit" at bounding box center [490, 109] width 18 height 18
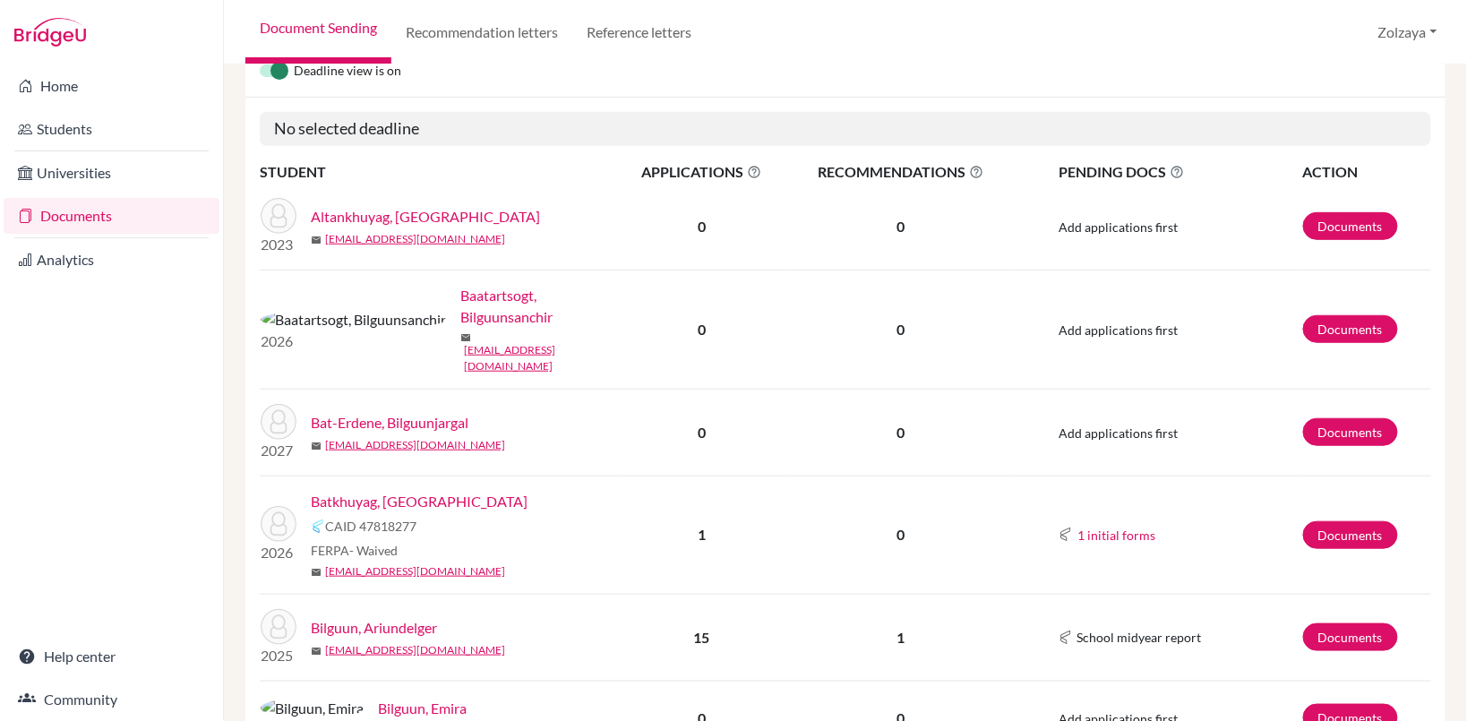
scroll to position [247, 0]
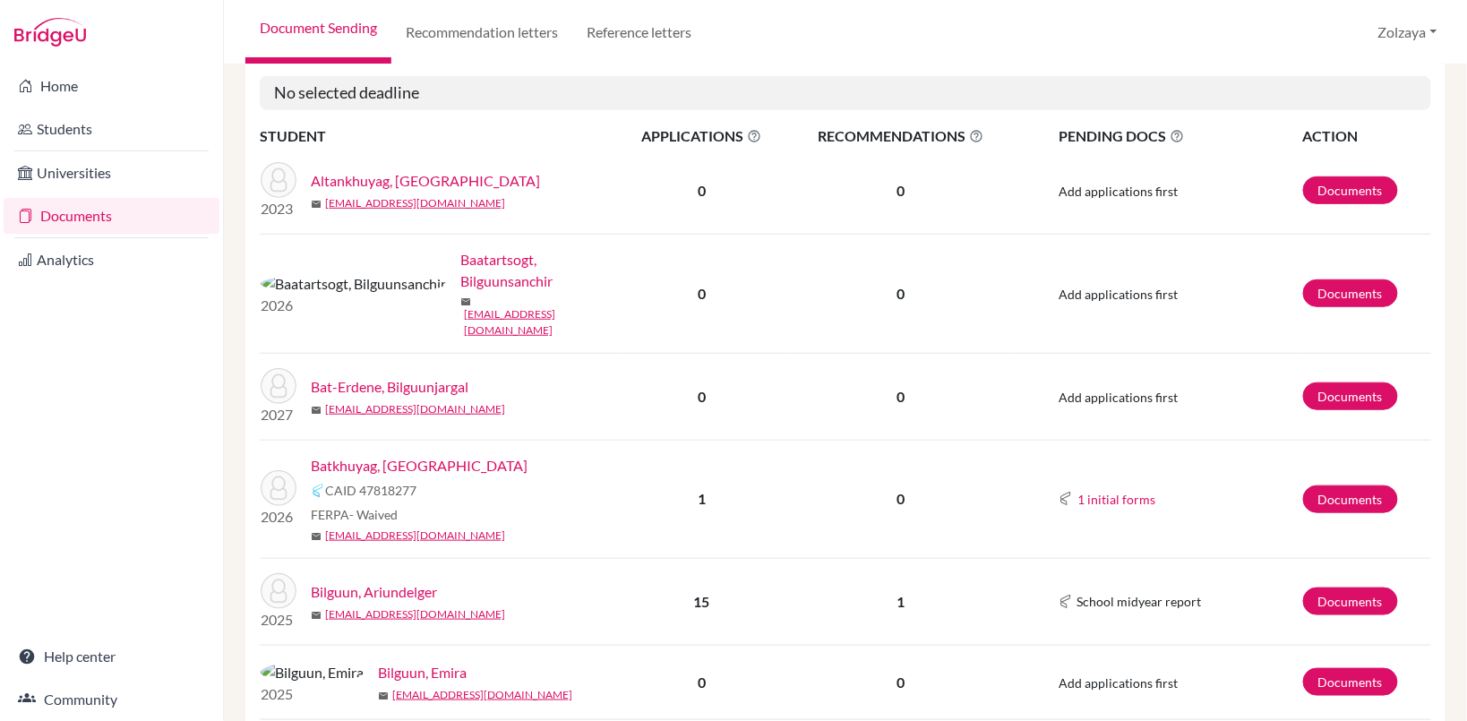
click at [369, 455] on link "Batkhuyag, [GEOGRAPHIC_DATA]" at bounding box center [419, 465] width 217 height 21
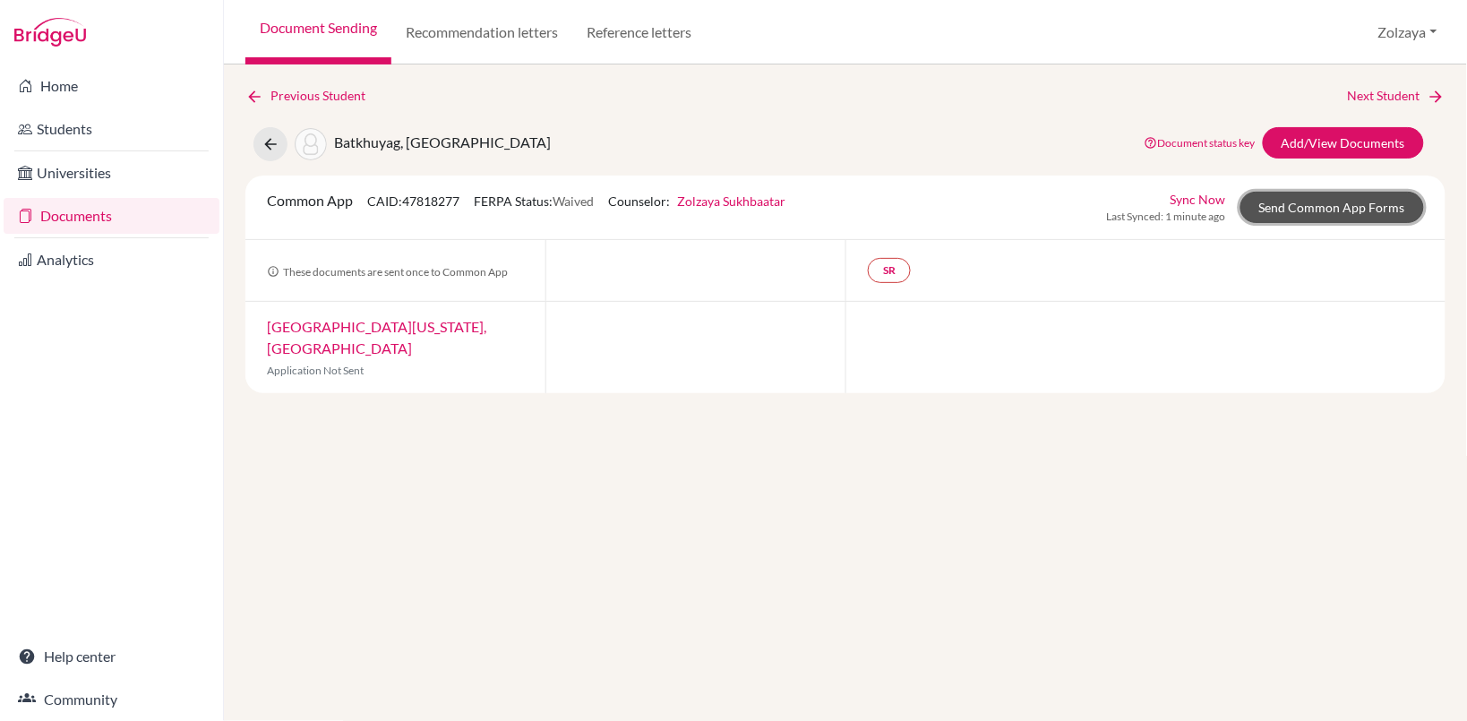
click at [1377, 207] on link "Send Common App Forms" at bounding box center [1332, 207] width 184 height 31
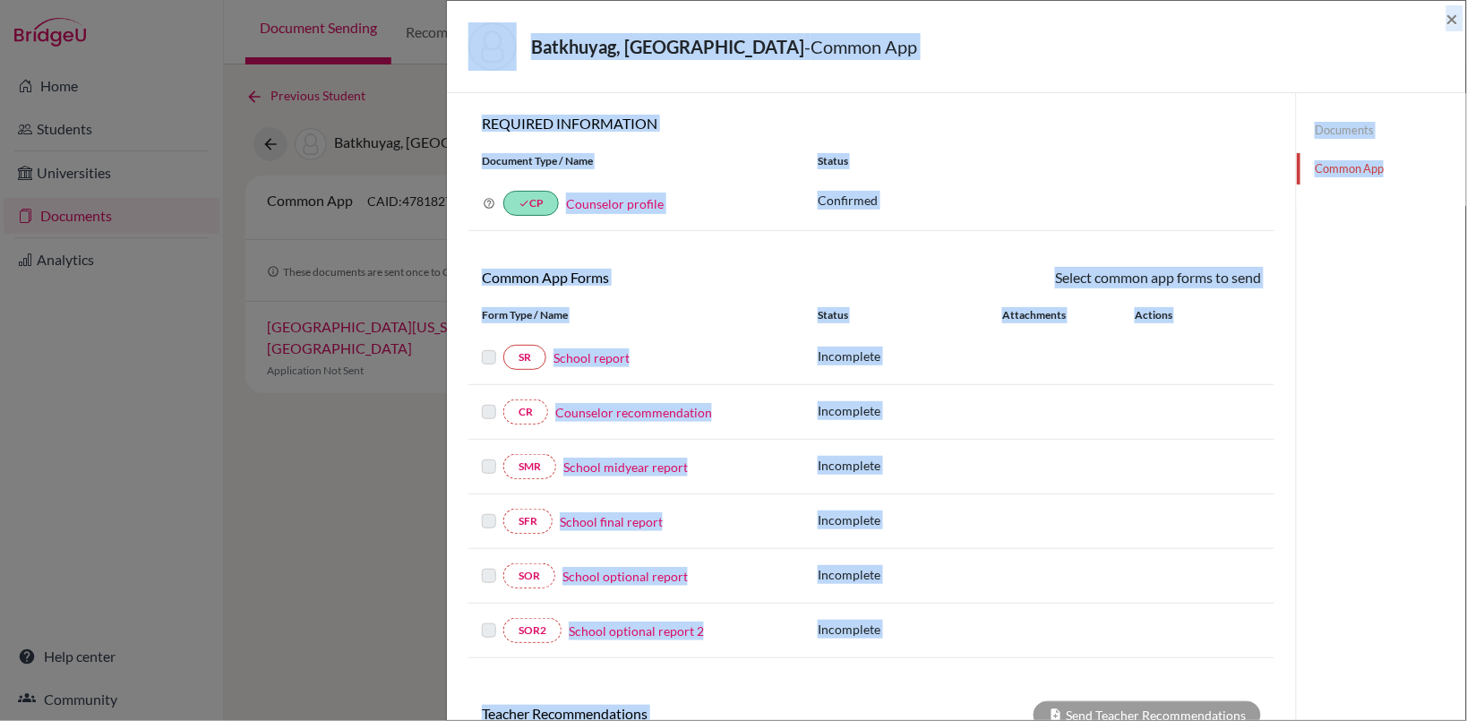
drag, startPoint x: 1466, startPoint y: 248, endPoint x: 1471, endPoint y: 370, distance: 121.9
click at [1466, 370] on html "Home Students Universities Documents Analytics Help center Community Document S…" at bounding box center [733, 360] width 1467 height 721
drag, startPoint x: 1471, startPoint y: 370, endPoint x: 1380, endPoint y: 433, distance: 110.1
click at [1380, 433] on div "Documents Common App" at bounding box center [1381, 521] width 170 height 857
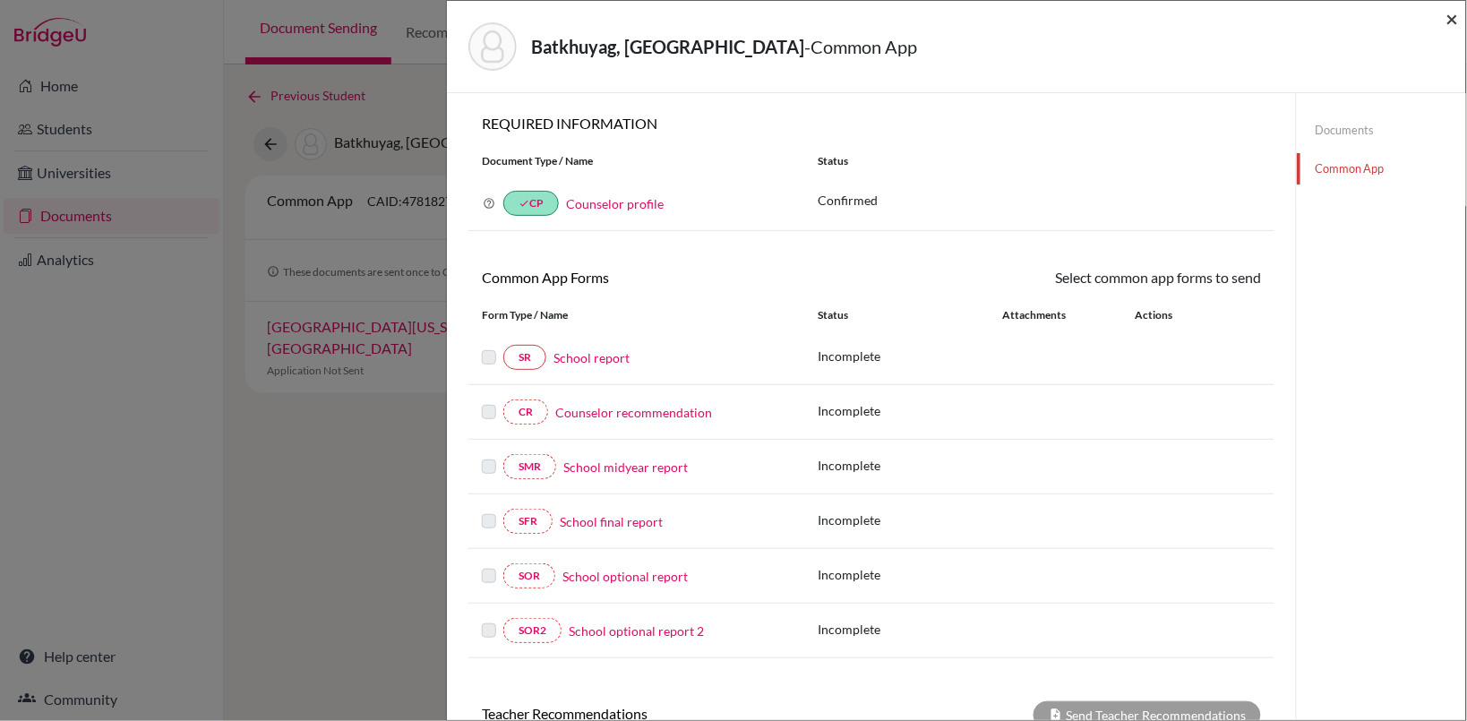
click at [1458, 16] on span "×" at bounding box center [1452, 18] width 13 height 26
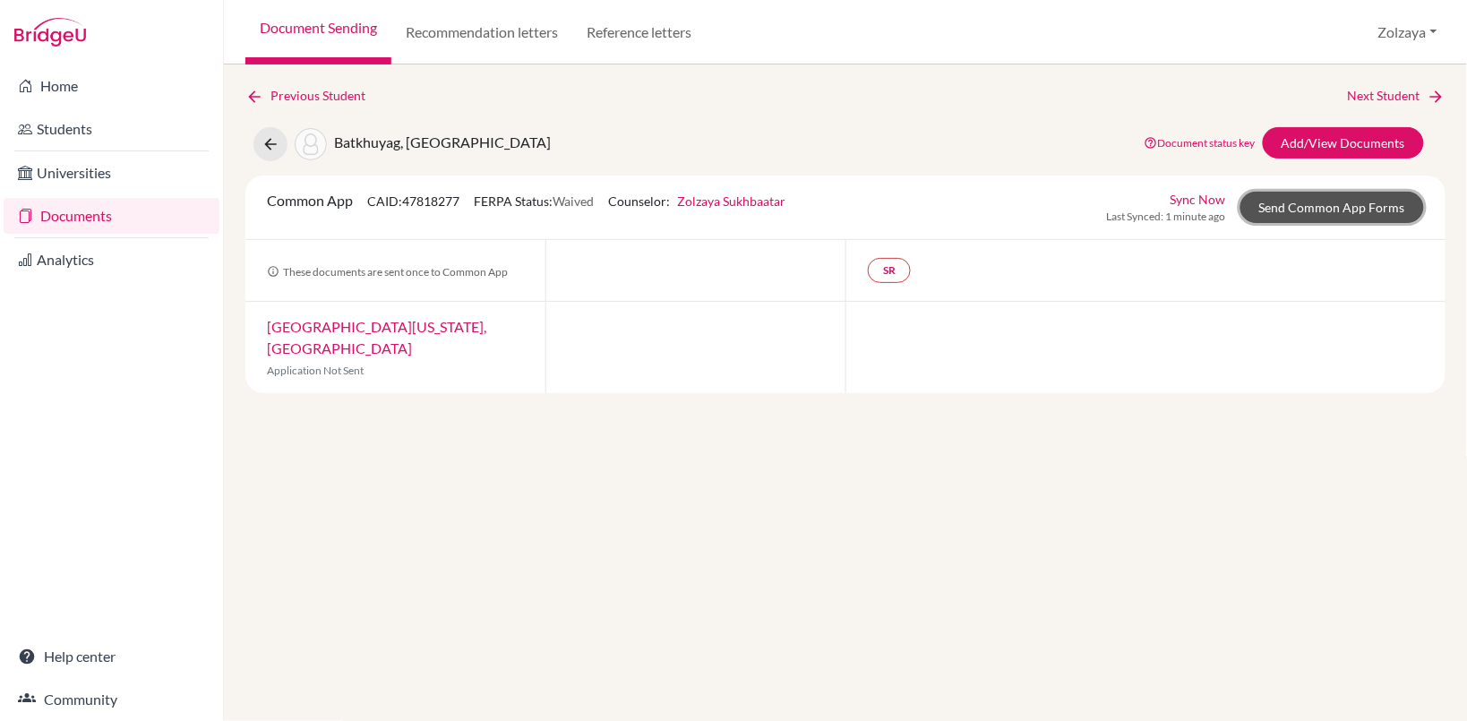
click at [1340, 207] on link "Send Common App Forms" at bounding box center [1332, 207] width 184 height 31
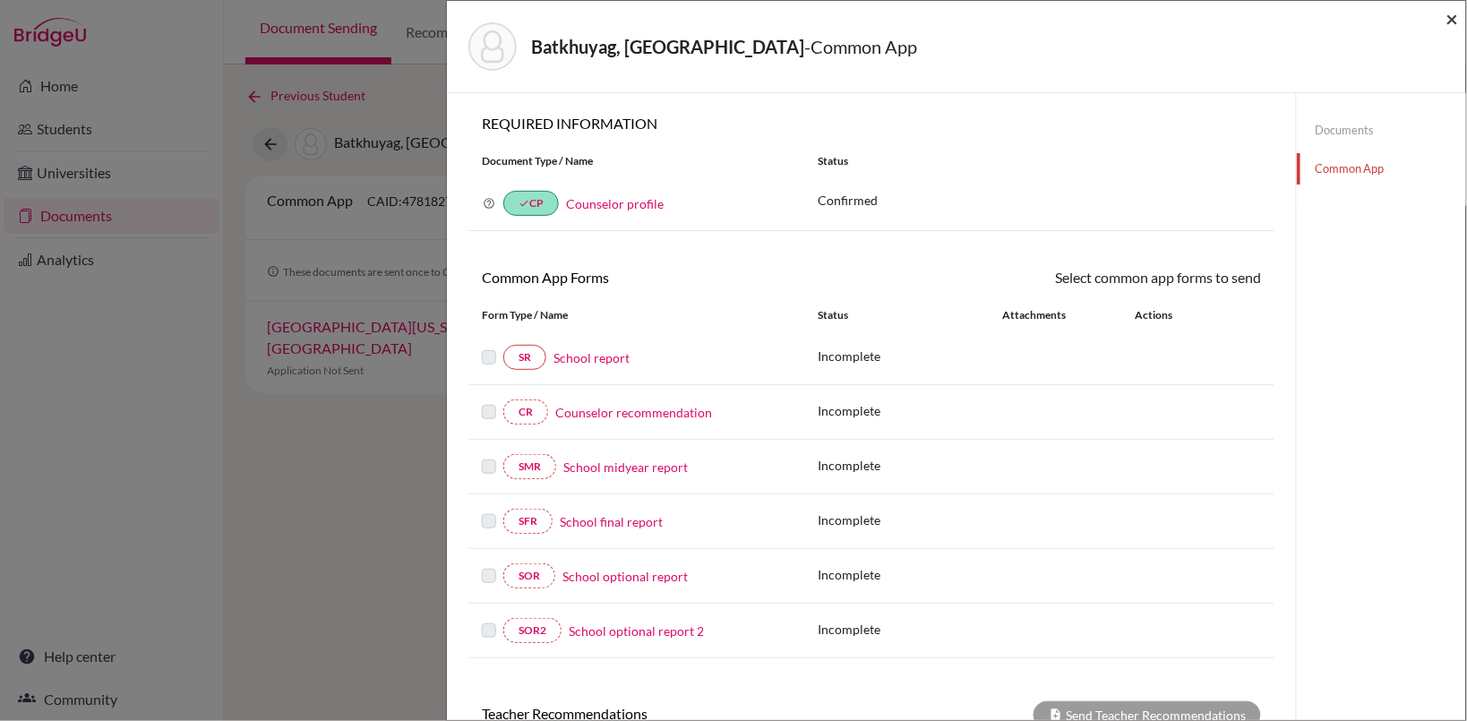
click at [1446, 22] on span "×" at bounding box center [1452, 18] width 13 height 26
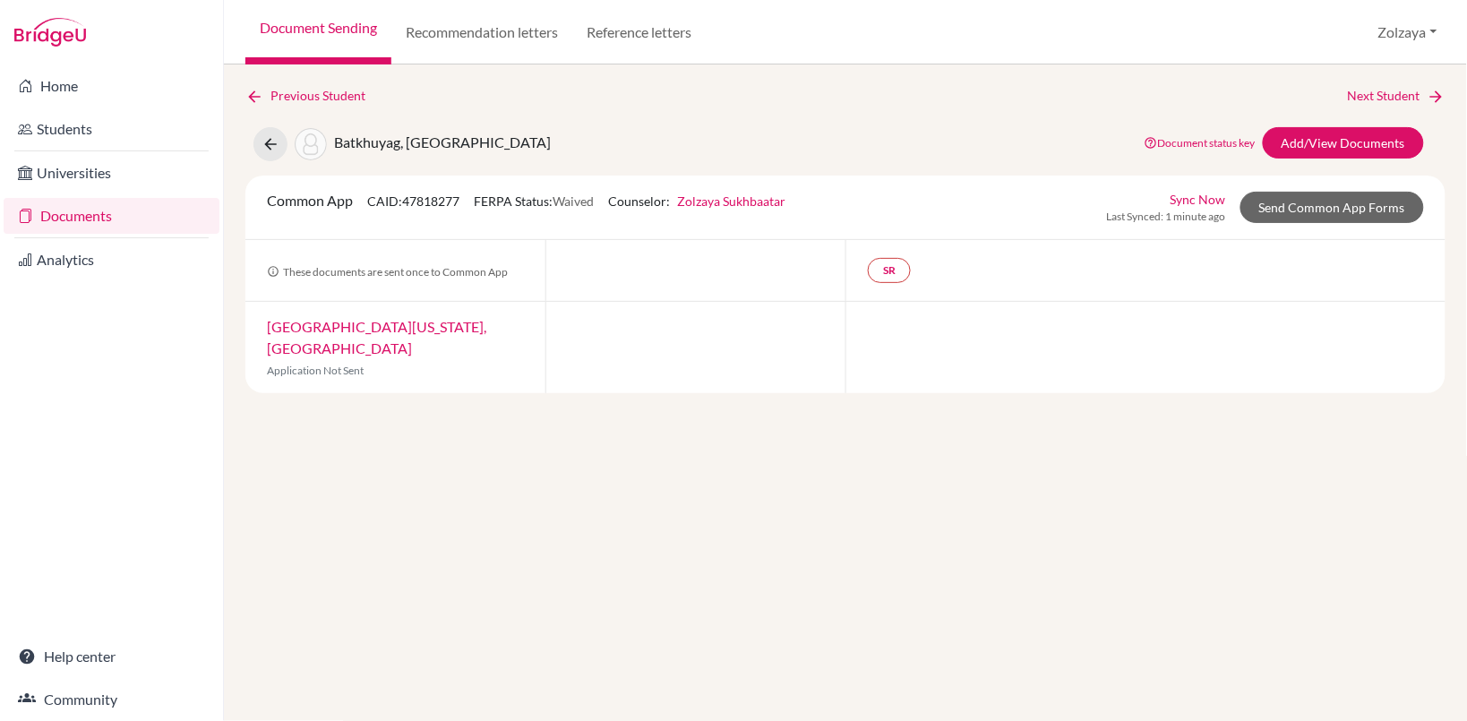
click at [287, 29] on link "Document Sending" at bounding box center [318, 32] width 146 height 64
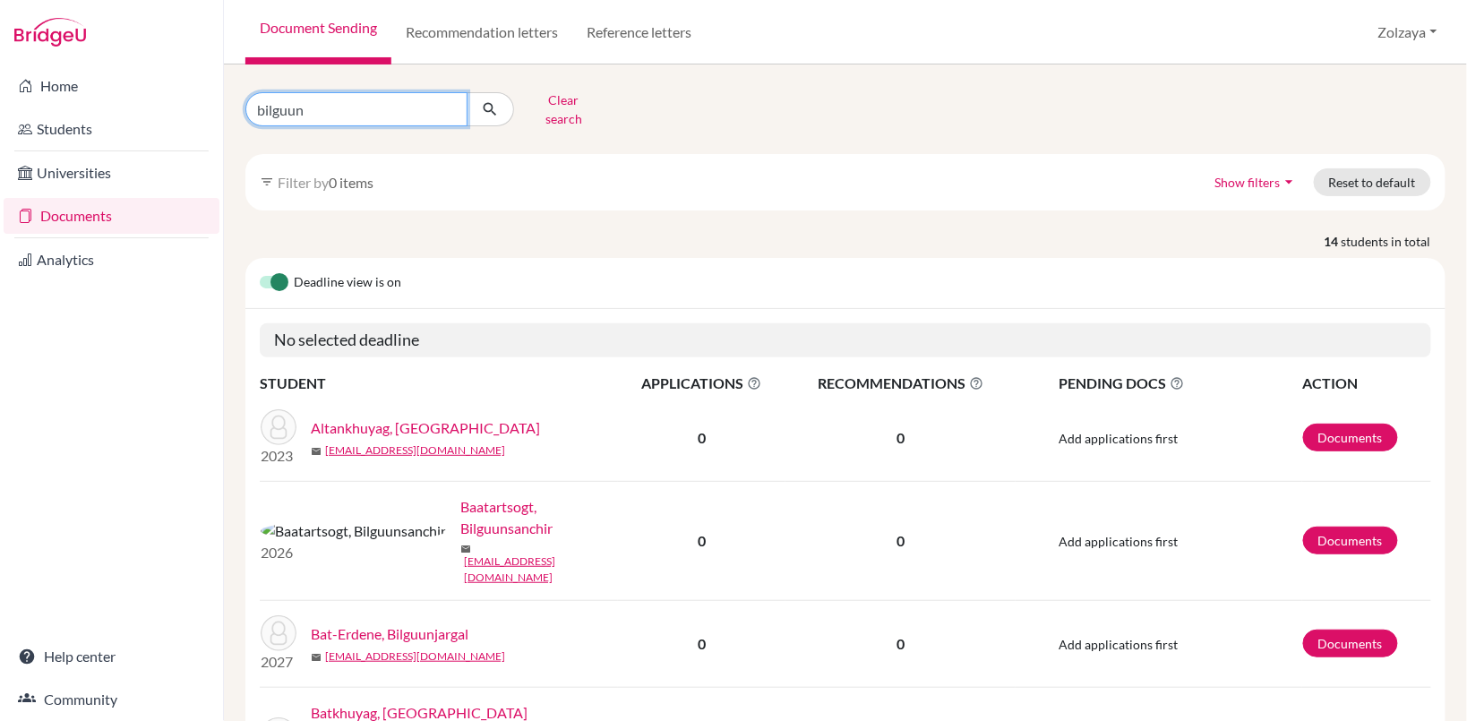
click at [448, 105] on input "bilguun" at bounding box center [356, 109] width 222 height 34
type input "amartugs"
click button "submit" at bounding box center [490, 109] width 47 height 34
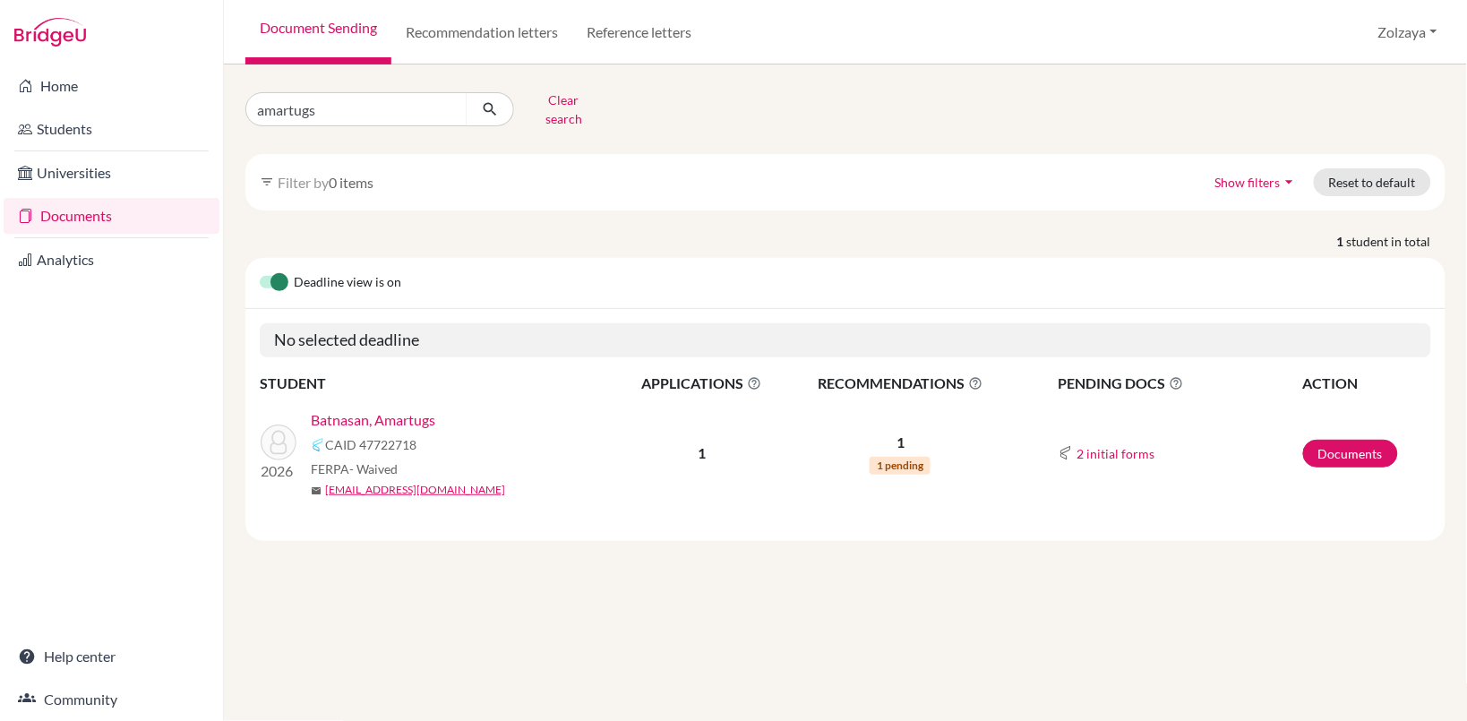
click at [351, 409] on link "Batnasan, Amartugs" at bounding box center [373, 419] width 124 height 21
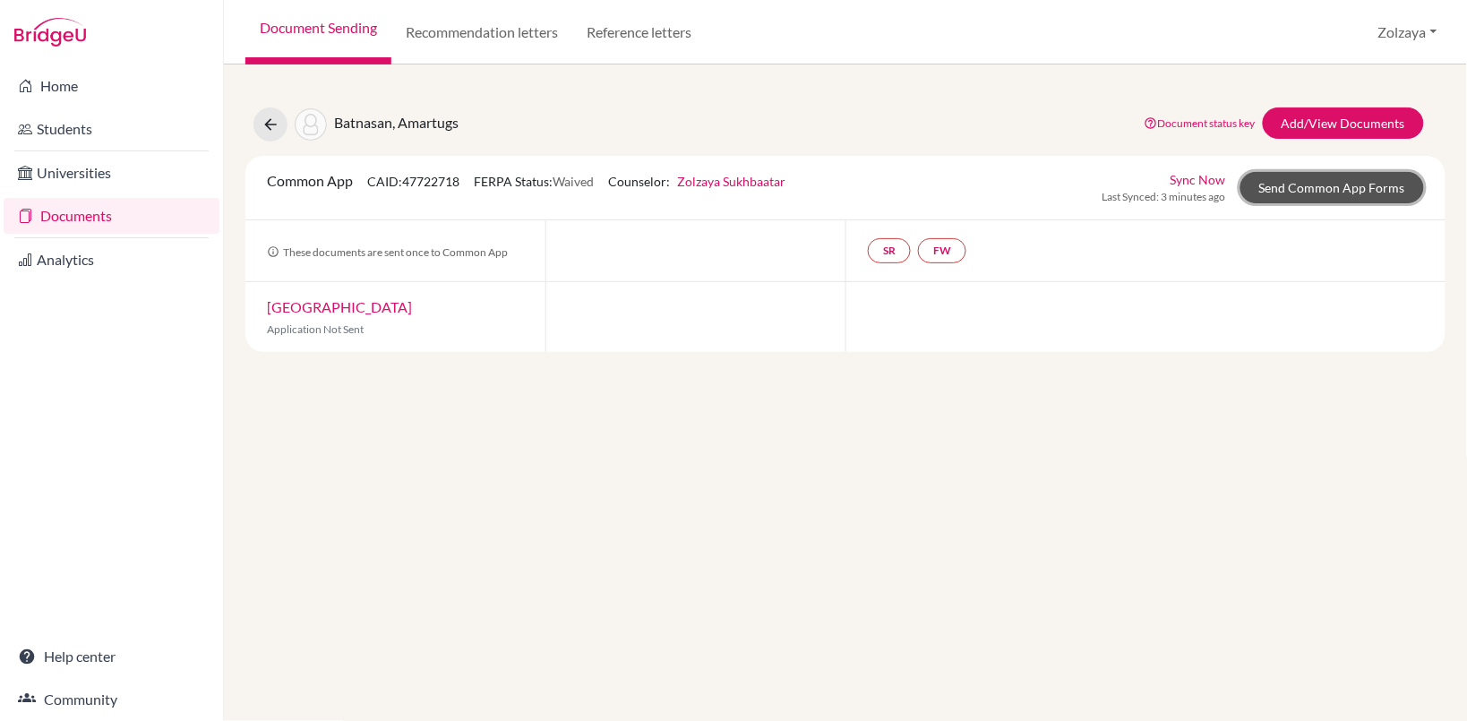
click at [1282, 185] on link "Send Common App Forms" at bounding box center [1332, 187] width 184 height 31
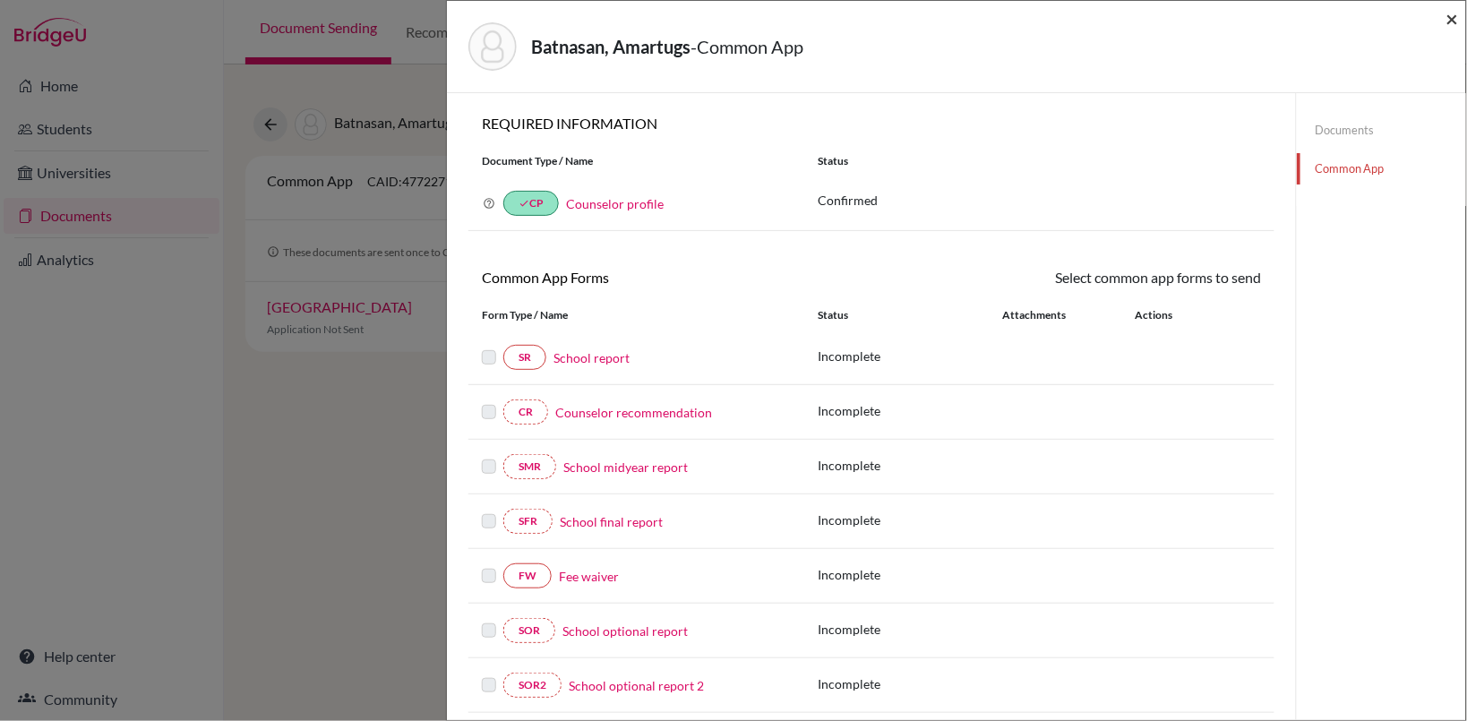
click at [1457, 21] on span "×" at bounding box center [1452, 18] width 13 height 26
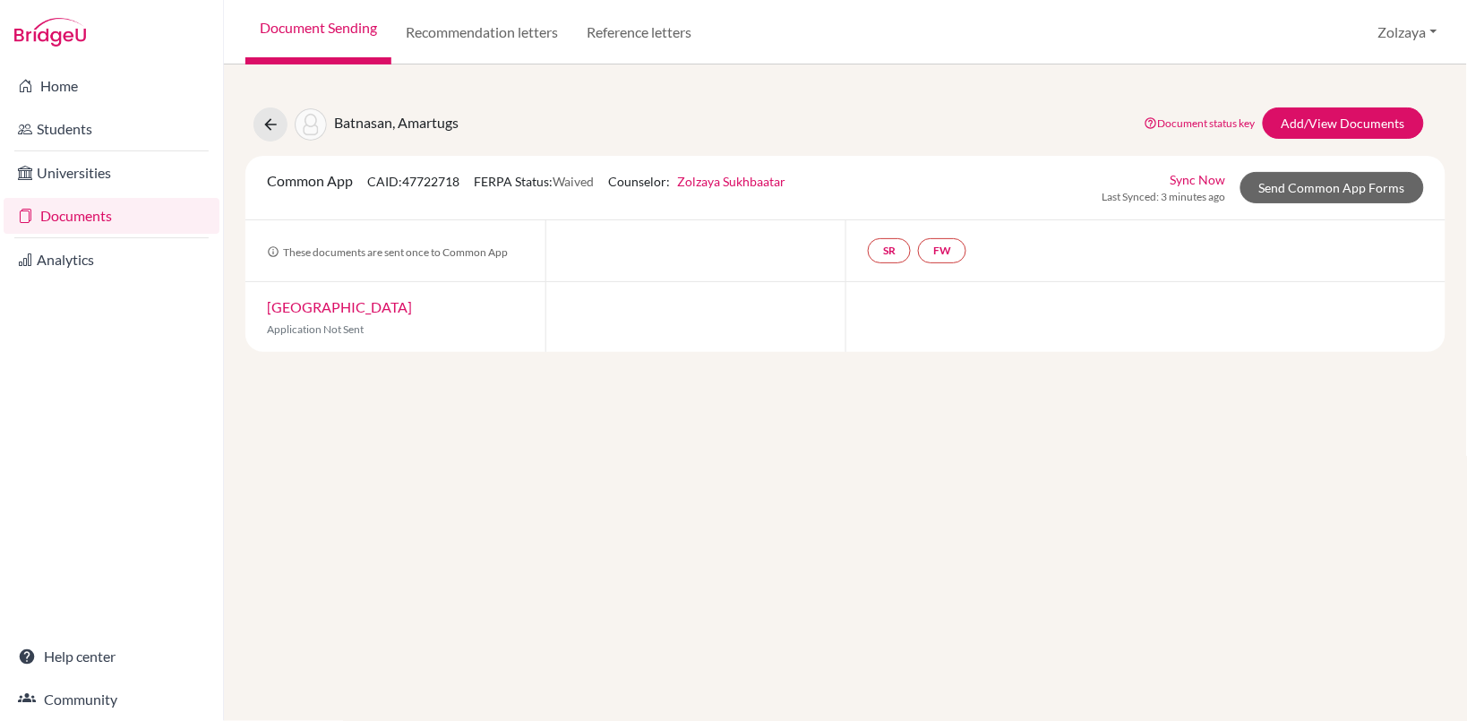
click at [339, 24] on link "Document Sending" at bounding box center [318, 32] width 146 height 64
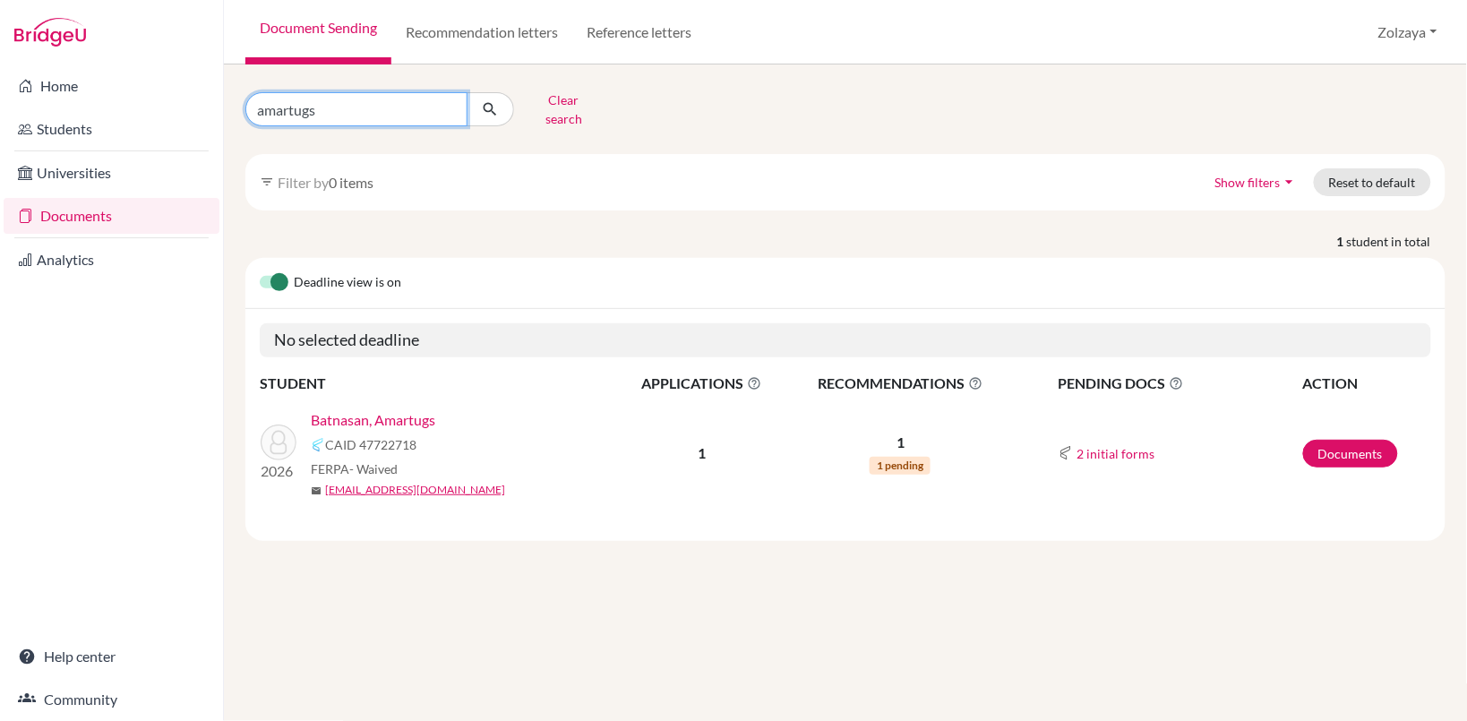
drag, startPoint x: 449, startPoint y: 103, endPoint x: 457, endPoint y: 99, distance: 9.2
click at [451, 101] on input "amartugs" at bounding box center [356, 109] width 222 height 34
type input "bilguun"
click button "submit" at bounding box center [490, 109] width 47 height 34
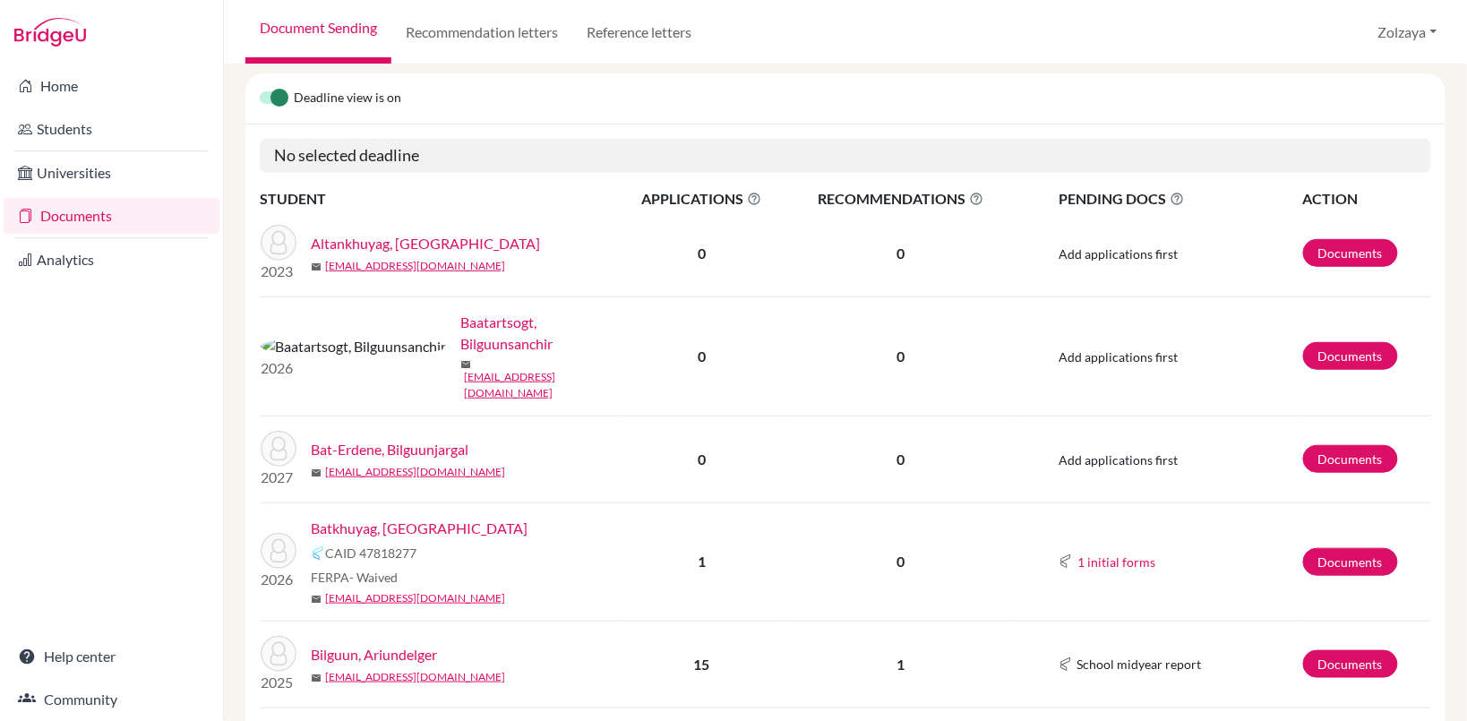
scroll to position [181, 0]
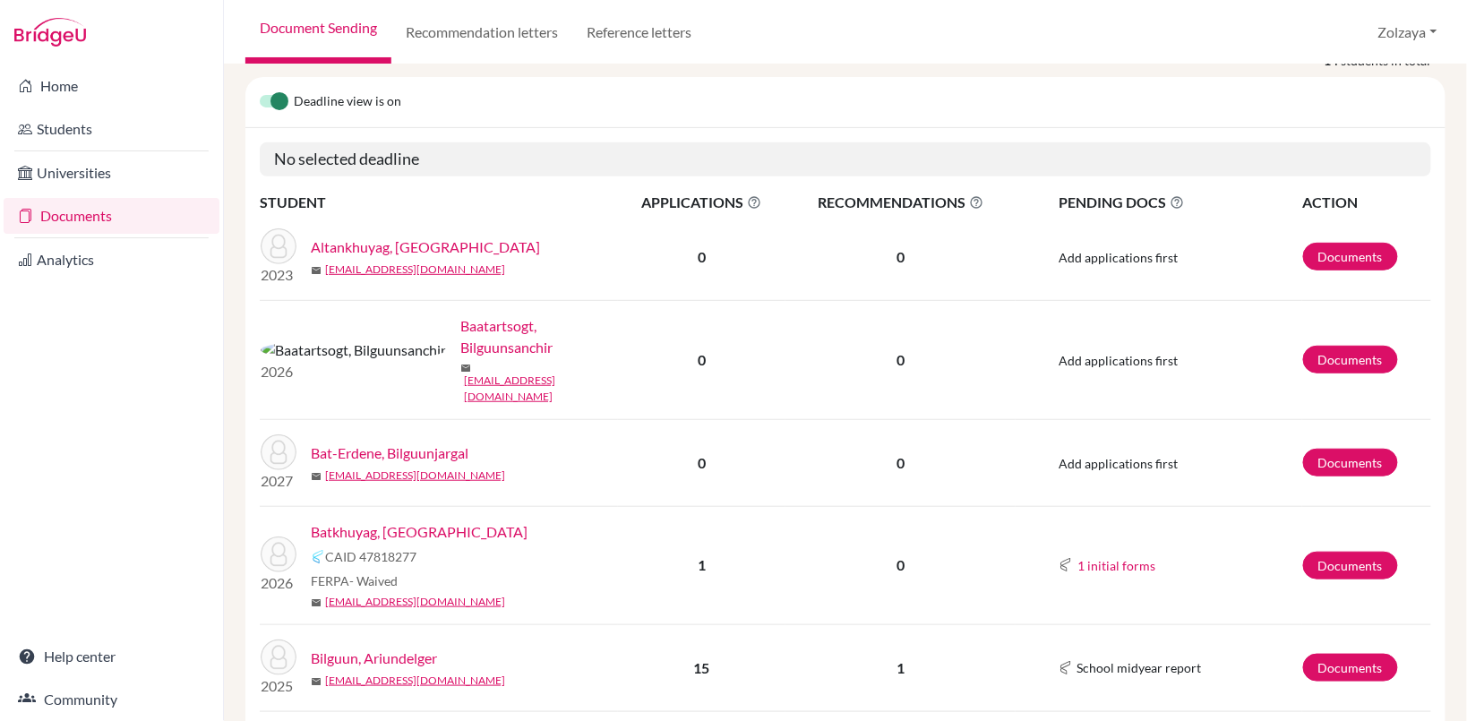
click at [352, 521] on link "Batkhuyag, [GEOGRAPHIC_DATA]" at bounding box center [419, 531] width 217 height 21
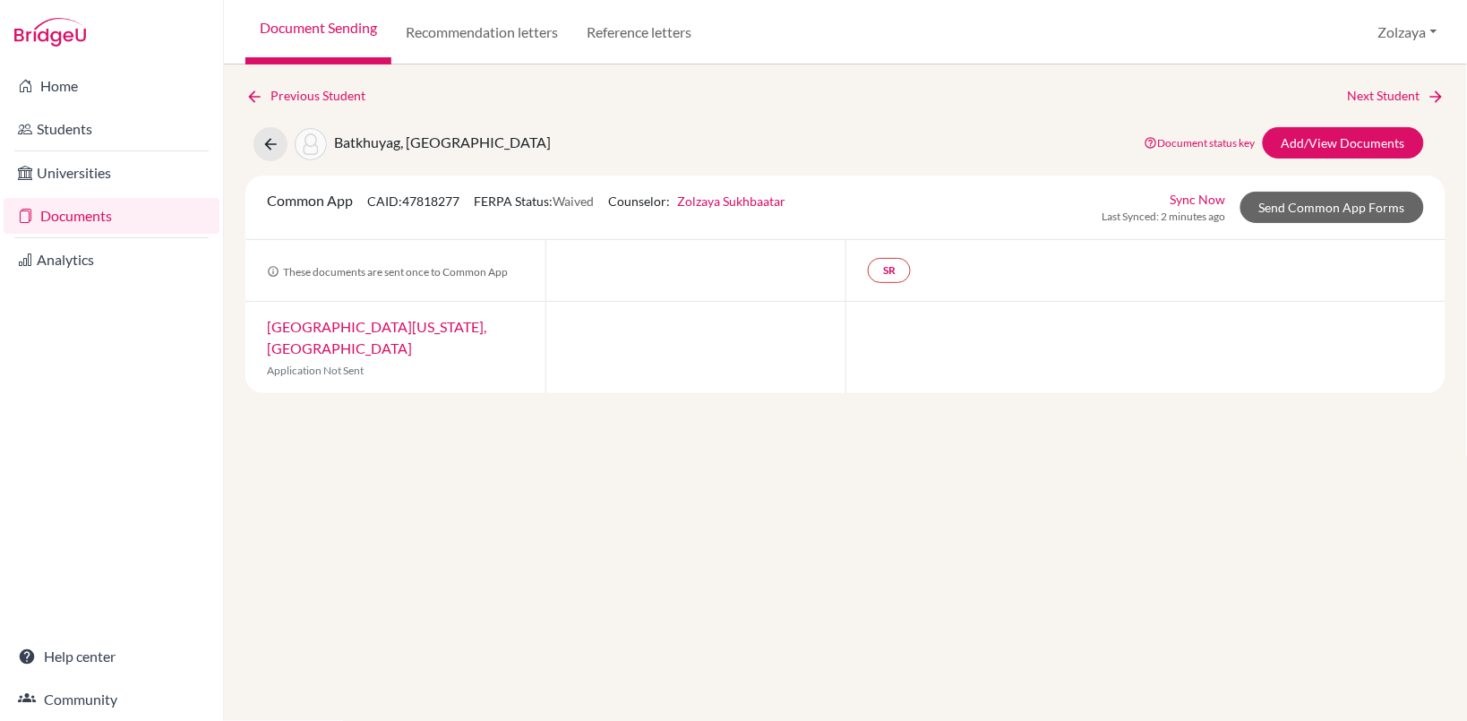
click at [1214, 198] on link "Sync Now" at bounding box center [1199, 199] width 56 height 19
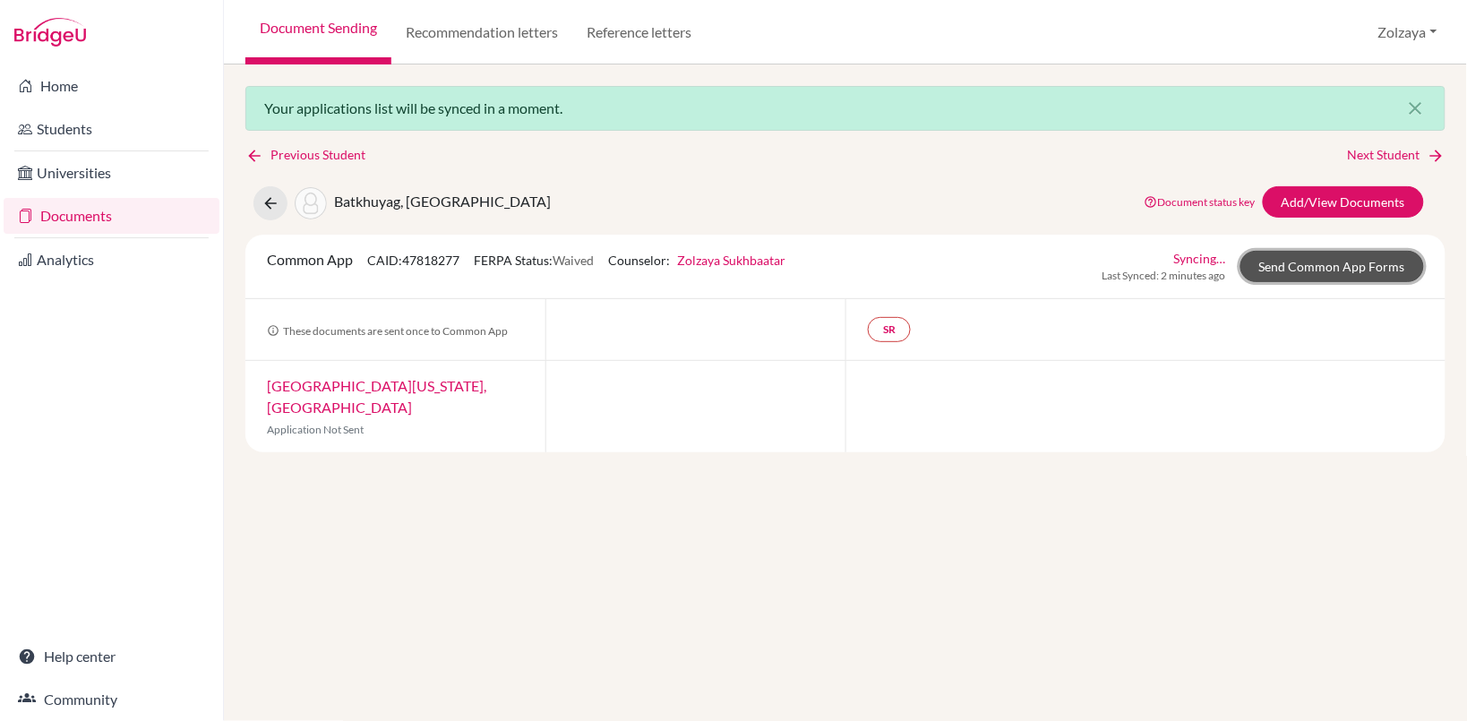
click at [1309, 257] on link "Send Common App Forms" at bounding box center [1332, 266] width 184 height 31
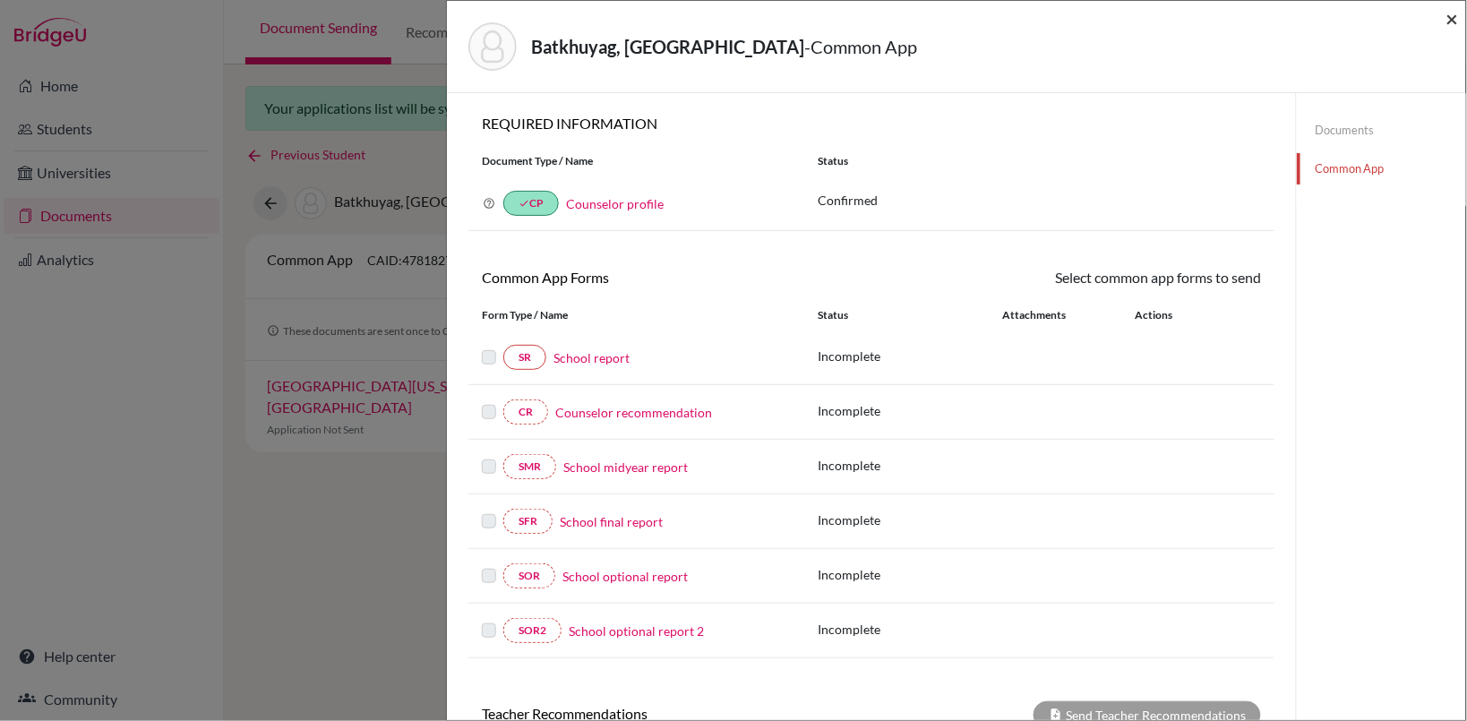
click at [1449, 14] on span "×" at bounding box center [1452, 18] width 13 height 26
